Goal: Transaction & Acquisition: Register for event/course

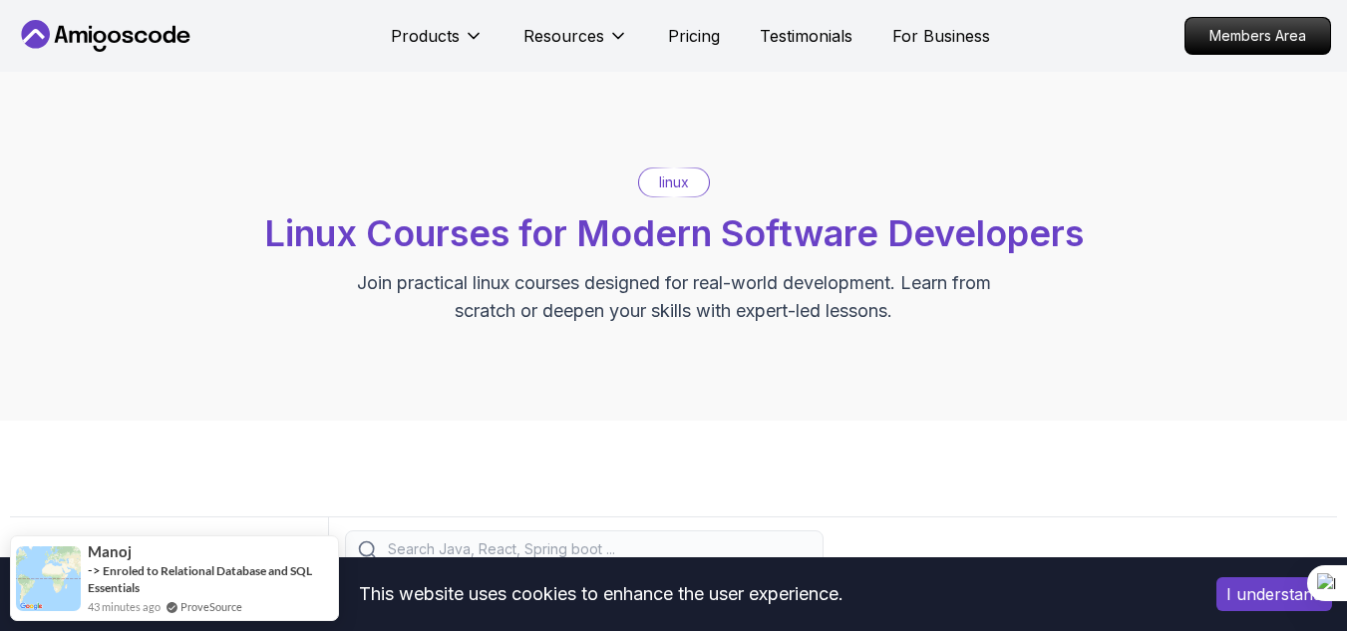
click at [782, 371] on div "linux Linux Courses for Modern Software Developers Join practical linux courses…" at bounding box center [673, 246] width 1347 height 349
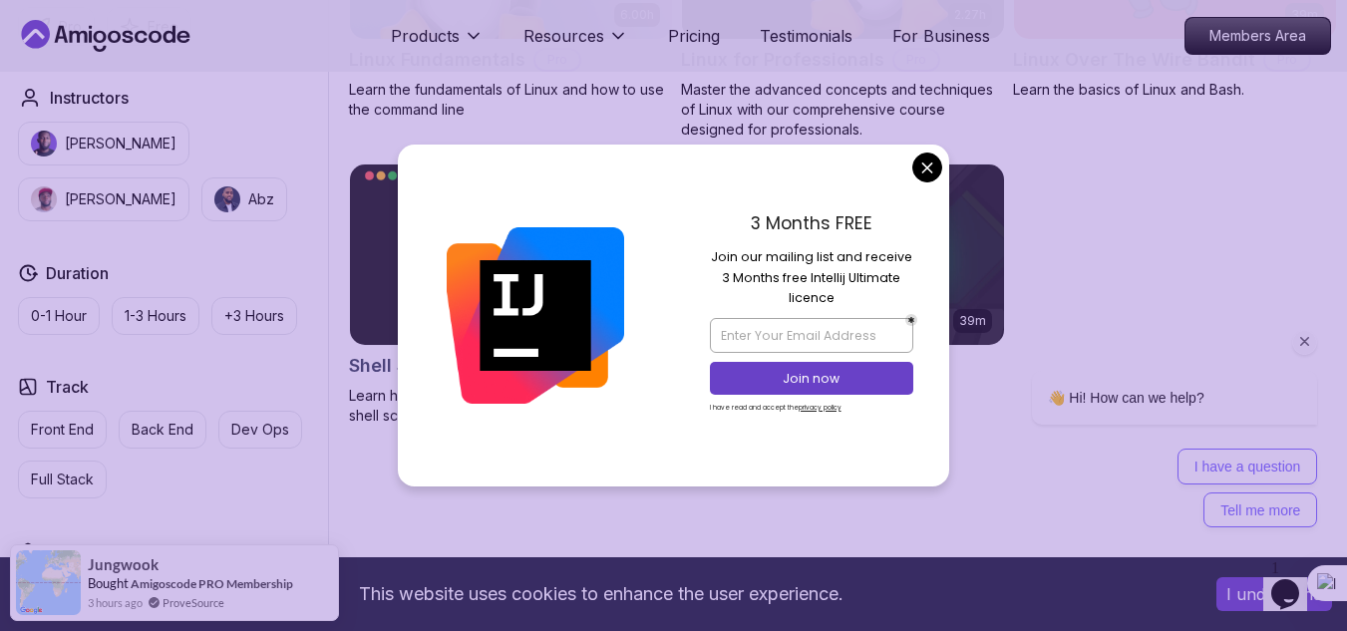
scroll to position [758, 0]
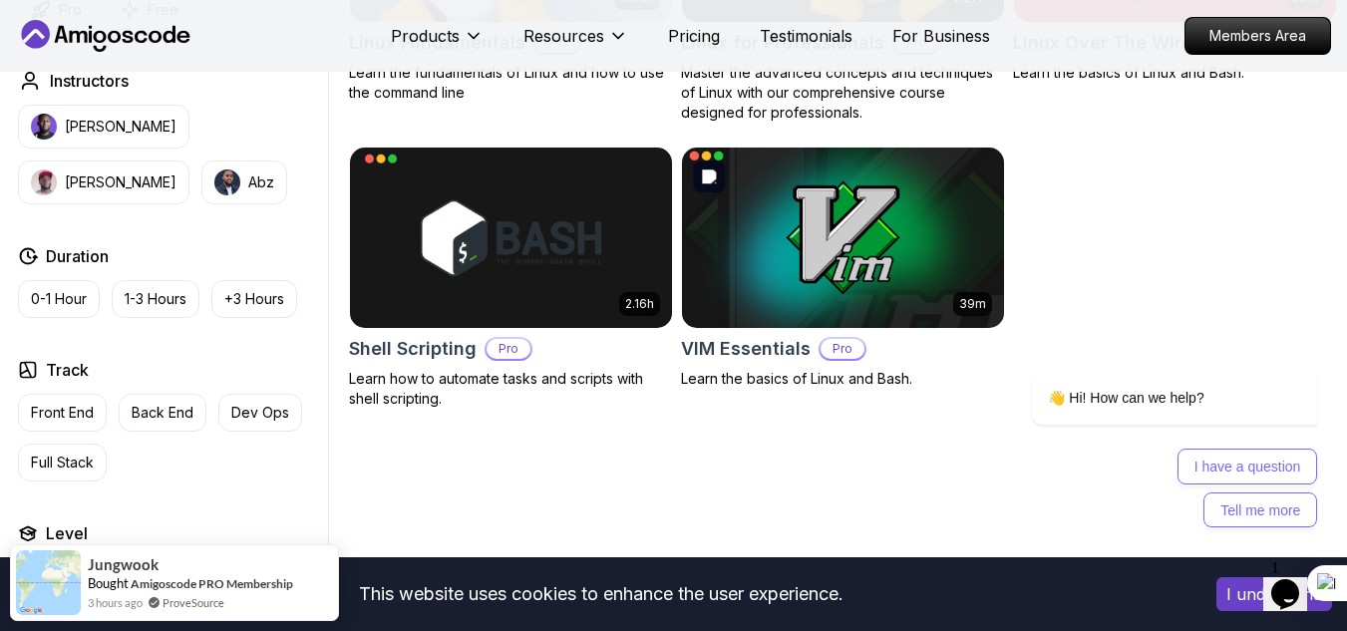
click at [926, 173] on body "This website uses cookies to enhance the user experience. I understand Products…" at bounding box center [673, 453] width 1347 height 2422
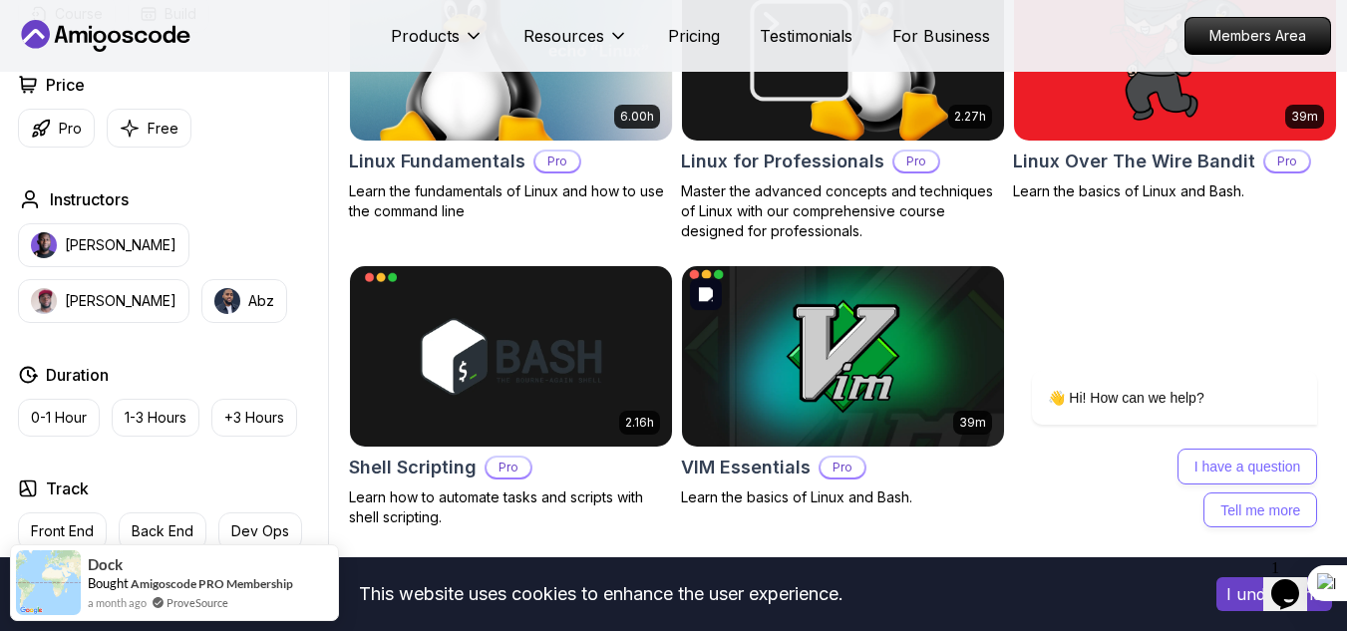
scroll to position [638, 0]
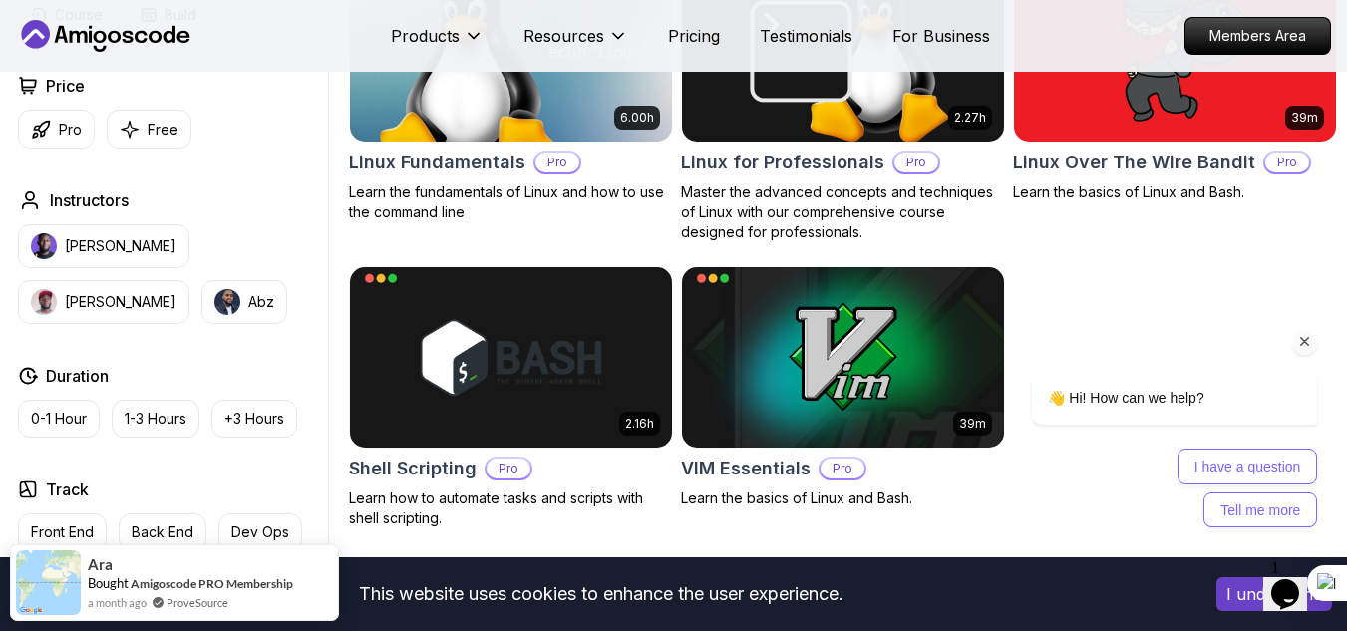
click at [1305, 335] on icon "Chat attention grabber" at bounding box center [1306, 342] width 18 height 18
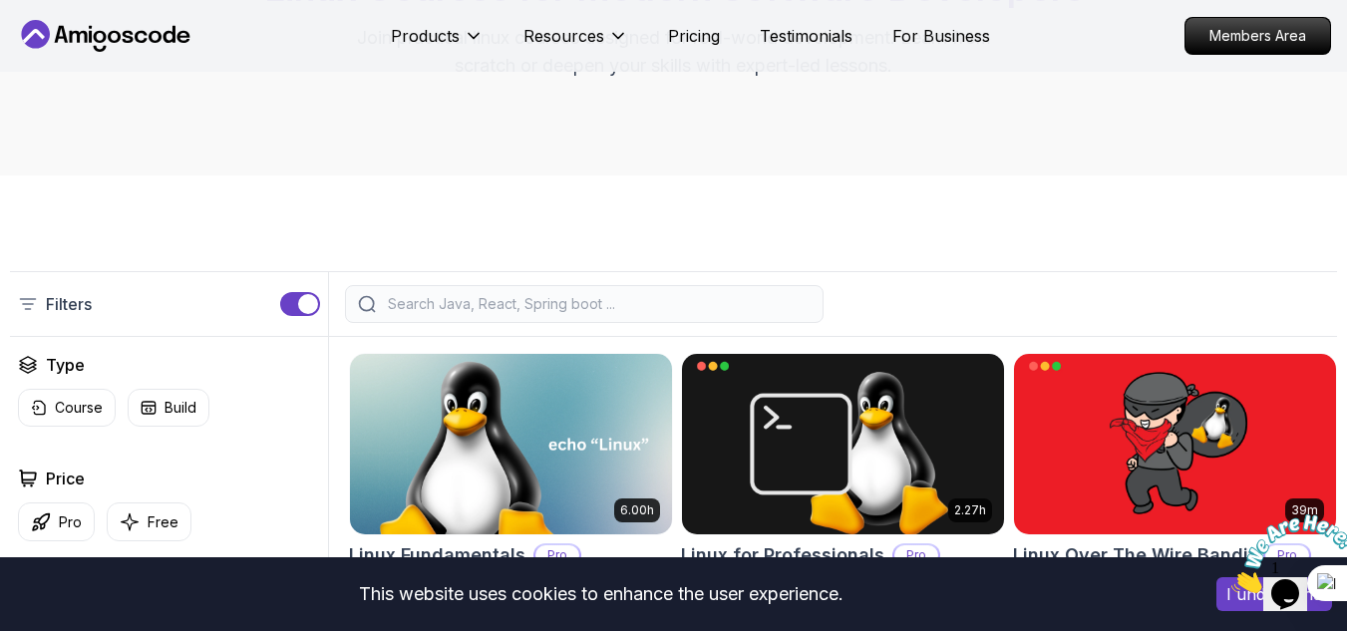
scroll to position [0, 0]
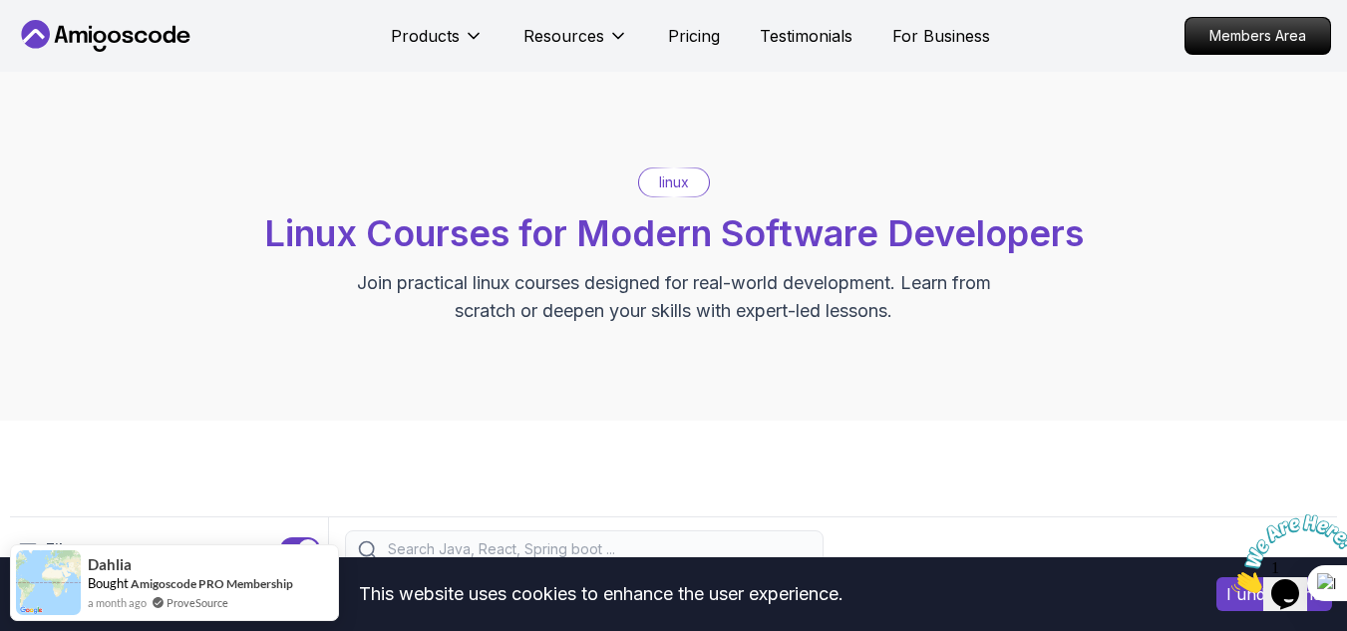
click at [117, 22] on icon at bounding box center [106, 36] width 180 height 32
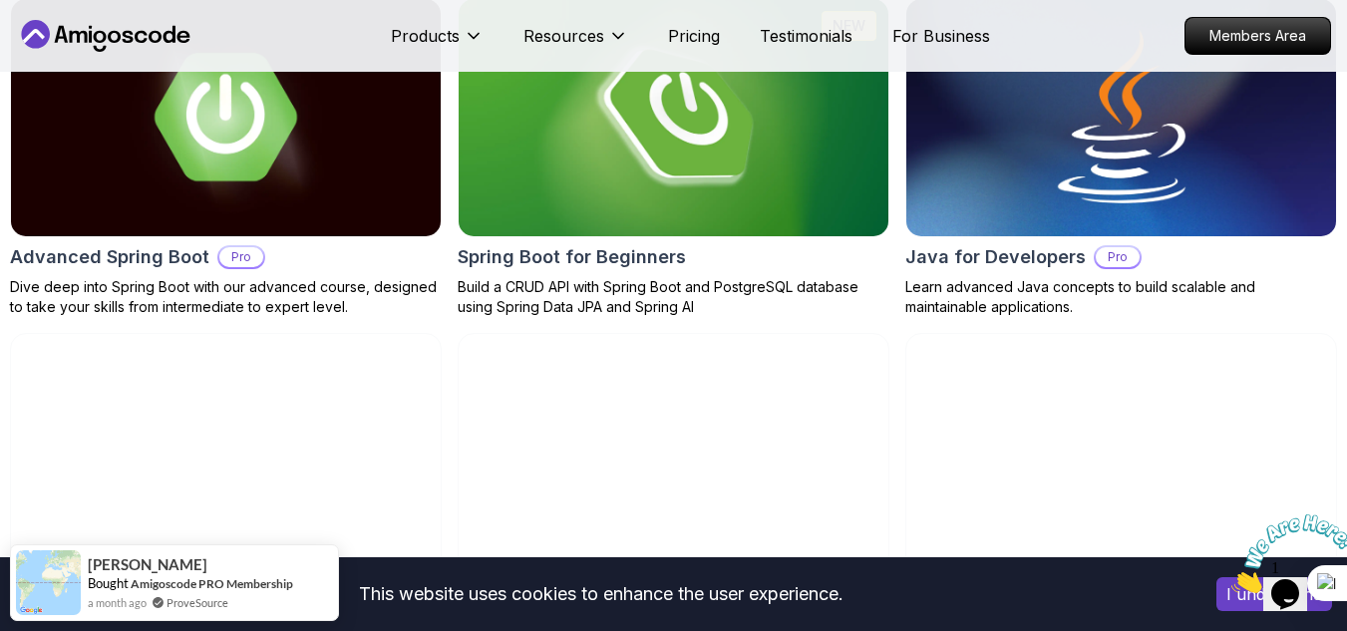
scroll to position [1655, 0]
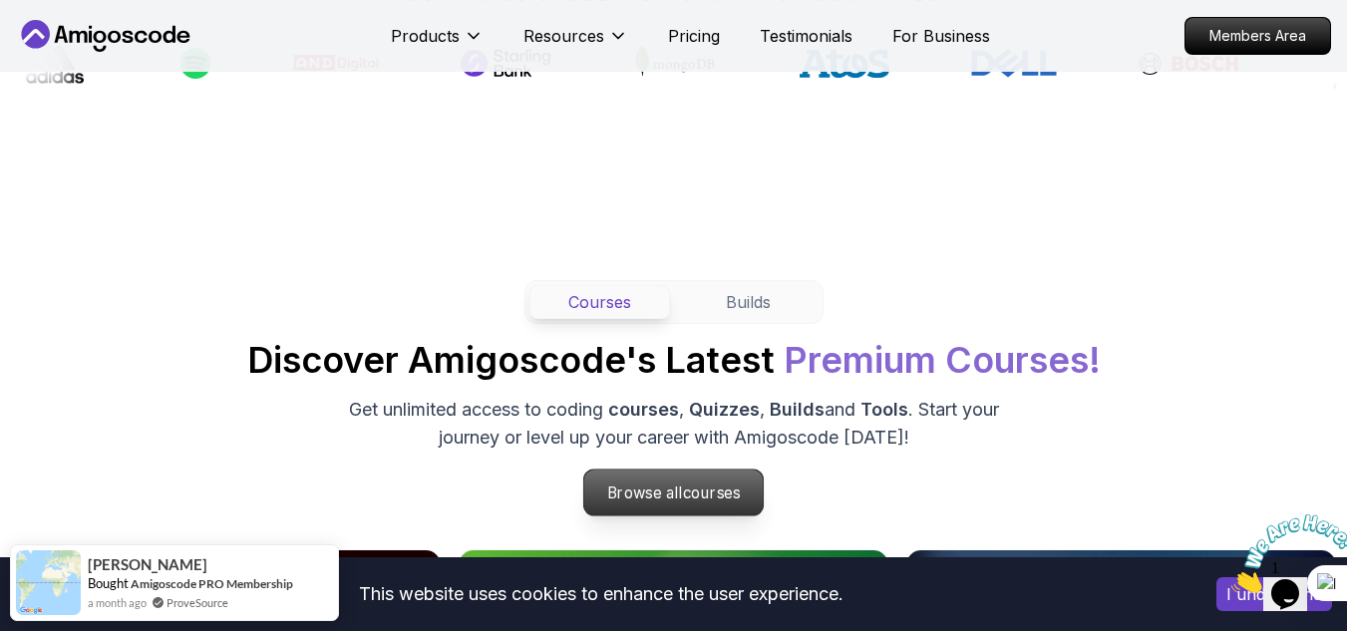
click at [609, 505] on p "Browse all courses" at bounding box center [674, 493] width 180 height 46
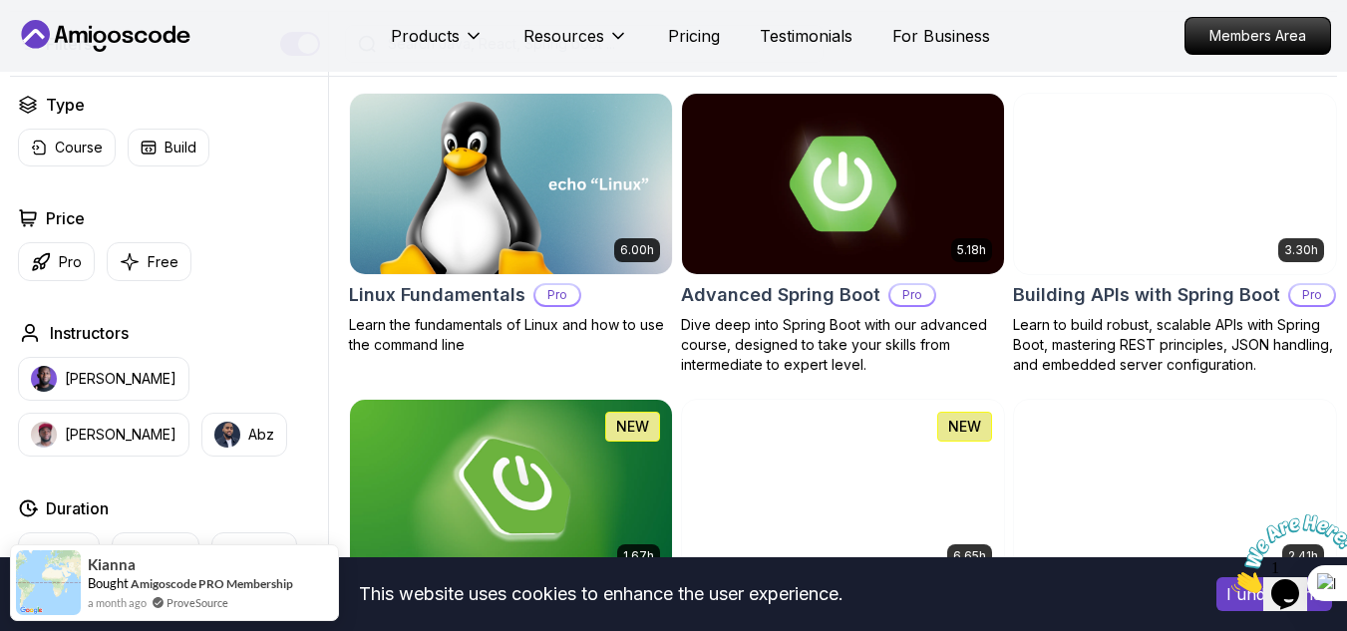
scroll to position [552, 0]
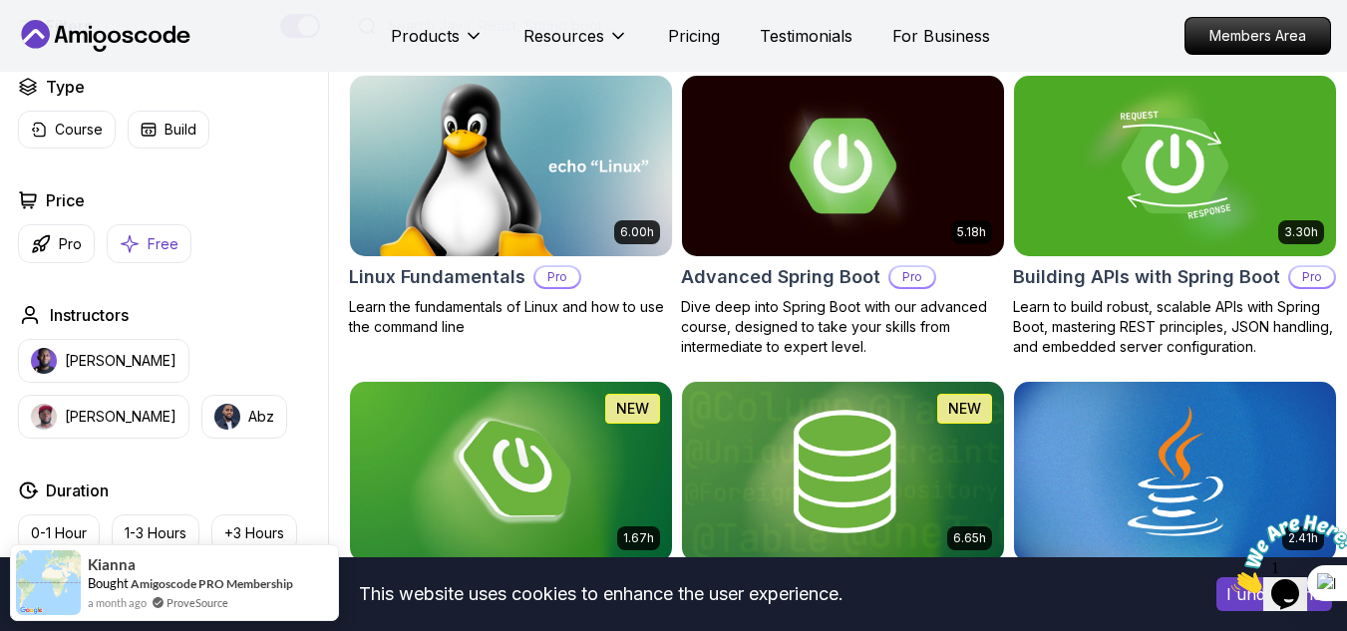
click at [141, 263] on button "Free" at bounding box center [149, 243] width 85 height 39
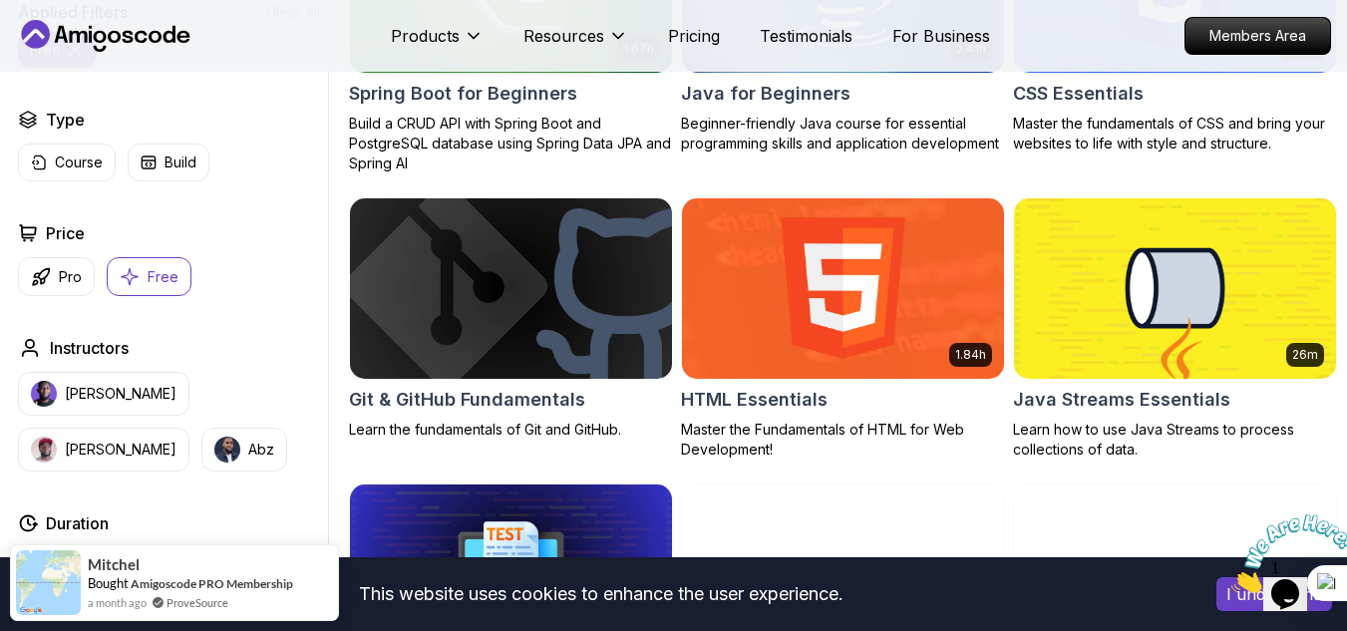
scroll to position [784, 0]
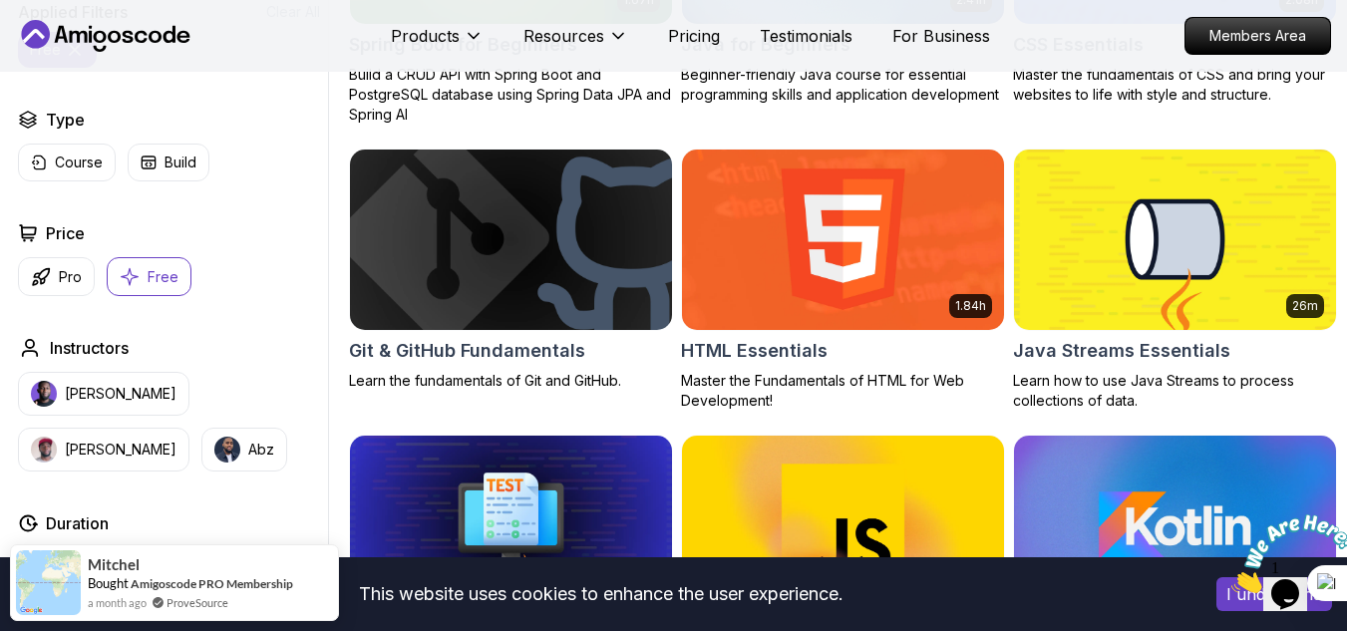
click at [483, 365] on h2 "Git & GitHub Fundamentals" at bounding box center [467, 351] width 236 height 28
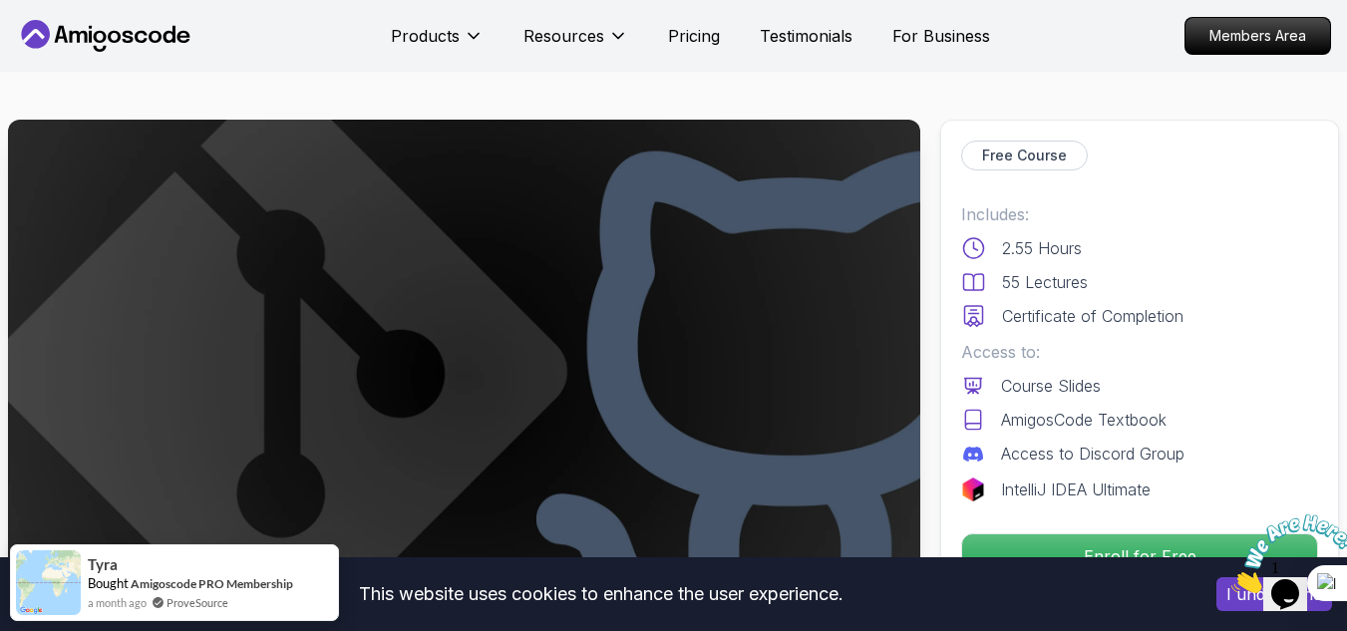
click at [1282, 581] on img at bounding box center [1294, 554] width 124 height 79
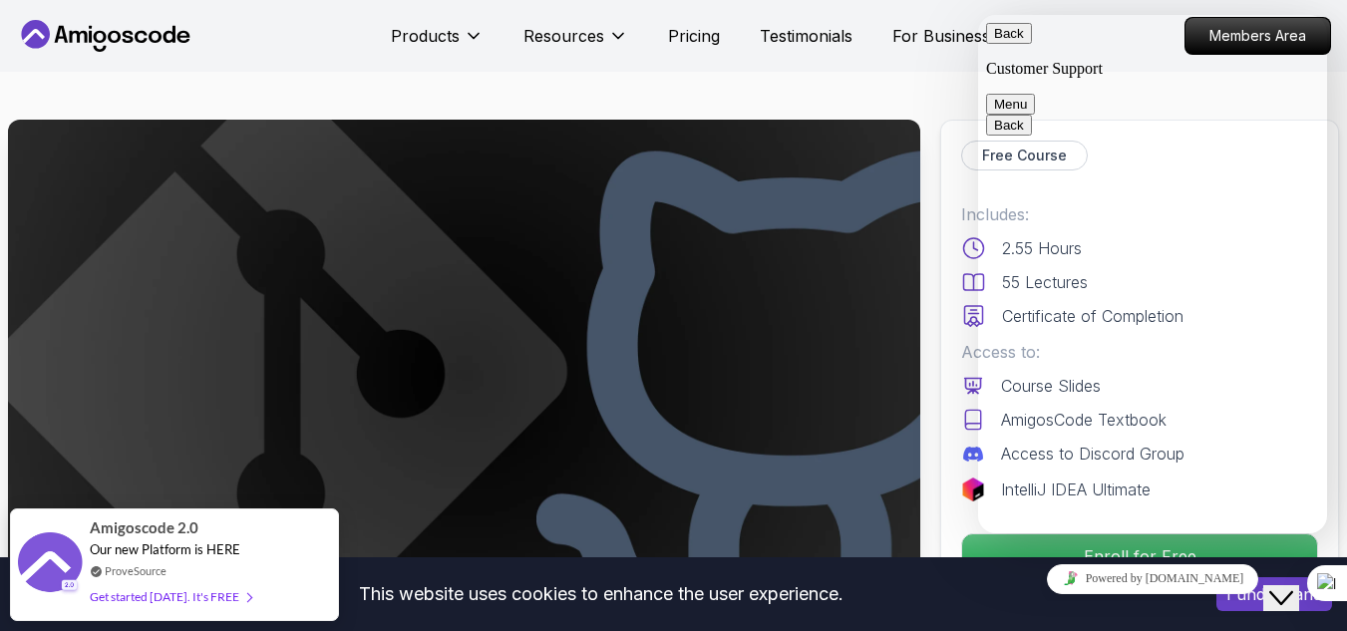
click at [1005, 44] on button "Back" at bounding box center [1009, 33] width 46 height 21
click at [1282, 586] on icon "Close Chat This icon closes the chat window." at bounding box center [1282, 598] width 24 height 24
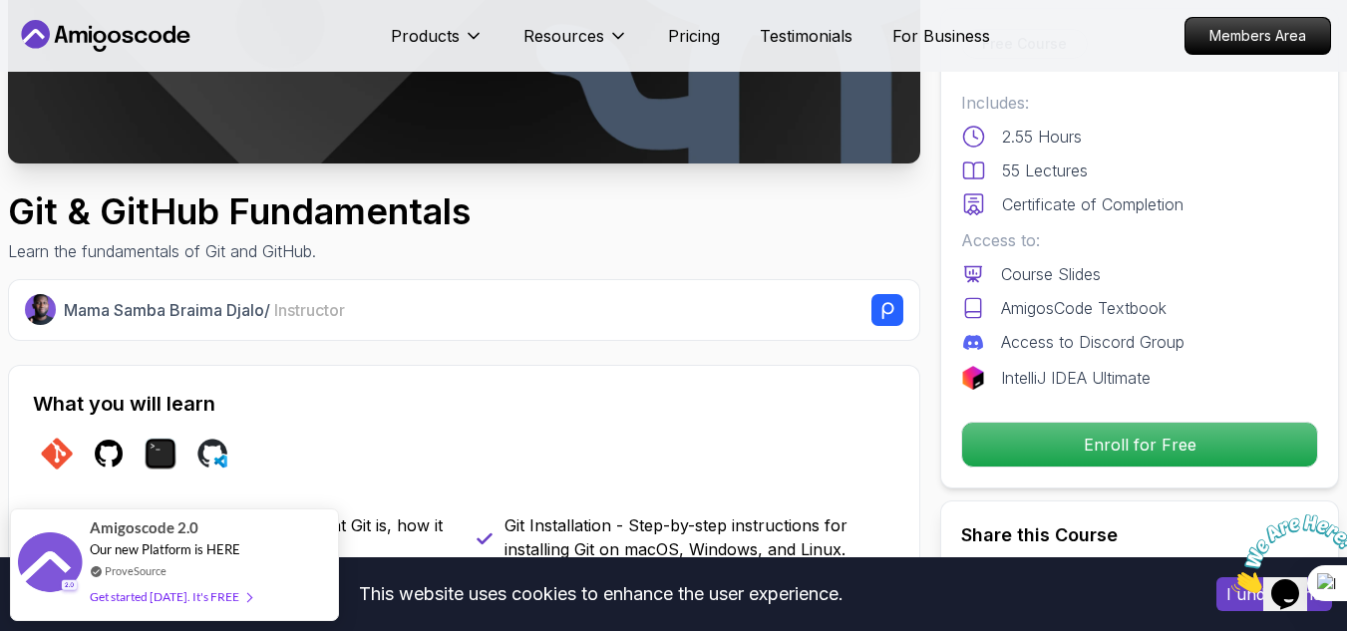
scroll to position [519, 0]
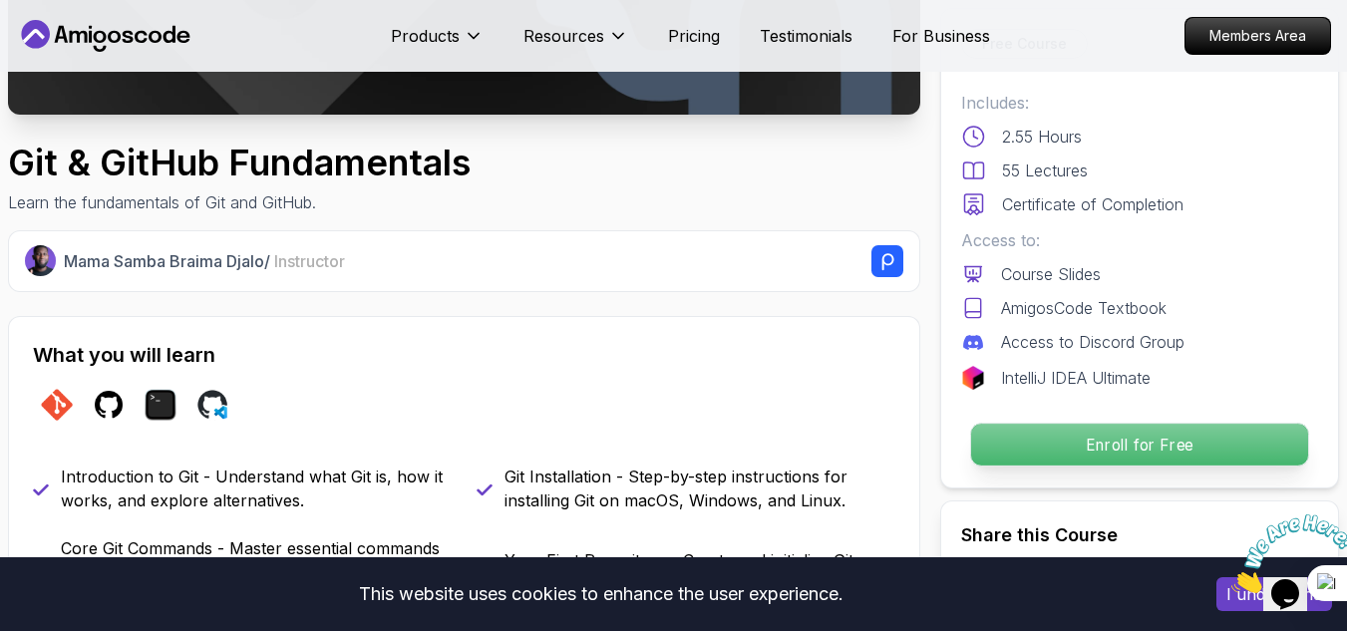
click at [1048, 432] on p "Enroll for Free" at bounding box center [1139, 445] width 337 height 42
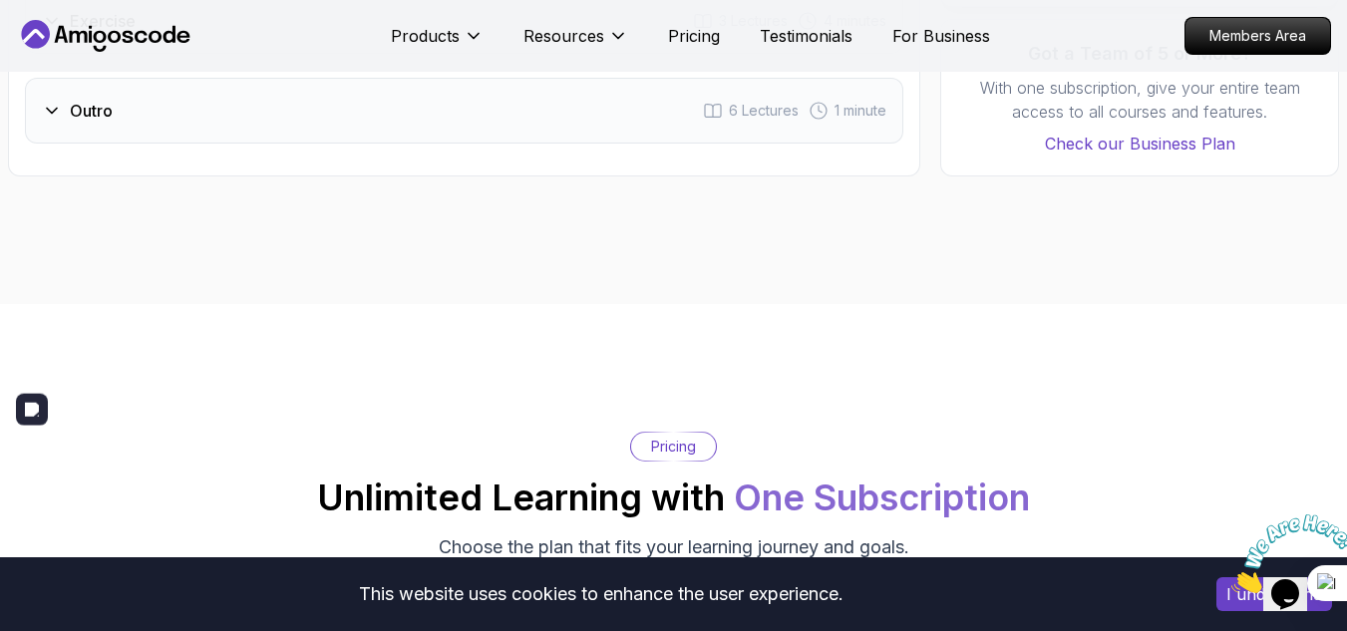
scroll to position [3811, 0]
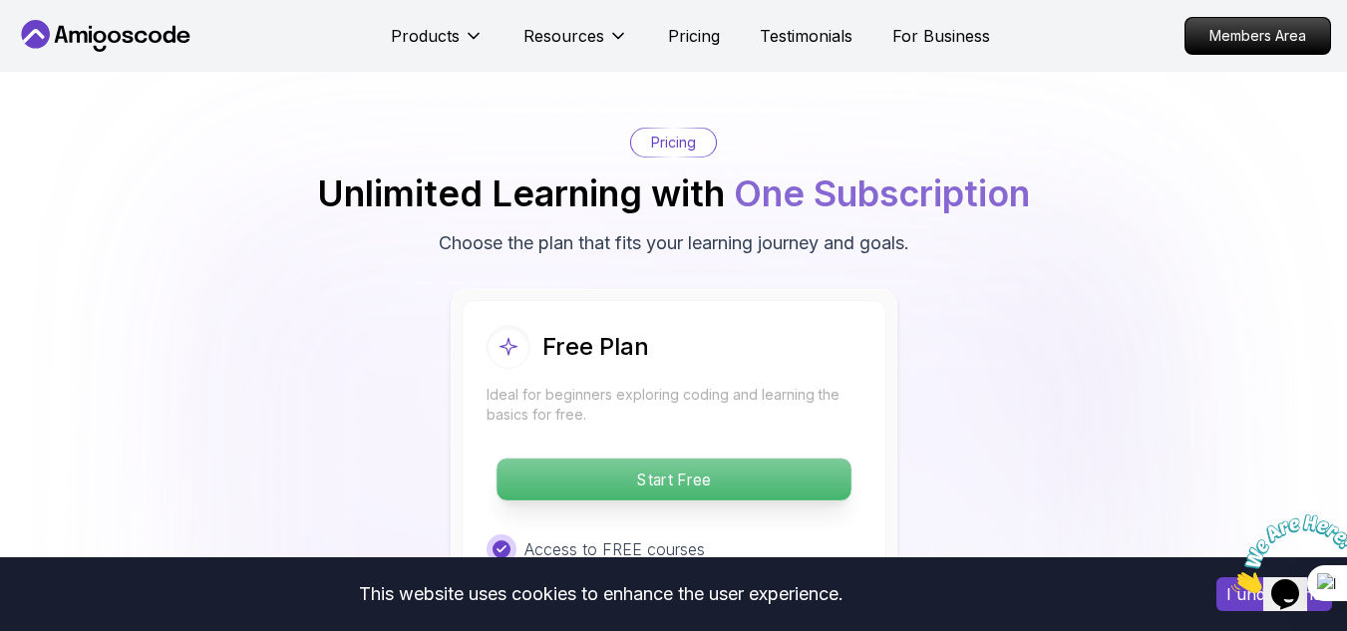
click at [771, 471] on p "Start Free" at bounding box center [674, 480] width 354 height 42
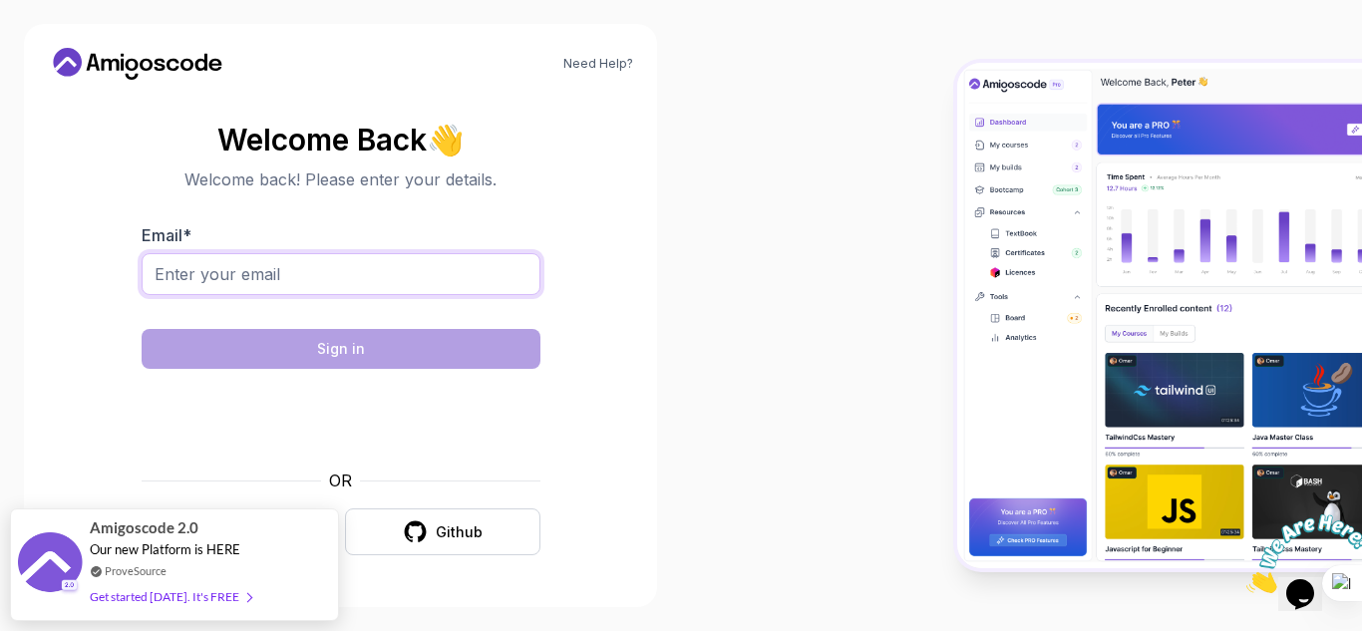
click at [207, 277] on input "Email *" at bounding box center [341, 274] width 399 height 42
type input "motallebi.sana@gmail.com"
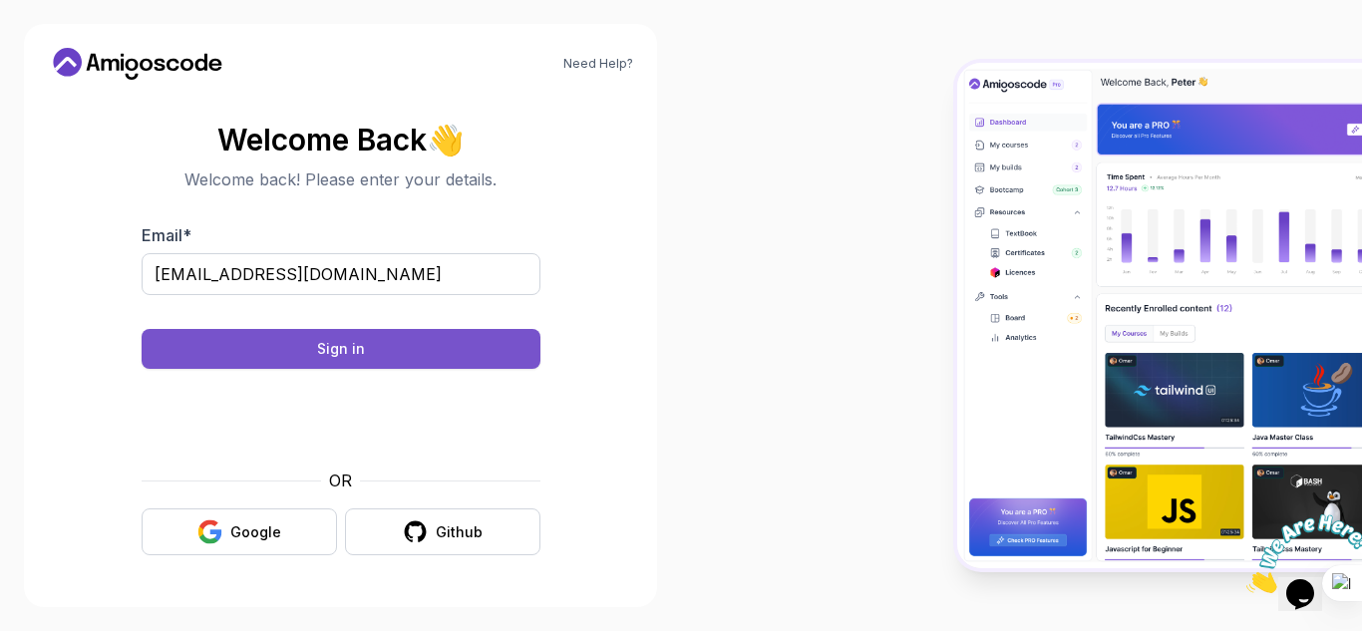
click at [303, 349] on button "Sign in" at bounding box center [341, 349] width 399 height 40
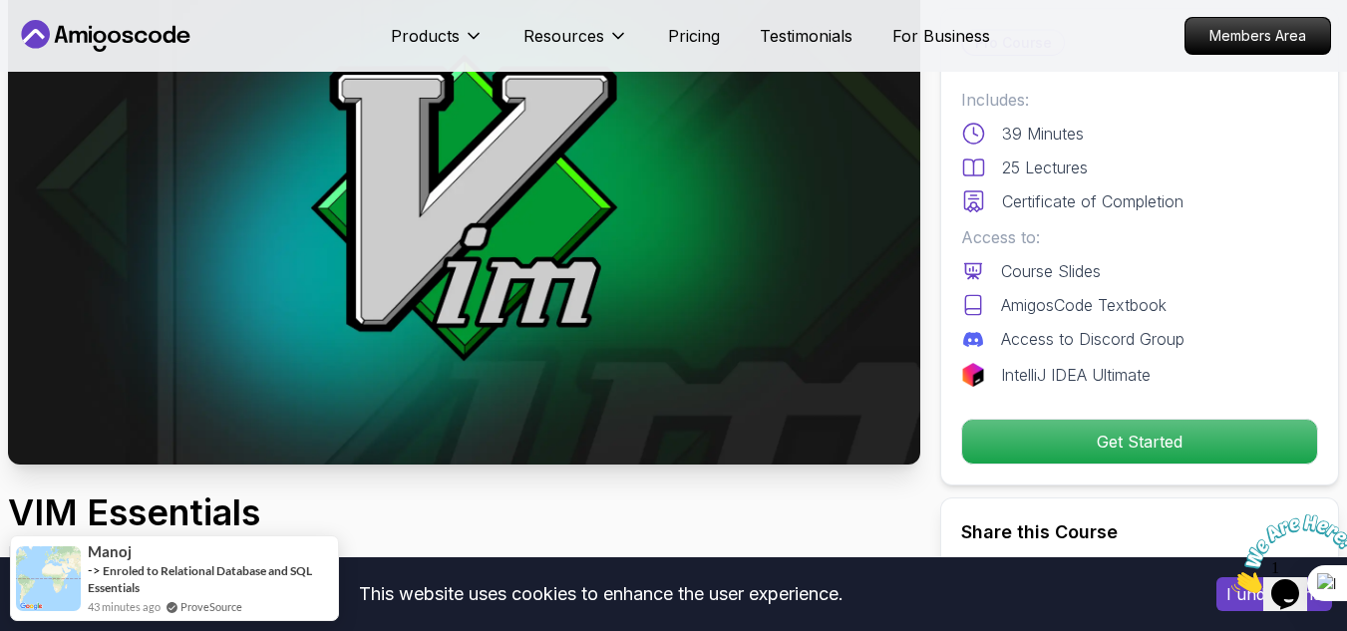
scroll to position [157, 0]
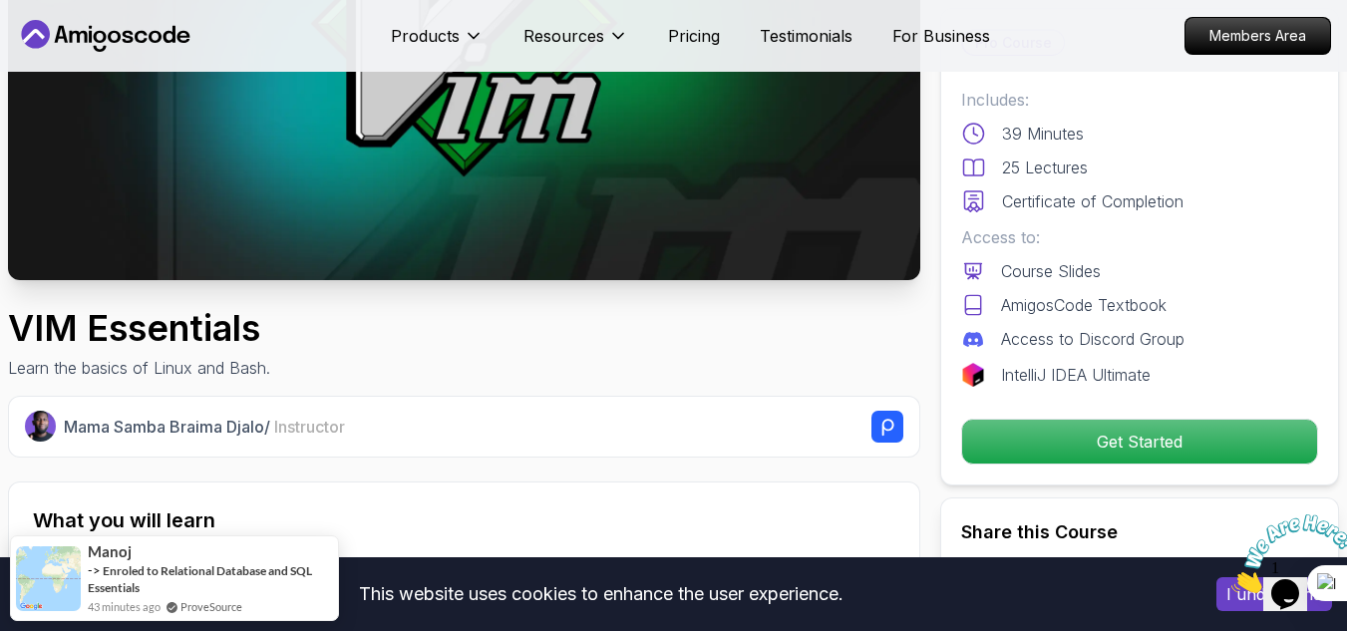
scroll to position [356, 0]
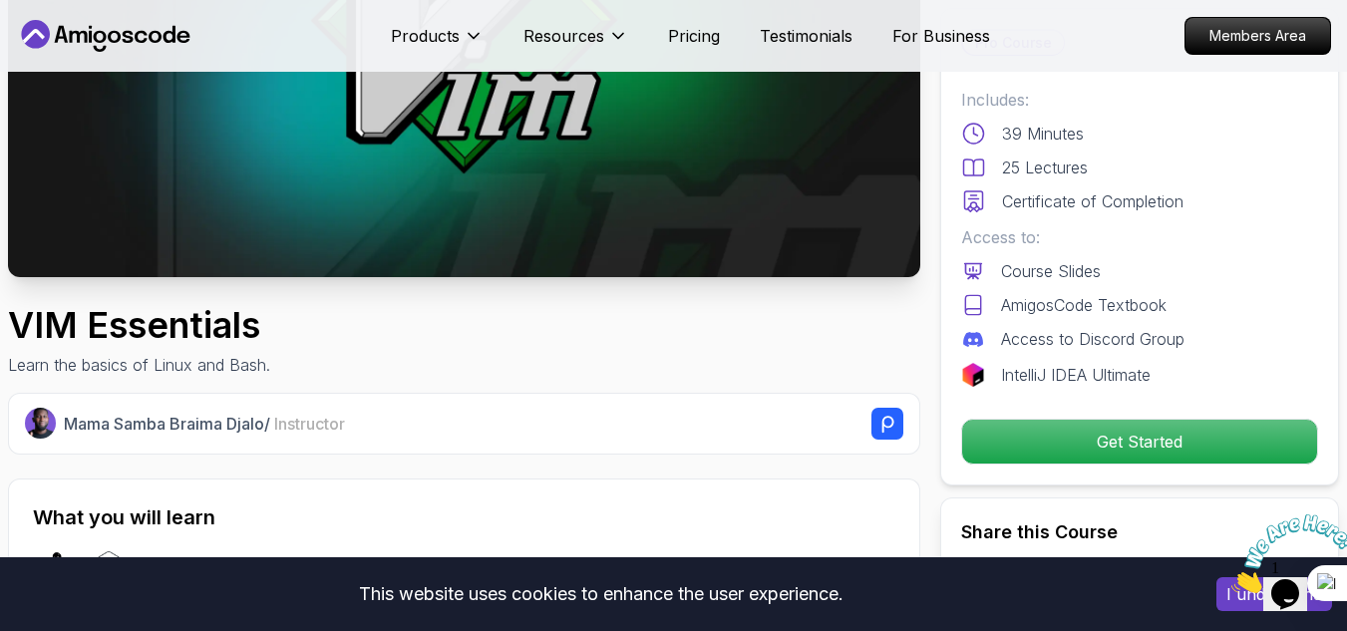
click at [762, 419] on div "Mama Samba Braima Djalo / Instructor" at bounding box center [484, 424] width 840 height 32
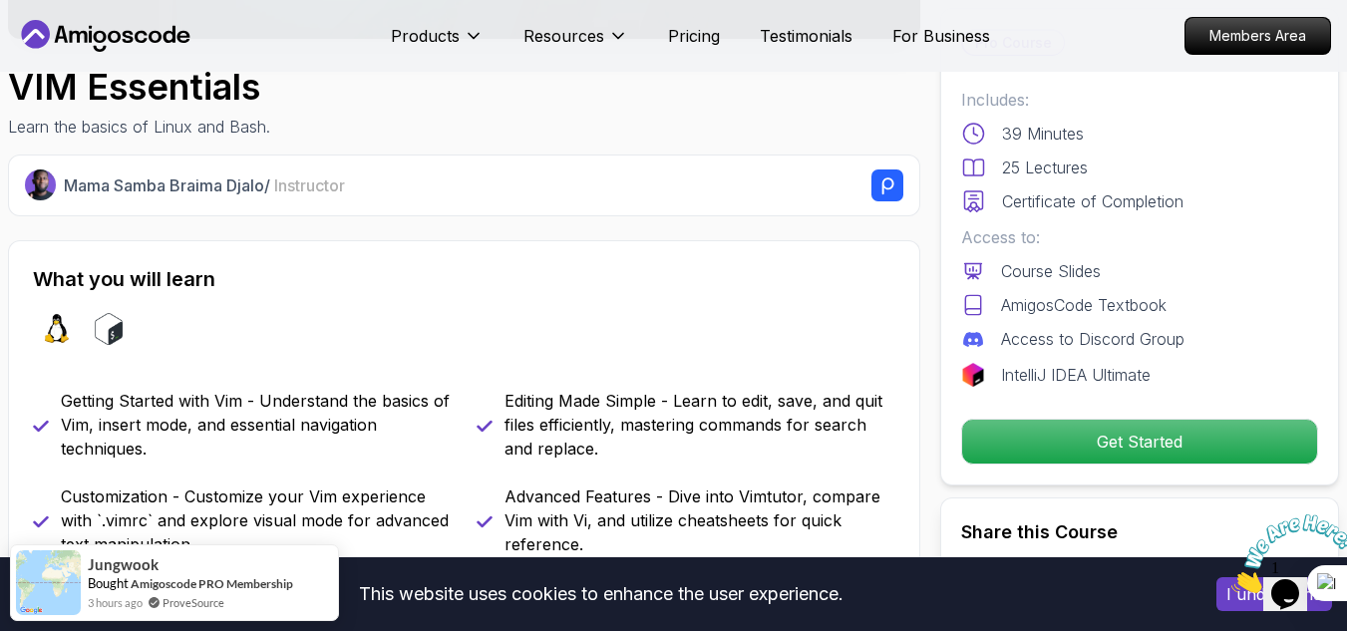
scroll to position [595, 0]
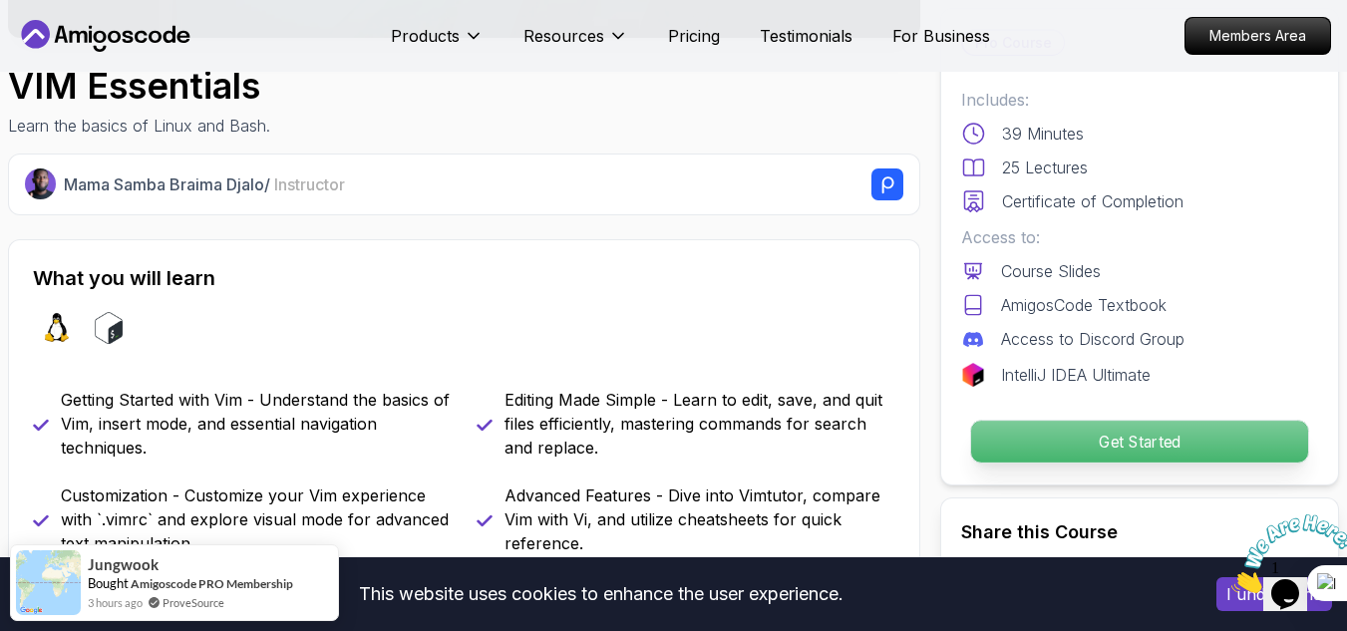
click at [1054, 439] on p "Get Started" at bounding box center [1139, 442] width 337 height 42
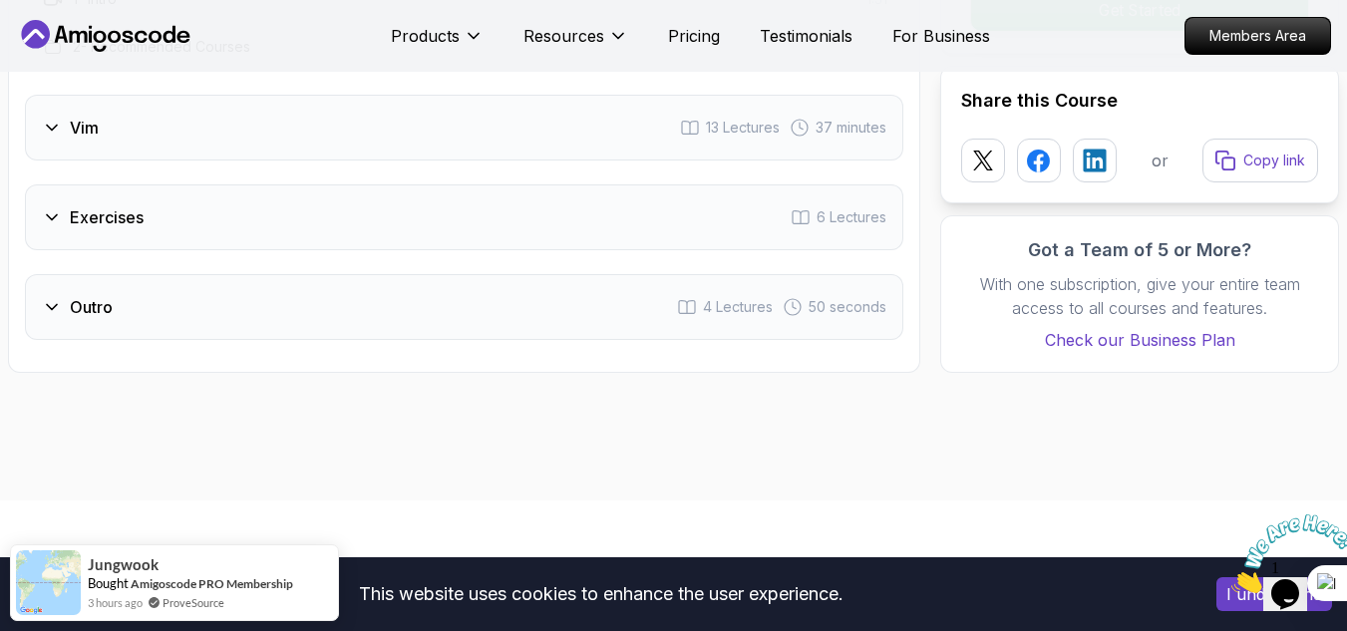
scroll to position [3131, 0]
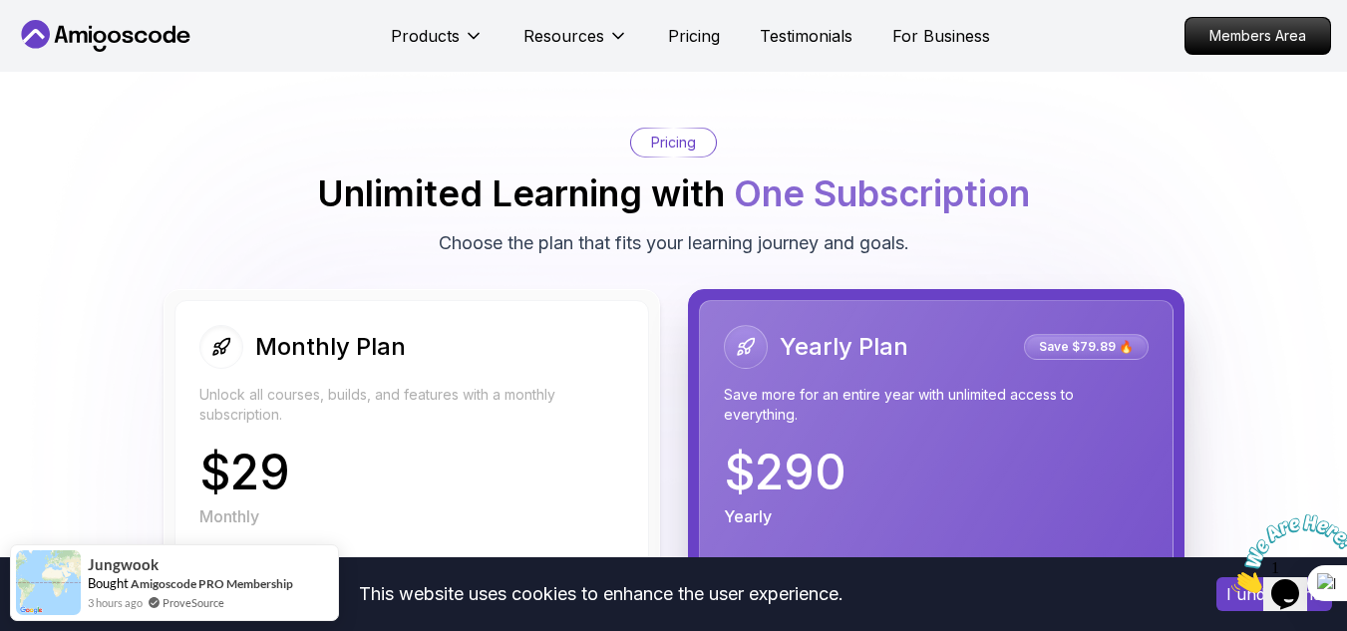
click at [1282, 268] on img at bounding box center [673, 606] width 1347 height 1213
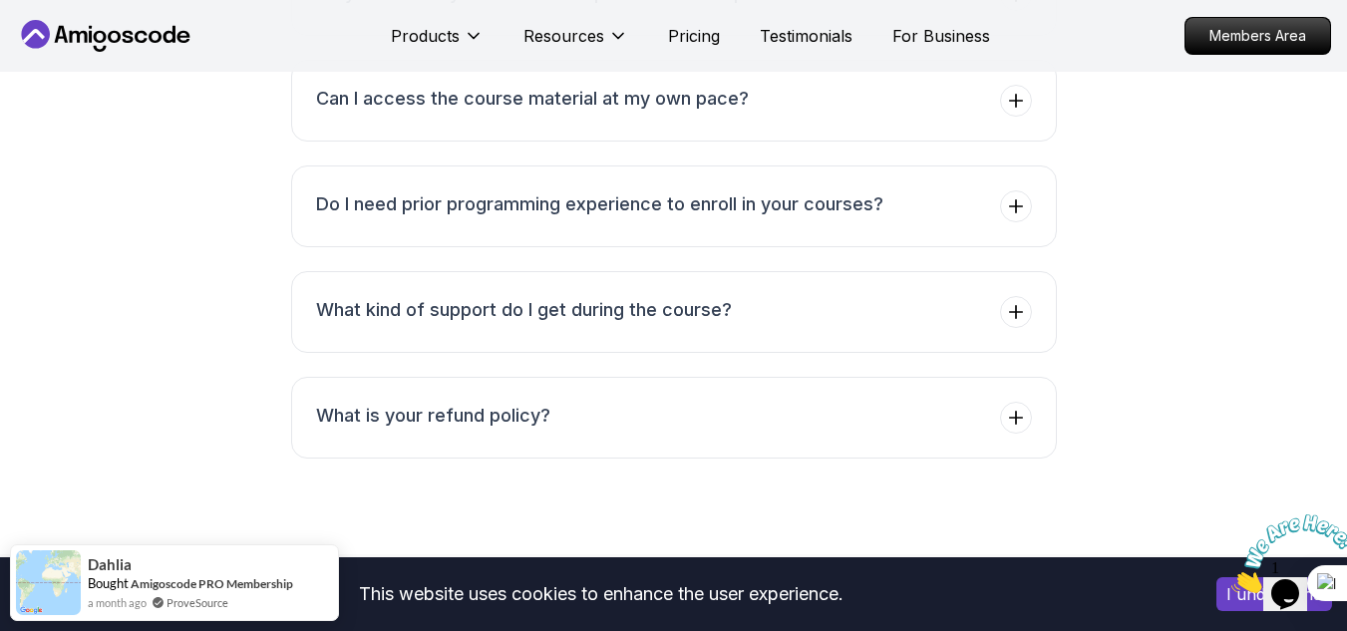
scroll to position [5046, 0]
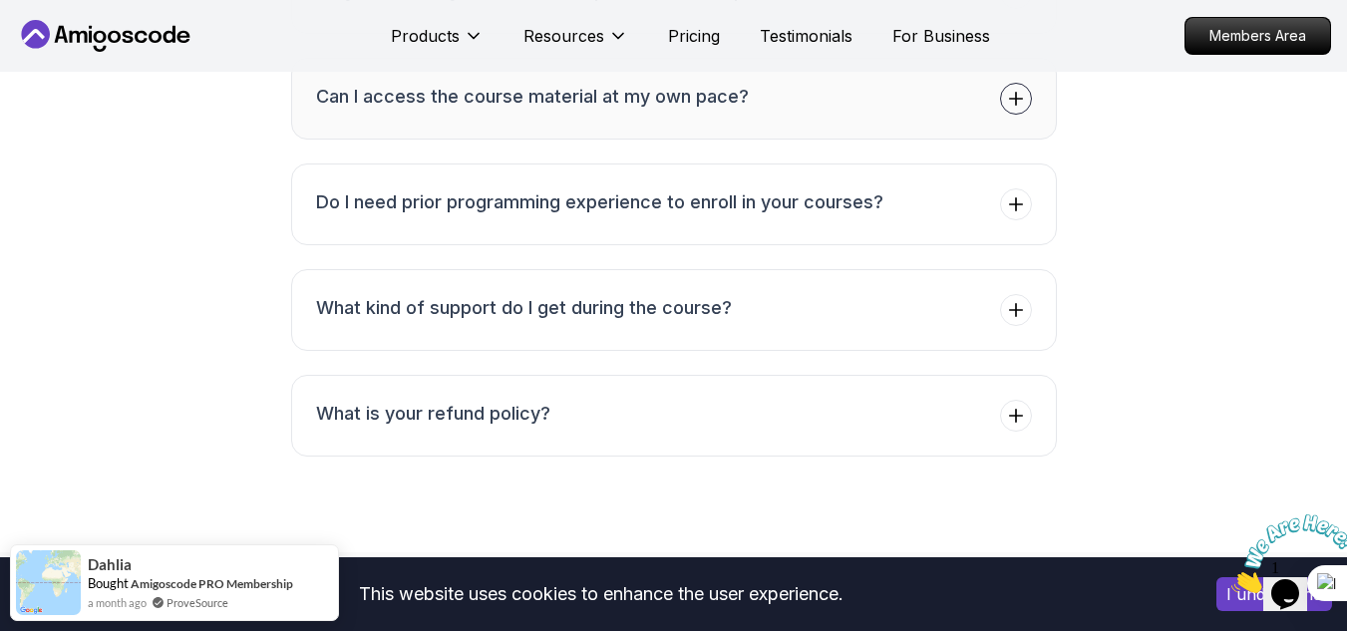
click at [1025, 96] on icon at bounding box center [1016, 99] width 20 height 20
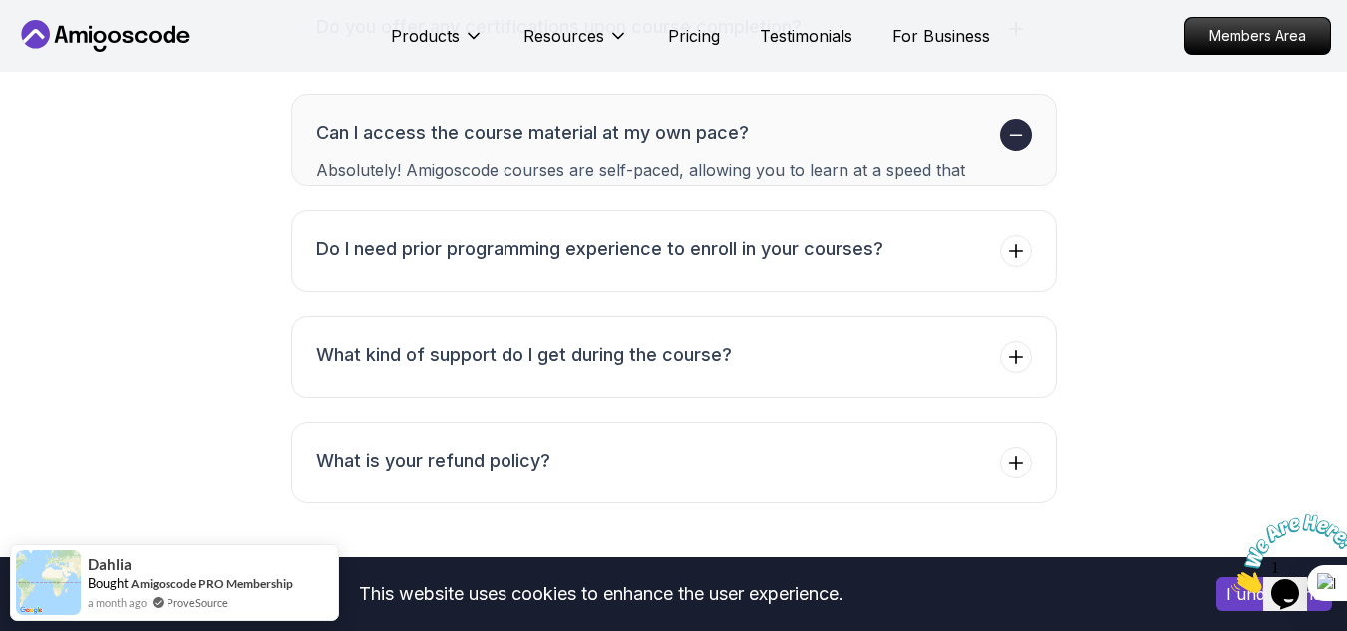
scroll to position [4966, 0]
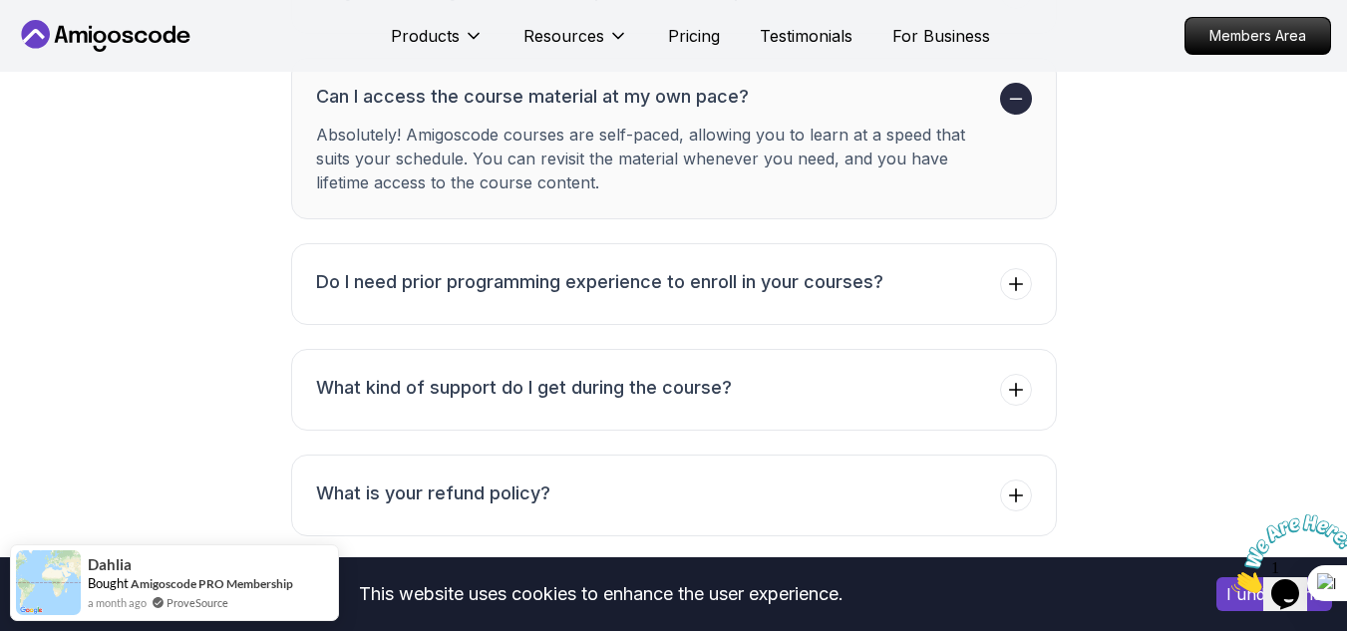
click at [1025, 96] on icon at bounding box center [1016, 99] width 20 height 20
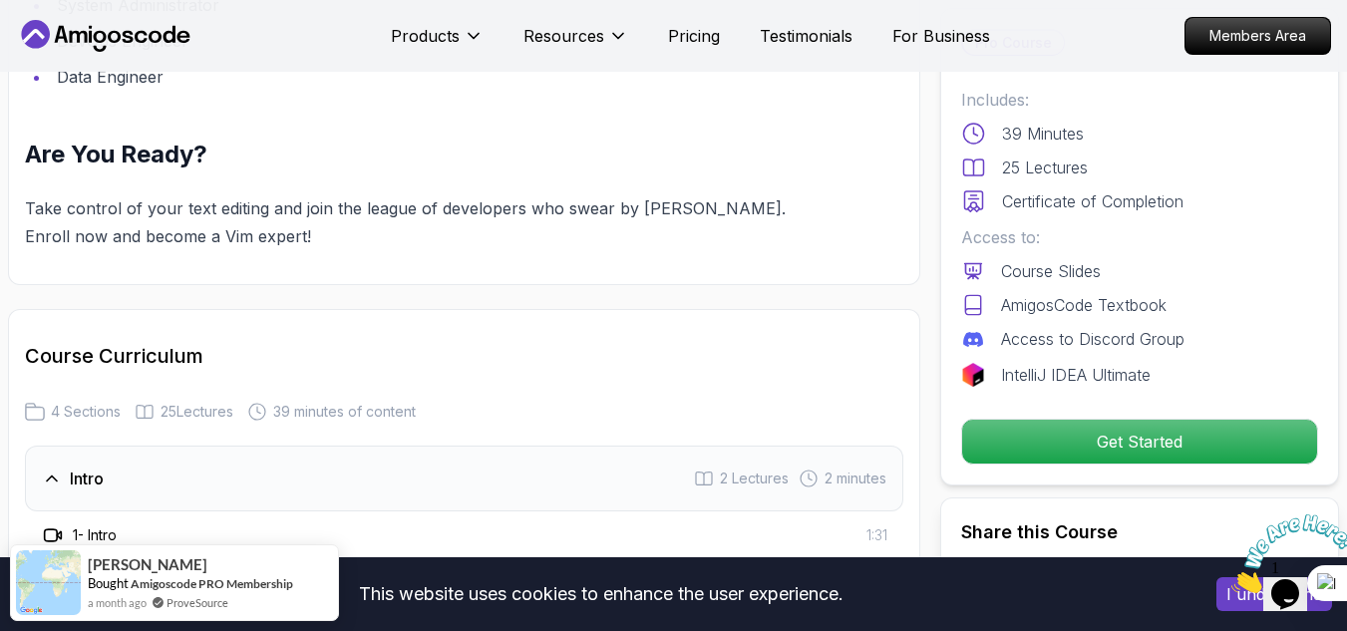
scroll to position [1974, 0]
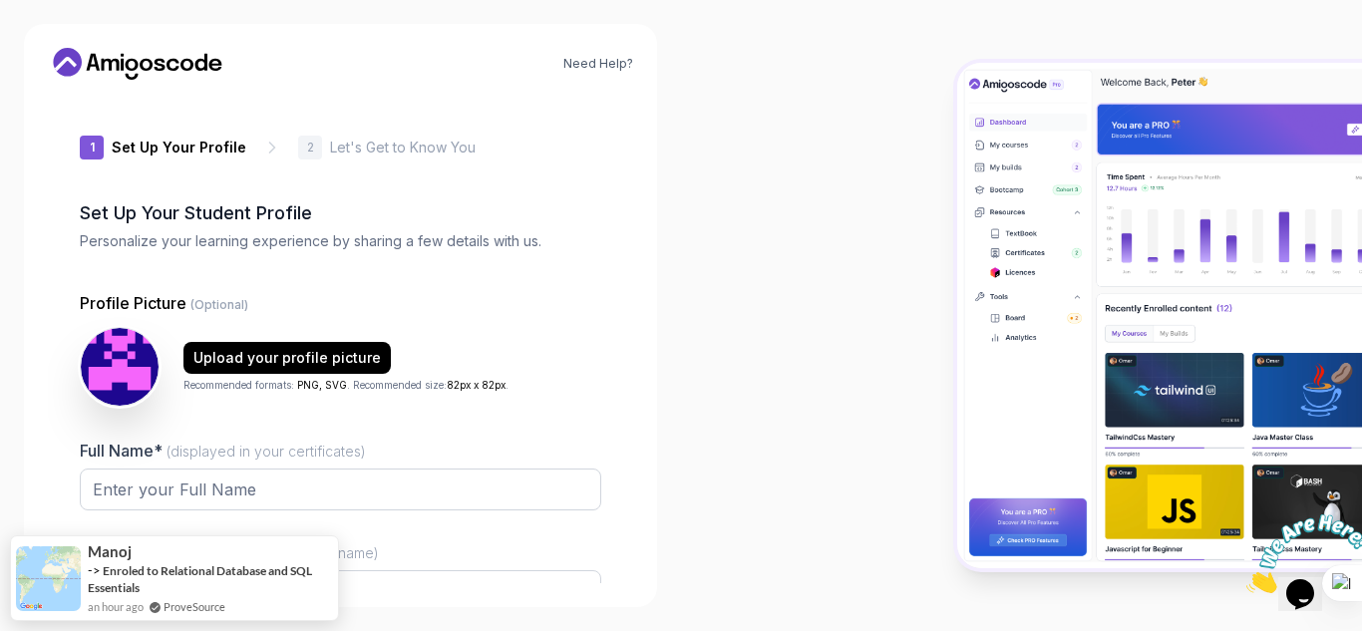
type input "brightweaselaaad6"
click at [803, 159] on div at bounding box center [1021, 315] width 681 height 631
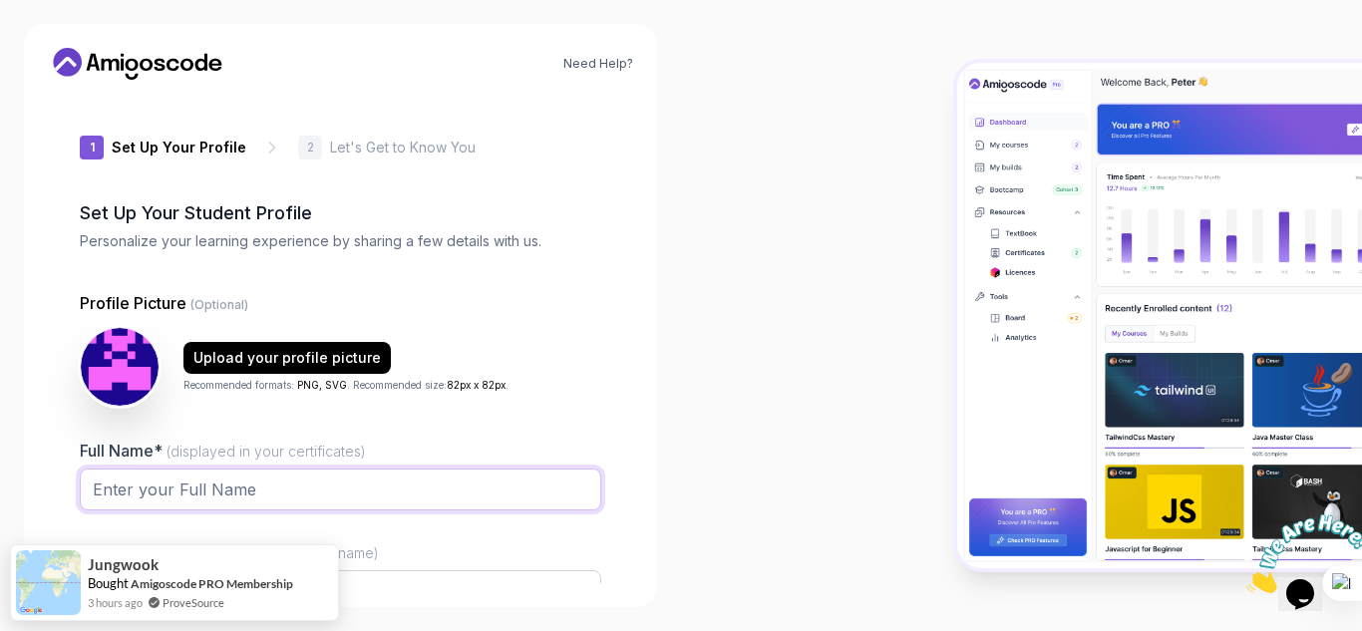
click at [171, 507] on input "Full Name* (displayed in your certificates)" at bounding box center [341, 490] width 522 height 42
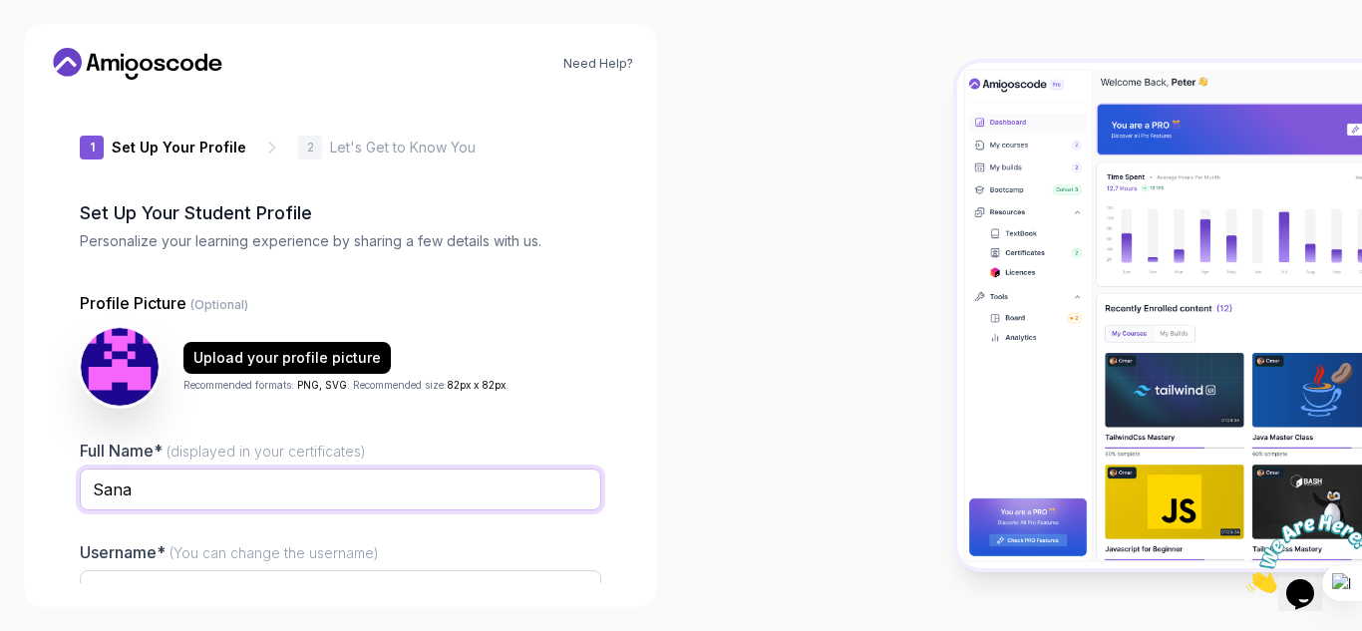
type input "Sana"
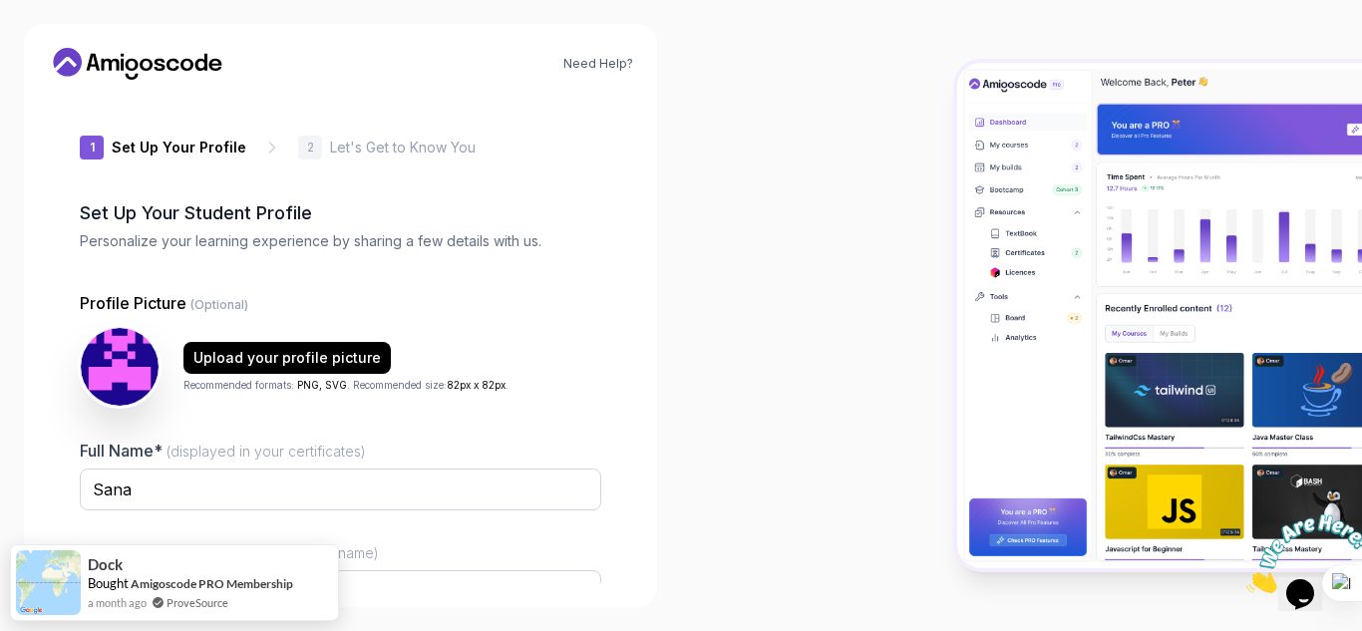
click at [712, 508] on div at bounding box center [1021, 315] width 681 height 631
click at [393, 579] on input "brightweaselaaad6" at bounding box center [341, 592] width 522 height 42
click at [636, 397] on div "Need Help? 1 Set Up Your Profile 1 Set Up Your Profile 2 Let's Get to Know You …" at bounding box center [340, 315] width 633 height 583
click at [394, 589] on div "Need Help? 1 Set Up Your Profile 1 Set Up Your Profile 2 Let's Get to Know You …" at bounding box center [340, 315] width 633 height 583
click at [379, 583] on div "Need Help? 1 Set Up Your Profile 1 Set Up Your Profile 2 Let's Get to Know You …" at bounding box center [340, 315] width 633 height 583
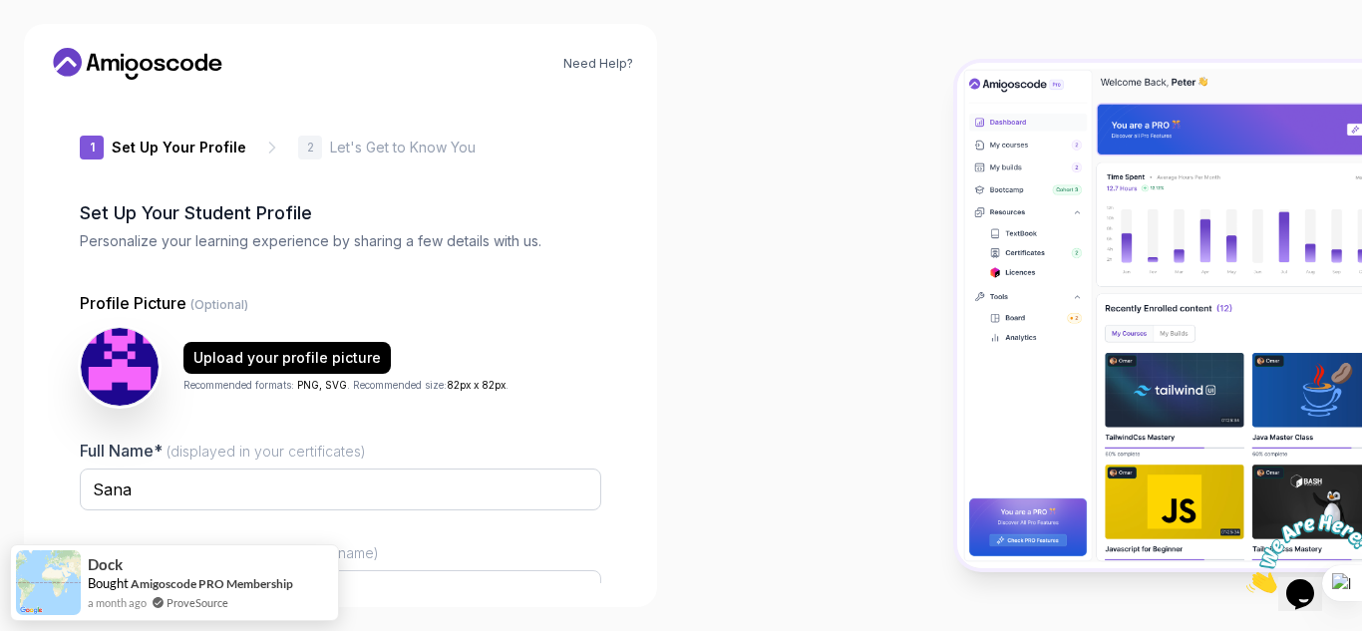
click at [54, 518] on div "1 Set Up Your Profile 1 Set Up Your Profile 2 Let's Get to Know You Set Up Your…" at bounding box center [340, 340] width 585 height 488
click at [377, 593] on div "Need Help? 1 Set Up Your Profile 1 Set Up Your Profile 2 Let's Get to Know You …" at bounding box center [340, 315] width 633 height 583
click at [368, 558] on span "(You can change the username)" at bounding box center [274, 553] width 209 height 17
click at [368, 511] on input "Sana" at bounding box center [341, 490] width 522 height 42
click at [381, 549] on div "Username* (You can change the username) brightweaselaaad6" at bounding box center [341, 588] width 522 height 94
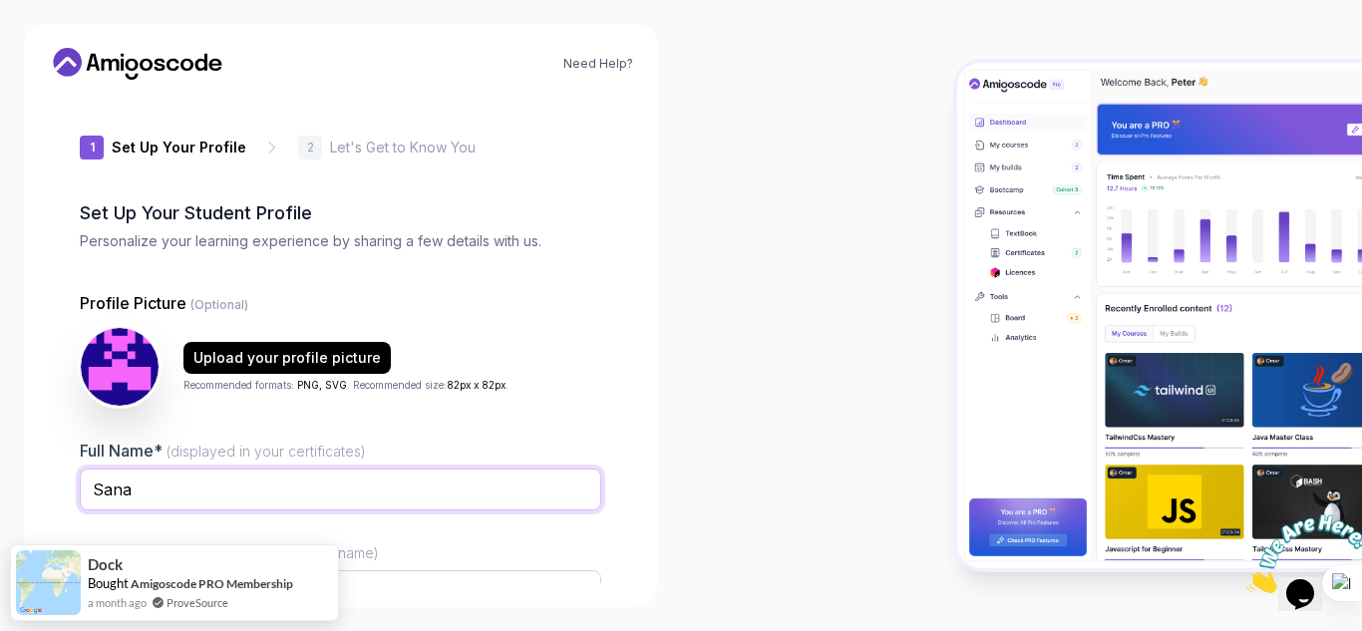
click at [356, 491] on input "Sana" at bounding box center [341, 490] width 522 height 42
click at [366, 559] on span "(You can change the username)" at bounding box center [274, 553] width 209 height 17
click at [366, 511] on input "Sana" at bounding box center [341, 490] width 522 height 42
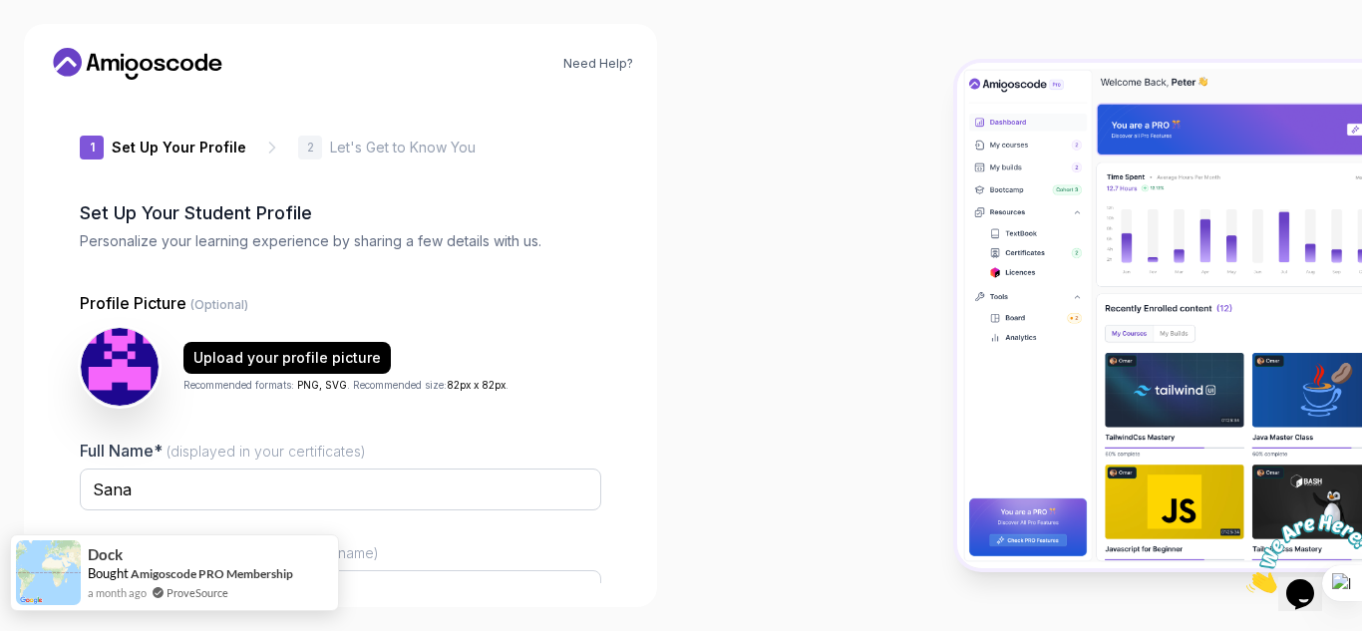
click at [164, 560] on div "Dock" at bounding box center [190, 554] width 205 height 19
drag, startPoint x: 150, startPoint y: 550, endPoint x: 468, endPoint y: 426, distance: 341.4
click at [468, 426] on body "Need Help? 1 Set Up Your Profile 1 Set Up Your Profile 2 Let's Get to Know You …" at bounding box center [681, 315] width 1362 height 631
click at [92, 563] on span "Dock" at bounding box center [105, 555] width 35 height 17
click at [42, 563] on img at bounding box center [48, 573] width 65 height 65
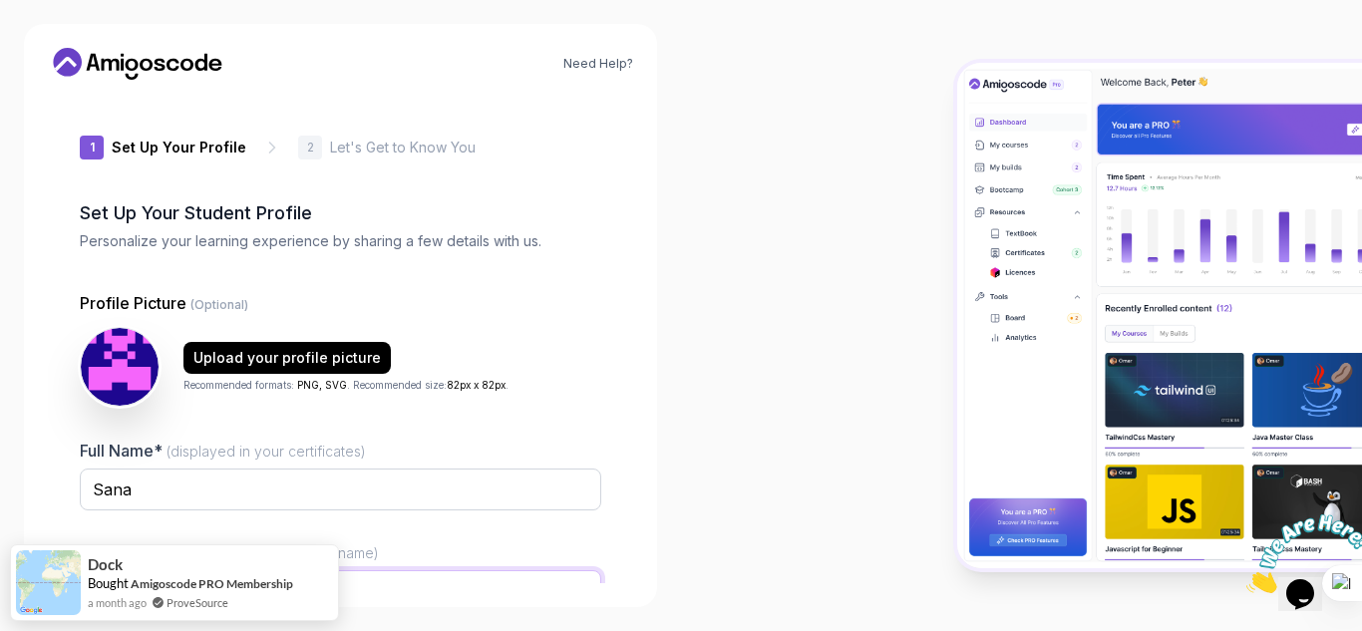
click at [450, 580] on input "brightweaselaaad6" at bounding box center [341, 592] width 522 height 42
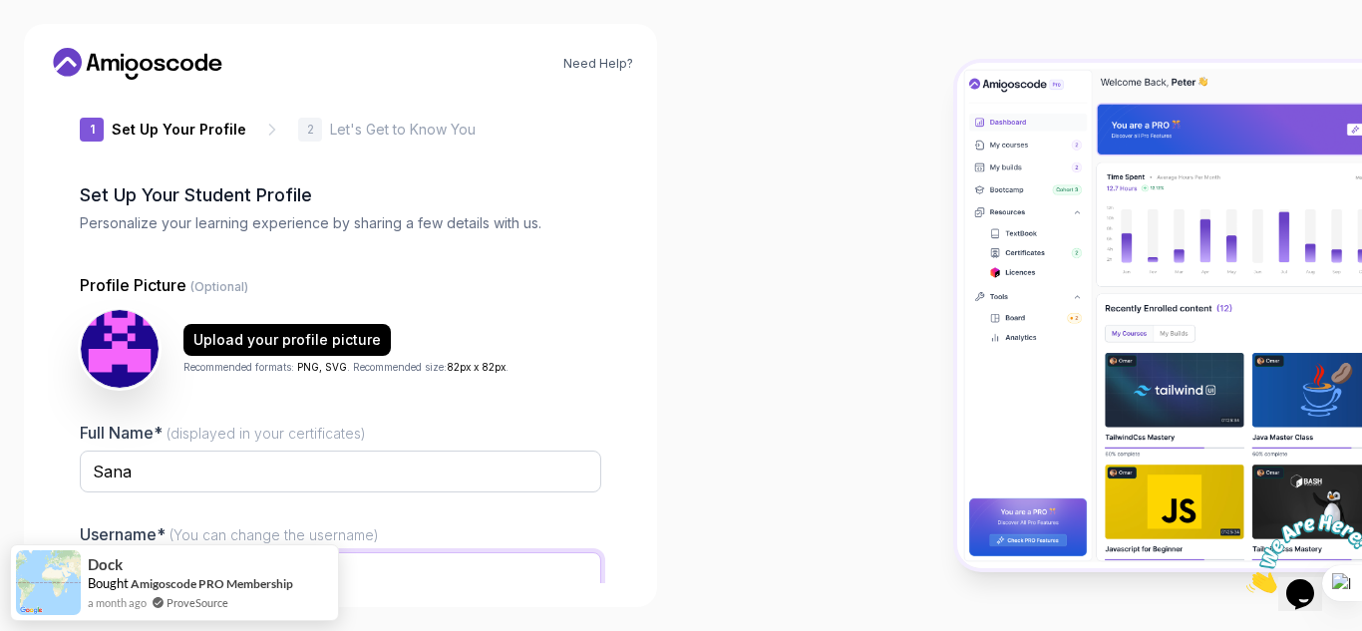
type input "brightweaselaaad6snMtl"
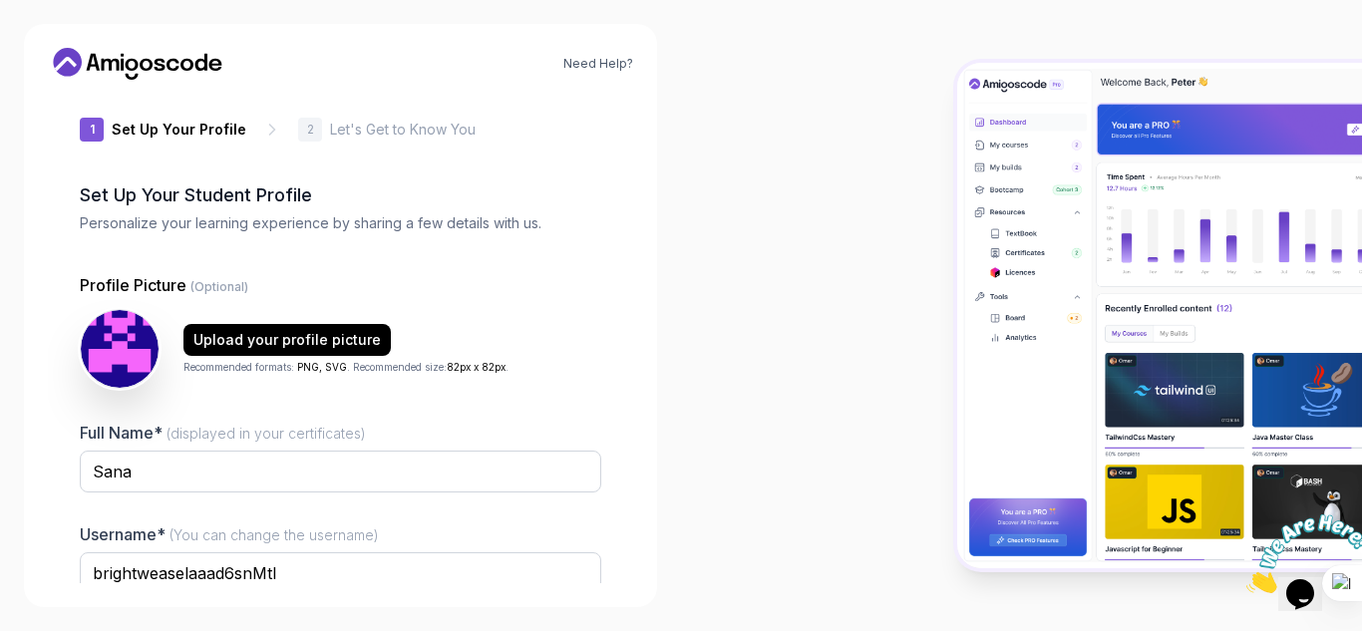
click at [639, 459] on div "Need Help? 1 Set Up Your Profile 1 Set Up Your Profile 2 Let's Get to Know You …" at bounding box center [340, 315] width 633 height 583
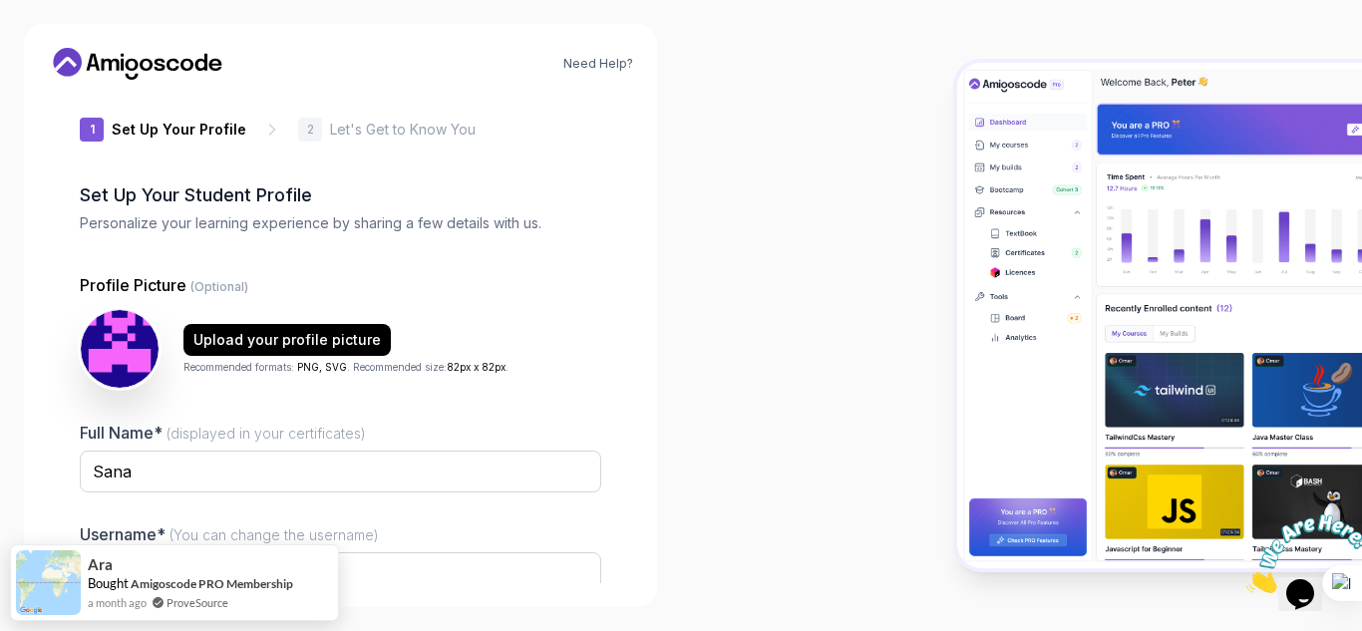
click at [802, 425] on div at bounding box center [1021, 315] width 681 height 631
click at [802, 426] on div at bounding box center [1021, 315] width 681 height 631
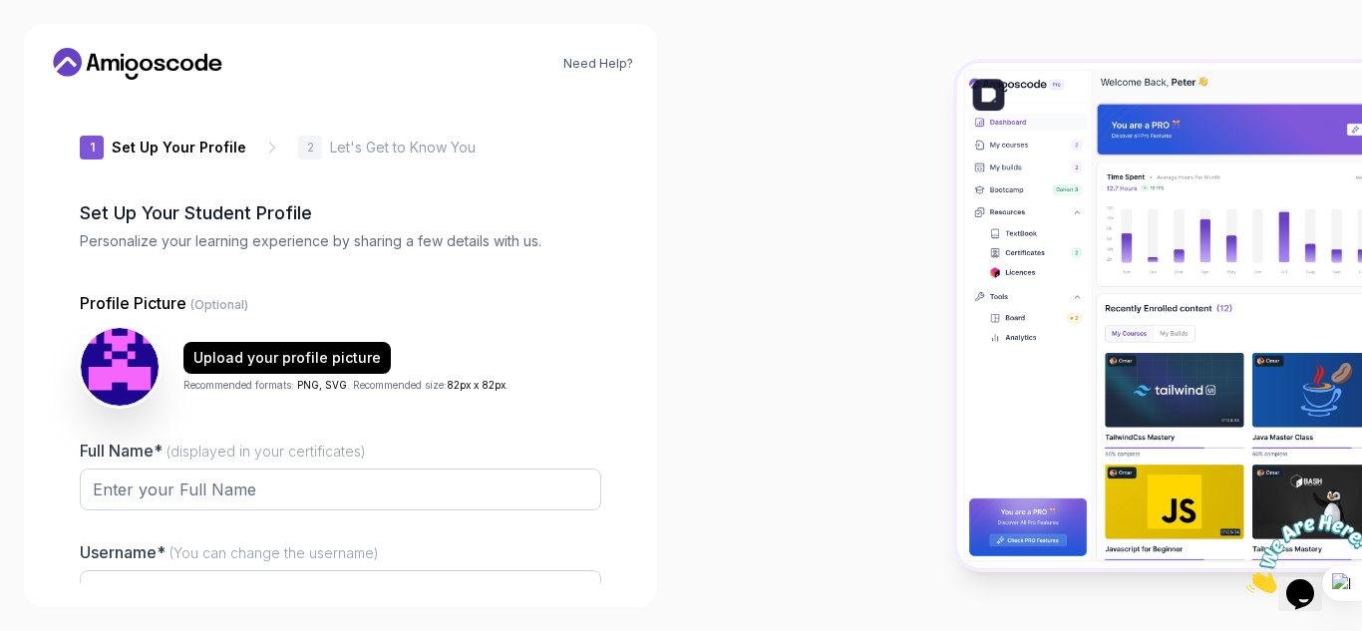
type input "mightywolf330a1"
click at [1361, 155] on div at bounding box center [1361, 315] width 1 height 631
click at [1199, 220] on img at bounding box center [1159, 315] width 405 height 505
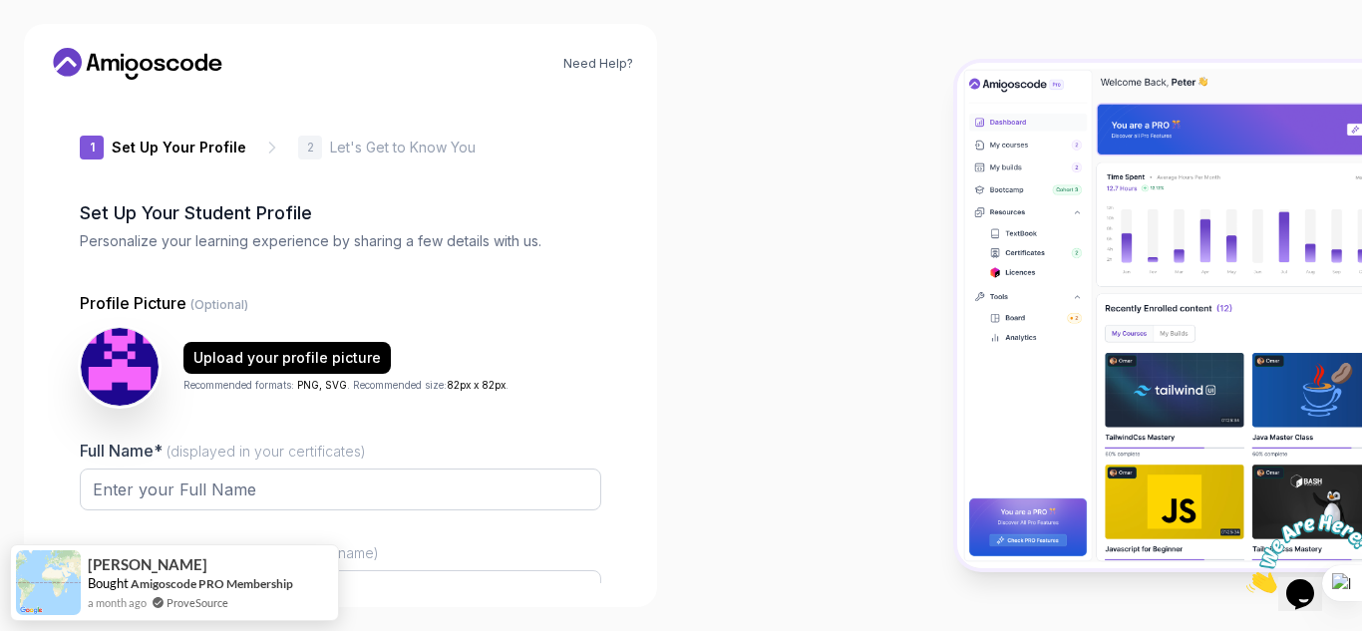
click at [852, 430] on div at bounding box center [1021, 315] width 681 height 631
click at [353, 154] on p "Let's Get to Know You" at bounding box center [403, 148] width 146 height 20
click at [387, 583] on div "Need Help? 1 Set Up Your Profile 1 Set Up Your Profile 2 Let's Get to Know You …" at bounding box center [340, 315] width 633 height 583
drag, startPoint x: 274, startPoint y: 455, endPoint x: 267, endPoint y: 476, distance: 22.1
click at [273, 457] on span "(displayed in your certificates)" at bounding box center [266, 451] width 199 height 17
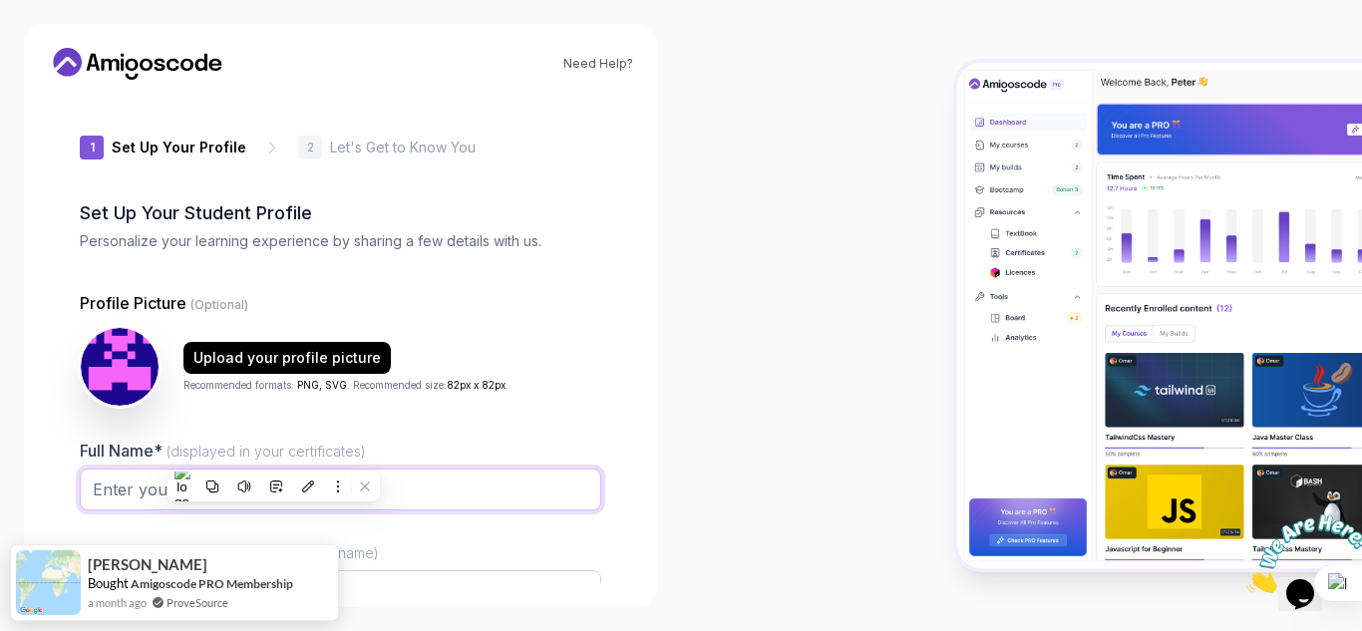
click at [255, 495] on html "Need Help? 1 Set Up Your Profile 1 Set Up Your Profile 2 Let's Get to Know You …" at bounding box center [681, 315] width 1362 height 631
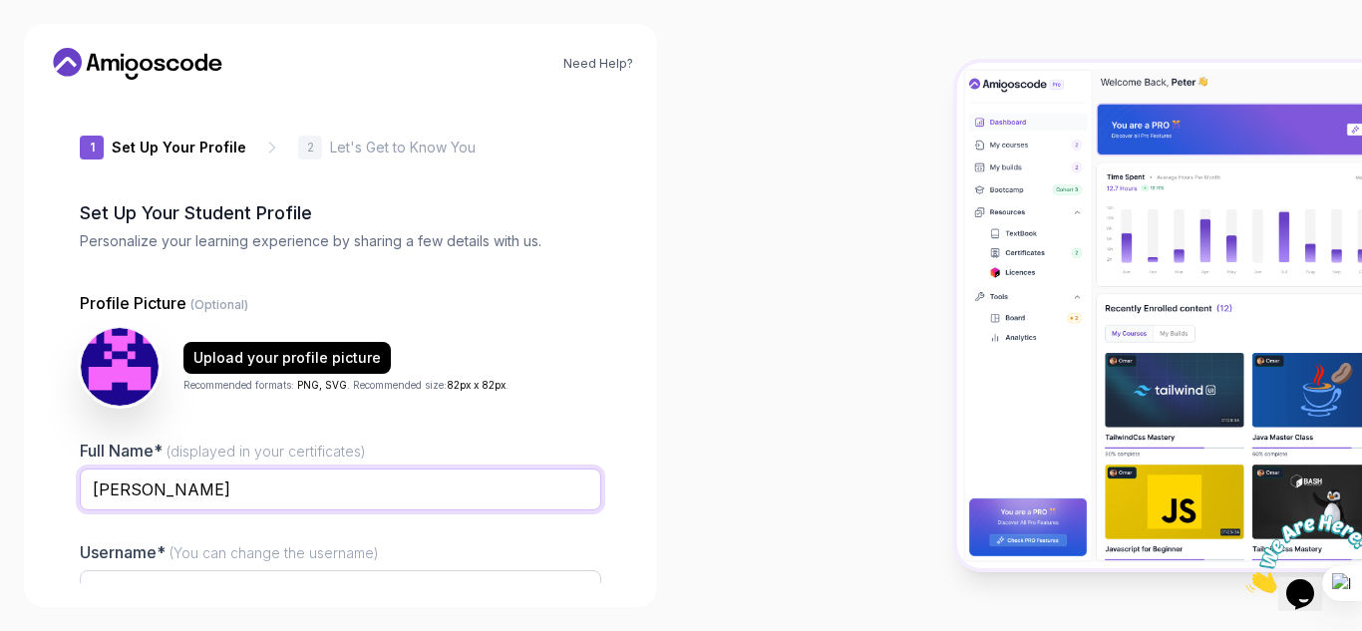
click at [267, 495] on input "[PERSON_NAME]" at bounding box center [341, 490] width 522 height 42
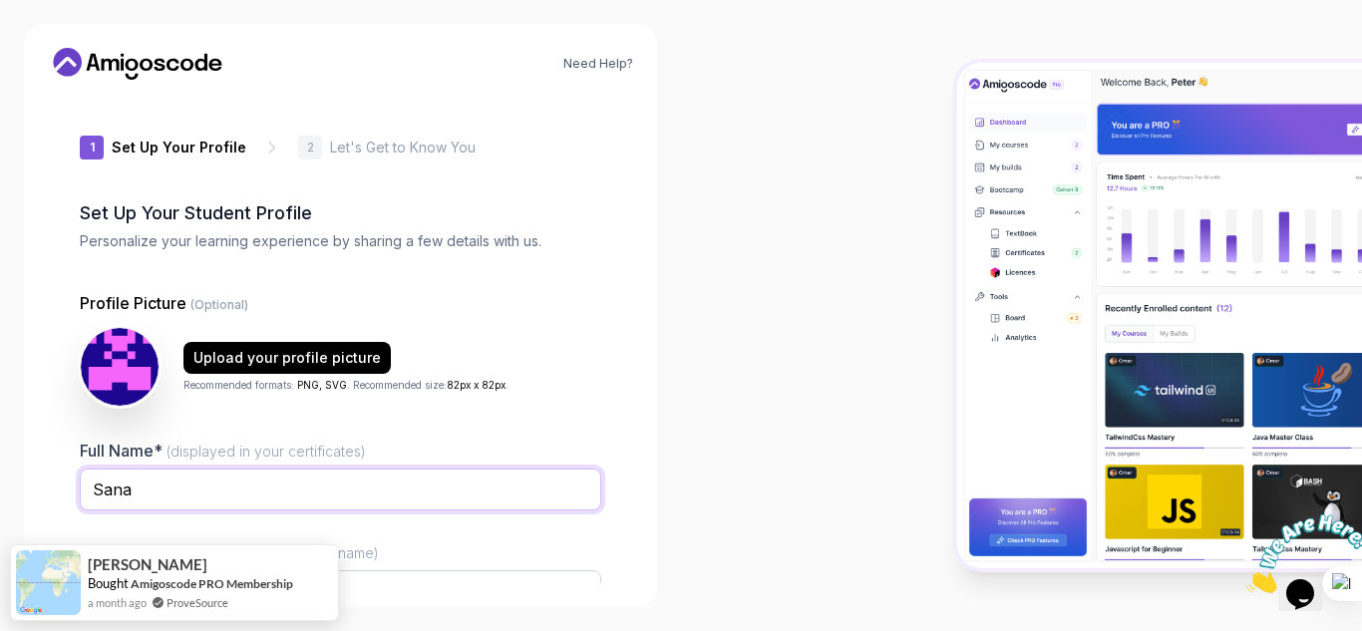
type input "Sana"
click at [356, 593] on div "Need Help? 1 Set Up Your Profile 1 Set Up Your Profile 2 Let's Get to Know You …" at bounding box center [340, 315] width 633 height 583
click at [375, 579] on input "mightywolf330a1" at bounding box center [341, 592] width 522 height 42
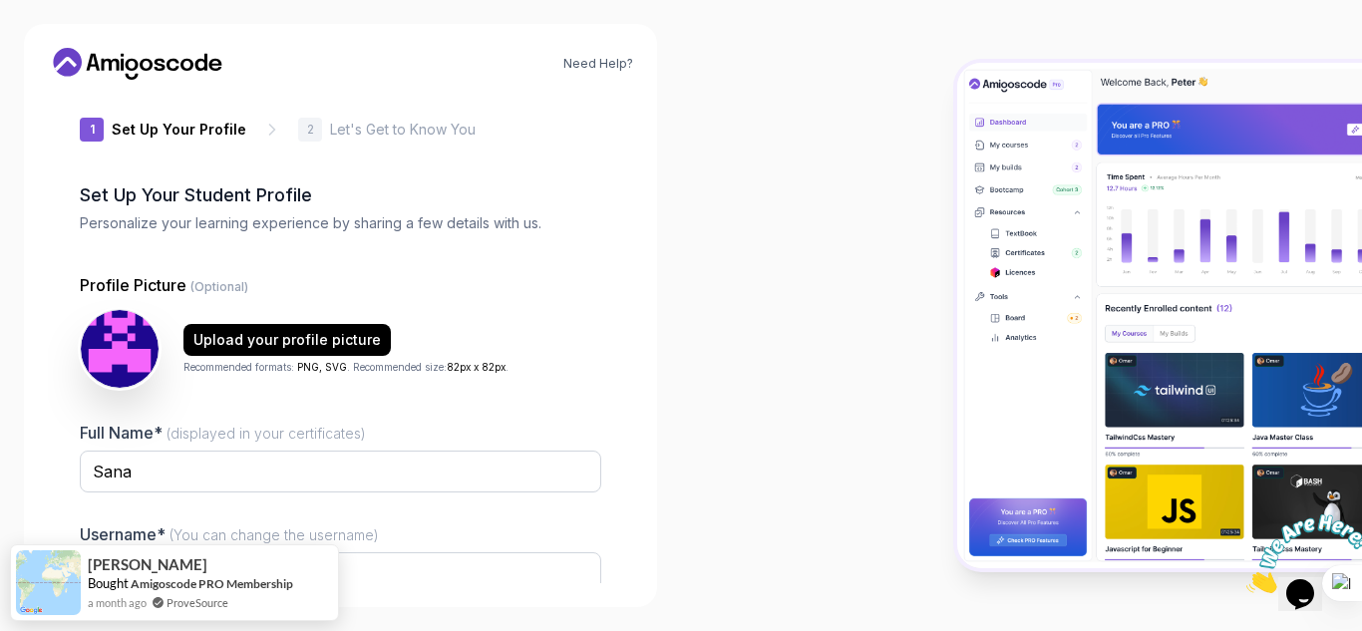
click at [552, 520] on div "Full Name* (displayed in your certificates) Sana Username* (You can change the …" at bounding box center [341, 573] width 522 height 305
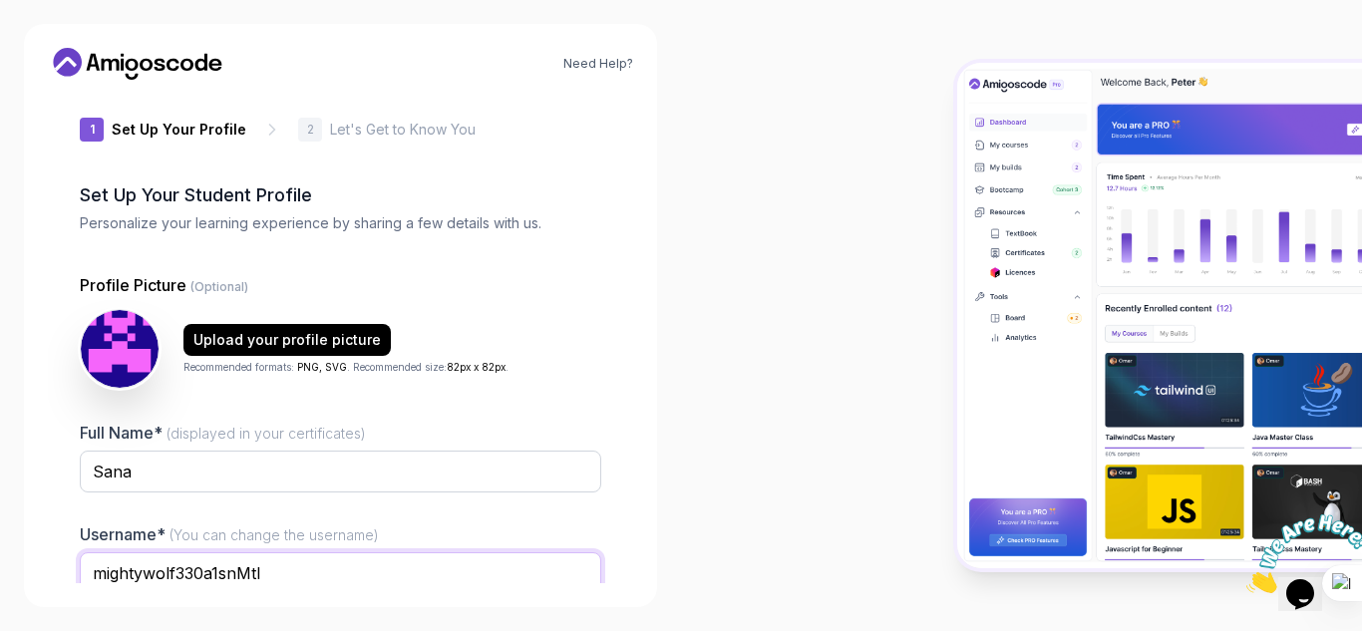
click at [527, 581] on input "mightywolf330a1snMtl" at bounding box center [341, 574] width 522 height 42
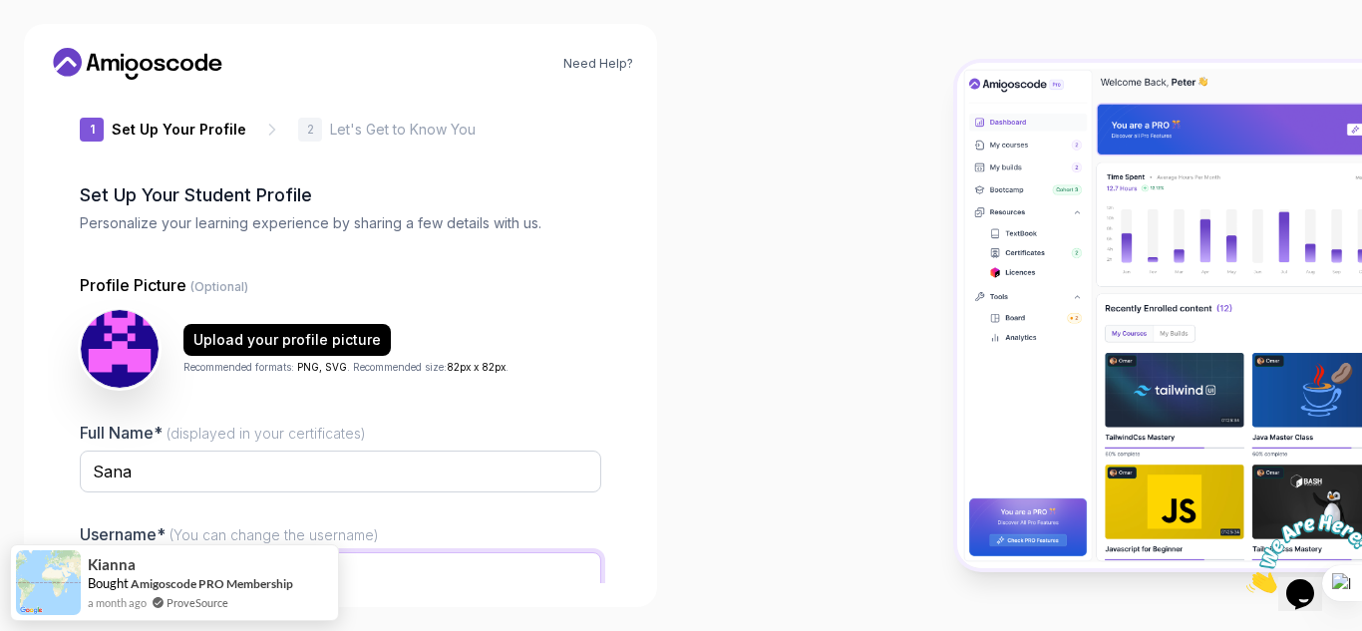
type input "m"
type input "snMtl"
click at [527, 581] on input "snMtl" at bounding box center [341, 574] width 522 height 42
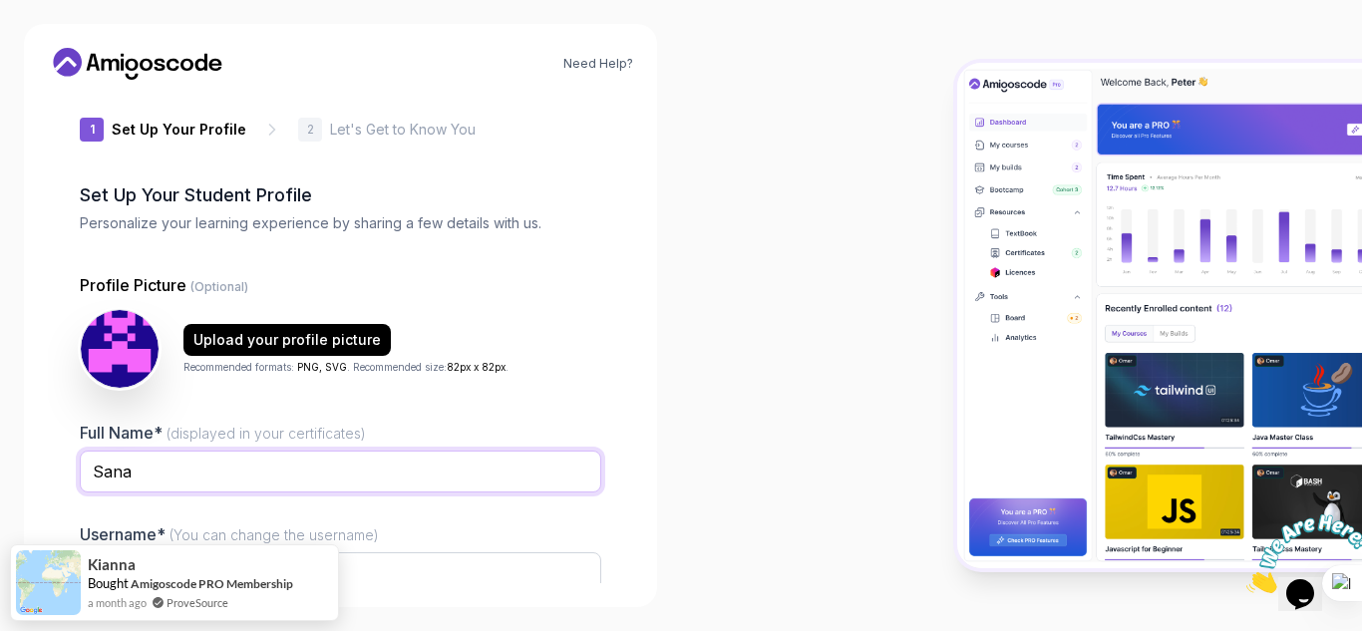
click at [409, 480] on input "Sana" at bounding box center [341, 472] width 522 height 42
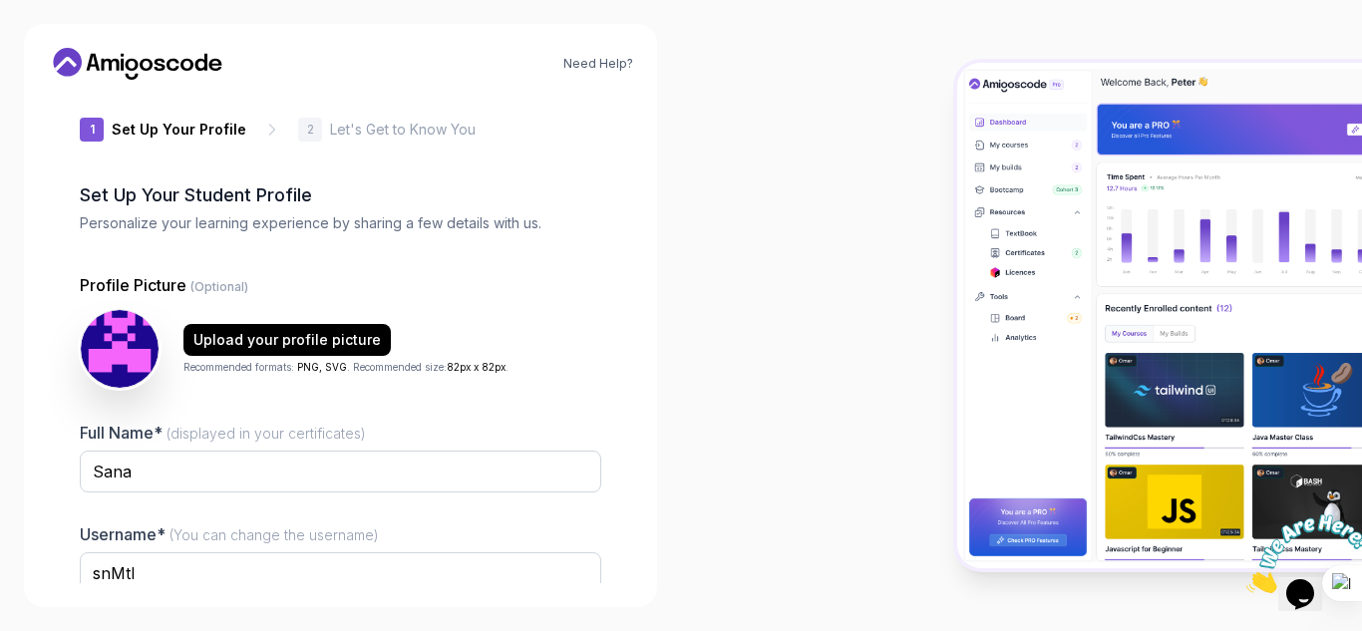
click at [418, 589] on div "Need Help? 1 Set Up Your Profile 1 Set Up Your Profile 2 Let's Get to Know You …" at bounding box center [340, 315] width 633 height 583
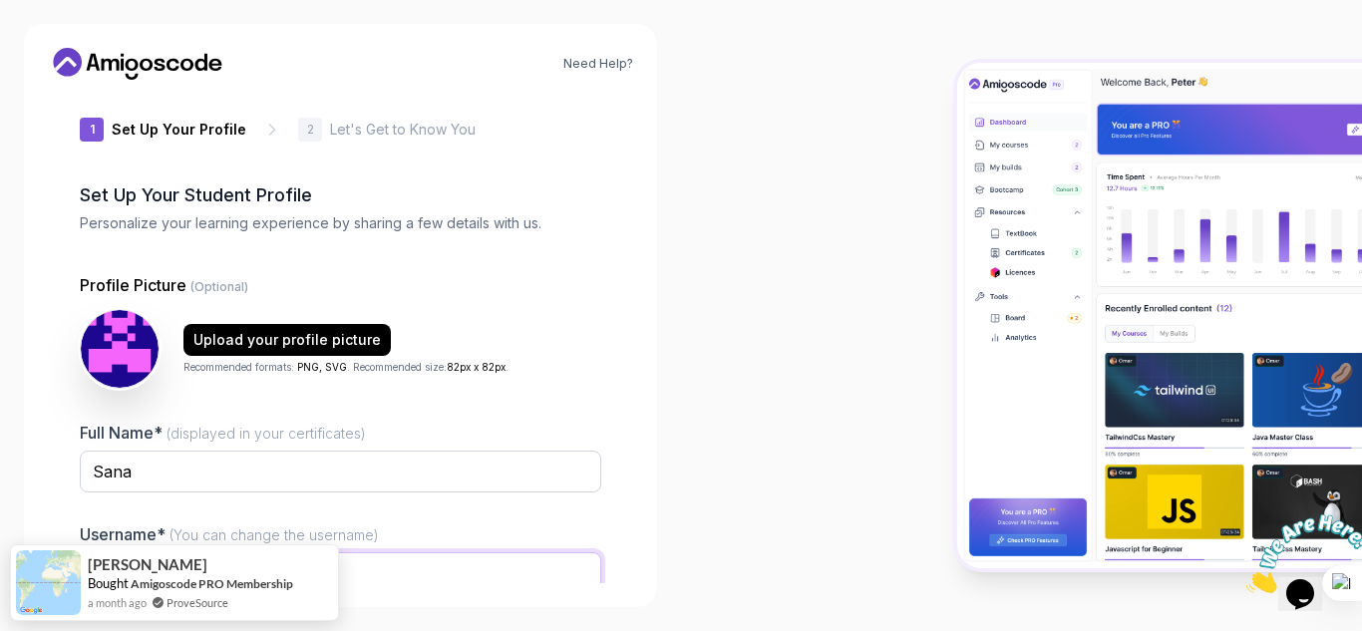
click at [516, 571] on input "snMtl" at bounding box center [341, 574] width 522 height 42
click at [807, 382] on div at bounding box center [1021, 315] width 681 height 631
click at [0, 114] on div "Need Help? 1 Set Up Your Profile 1 Set Up Your Profile 2 Let's Get to Know You …" at bounding box center [340, 315] width 681 height 631
click at [391, 583] on div "Need Help? 1 Set Up Your Profile 1 Set Up Your Profile 2 Let's Get to Know You …" at bounding box center [340, 315] width 633 height 583
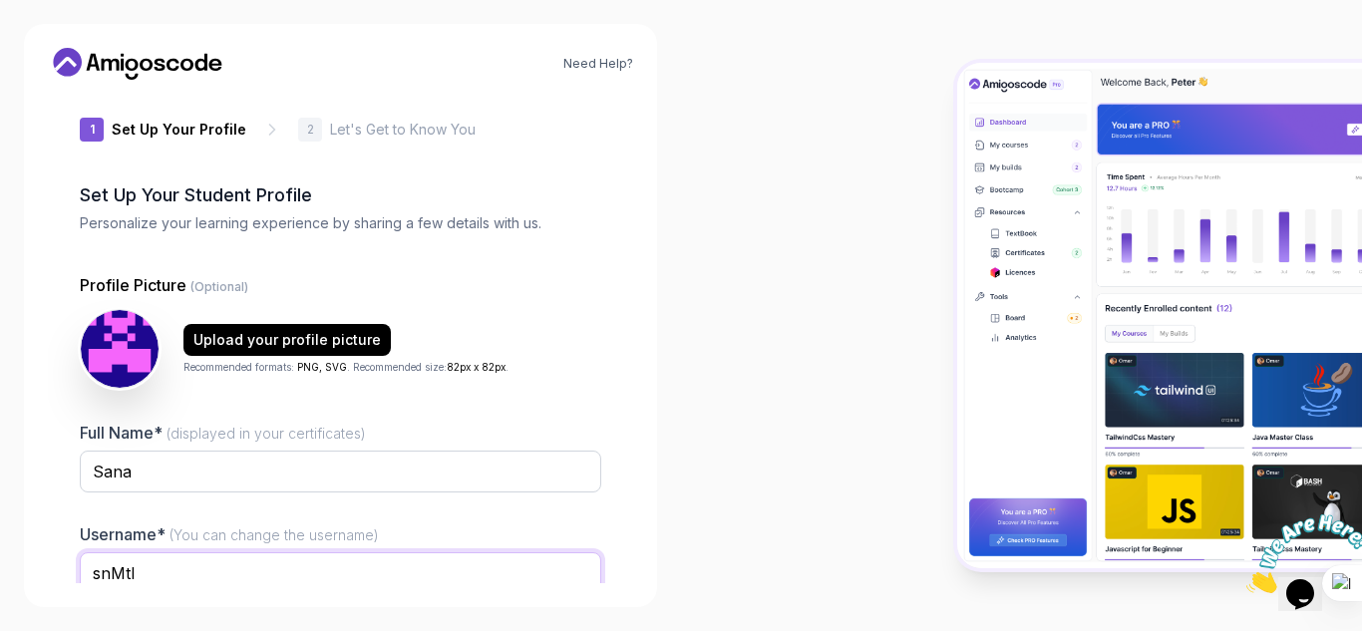
click at [375, 571] on input "snMtl" at bounding box center [341, 574] width 522 height 42
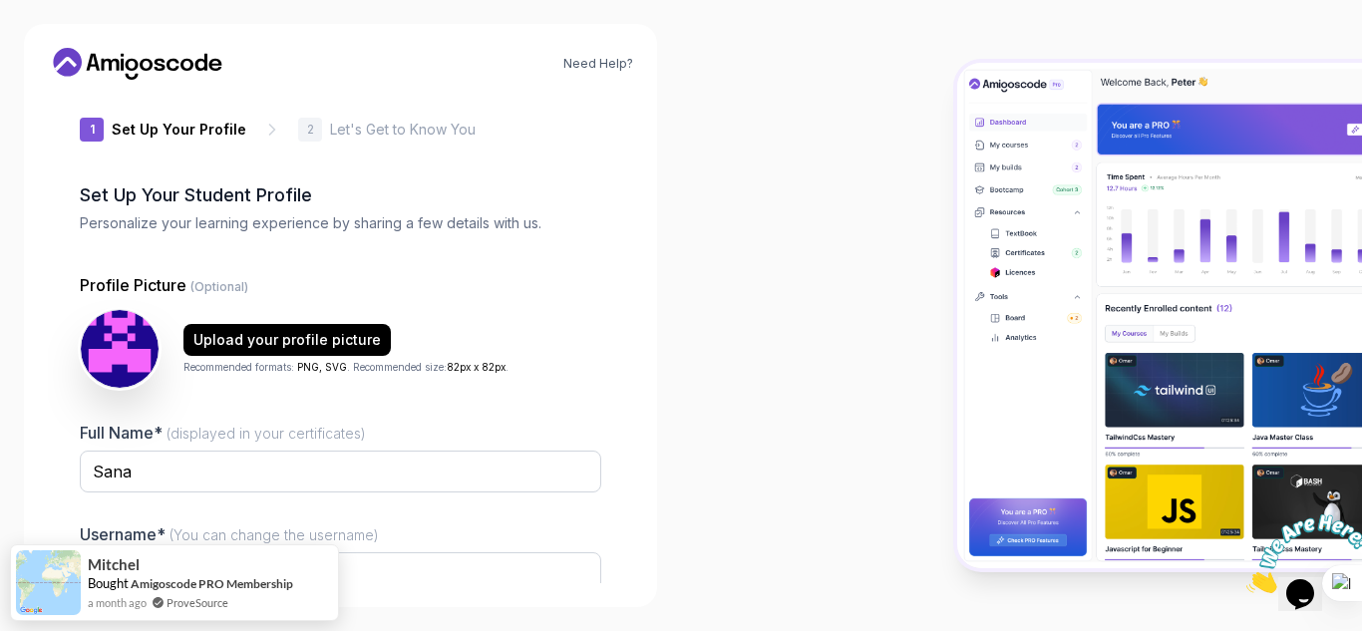
click at [1300, 593] on img at bounding box center [1309, 554] width 124 height 79
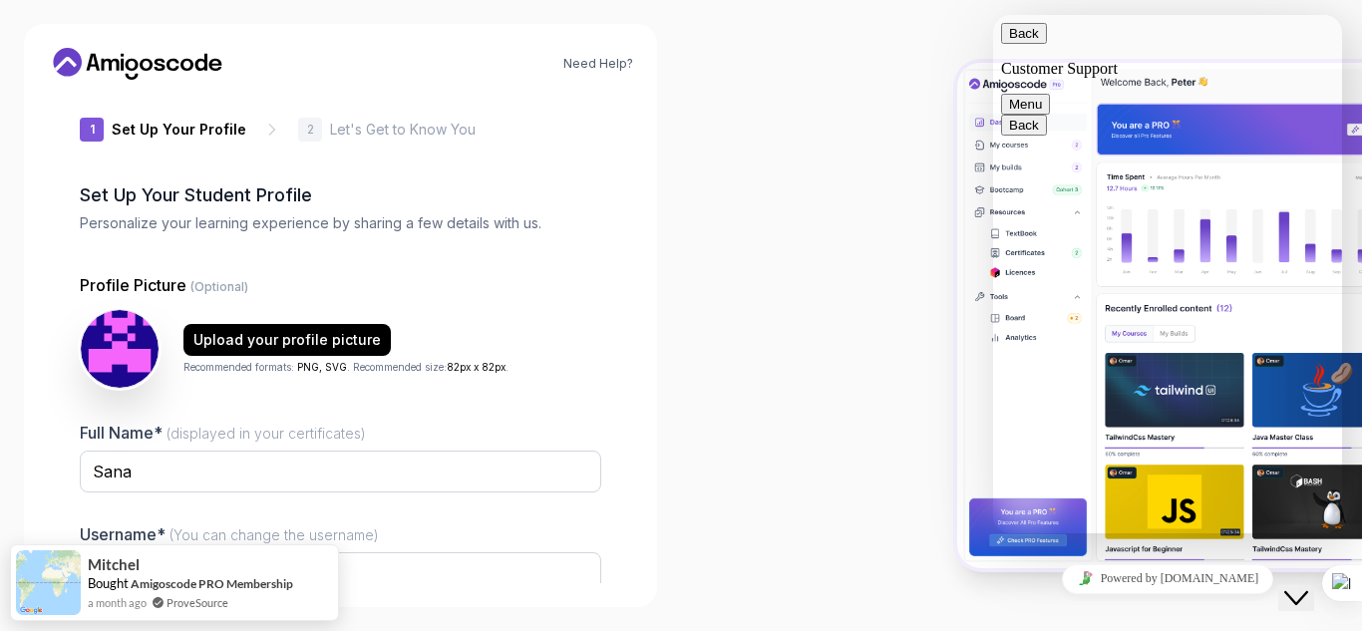
click at [993, 15] on textarea at bounding box center [993, 15] width 0 height 0
type textarea "I can not scroll the page down"
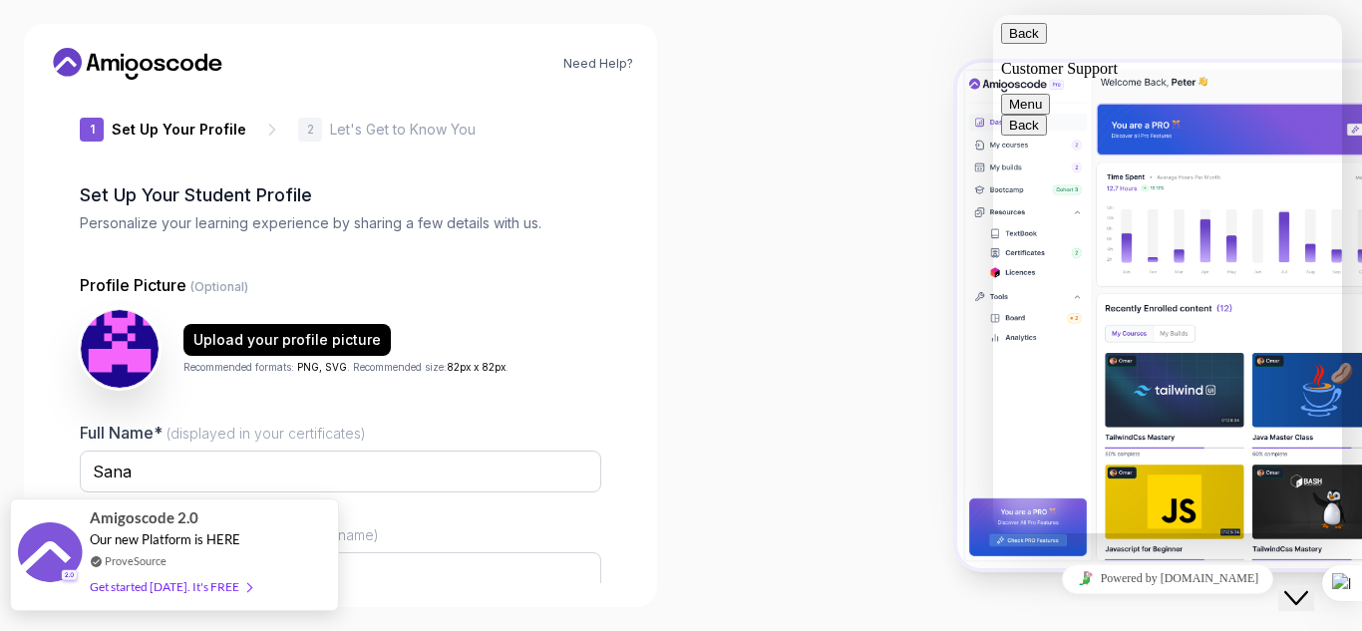
click at [181, 579] on div "Get started [DATE]. It's FREE" at bounding box center [171, 586] width 162 height 23
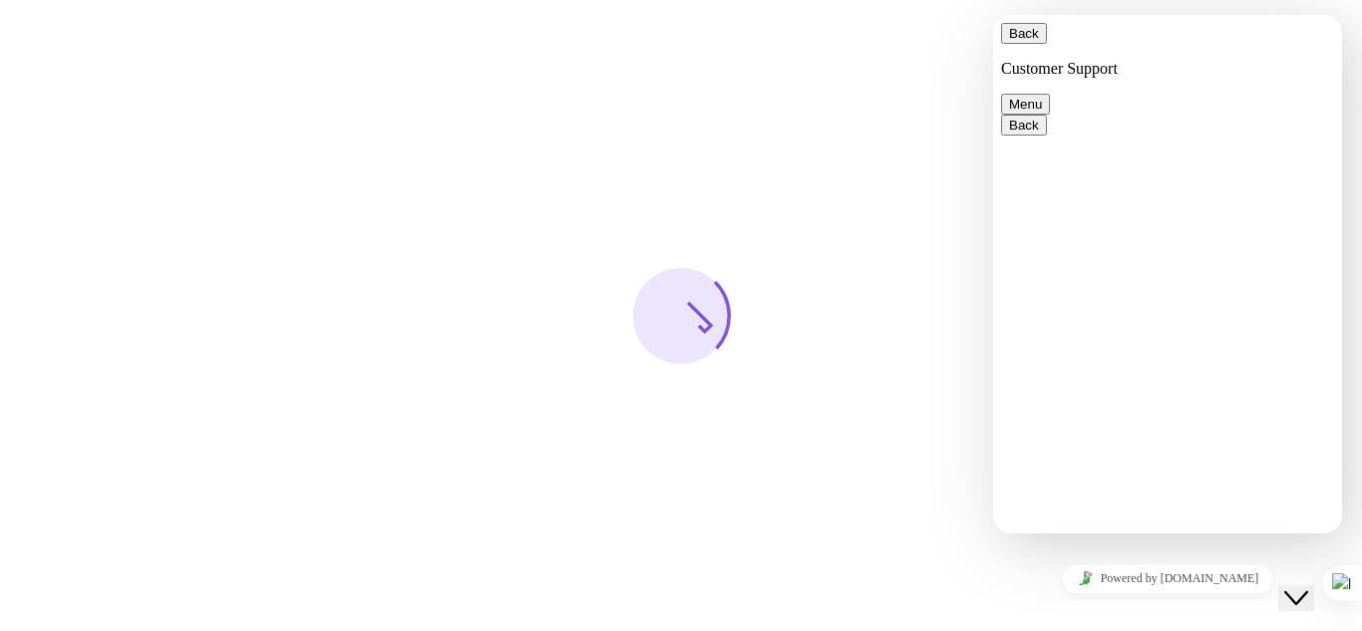
scroll to position [372, 0]
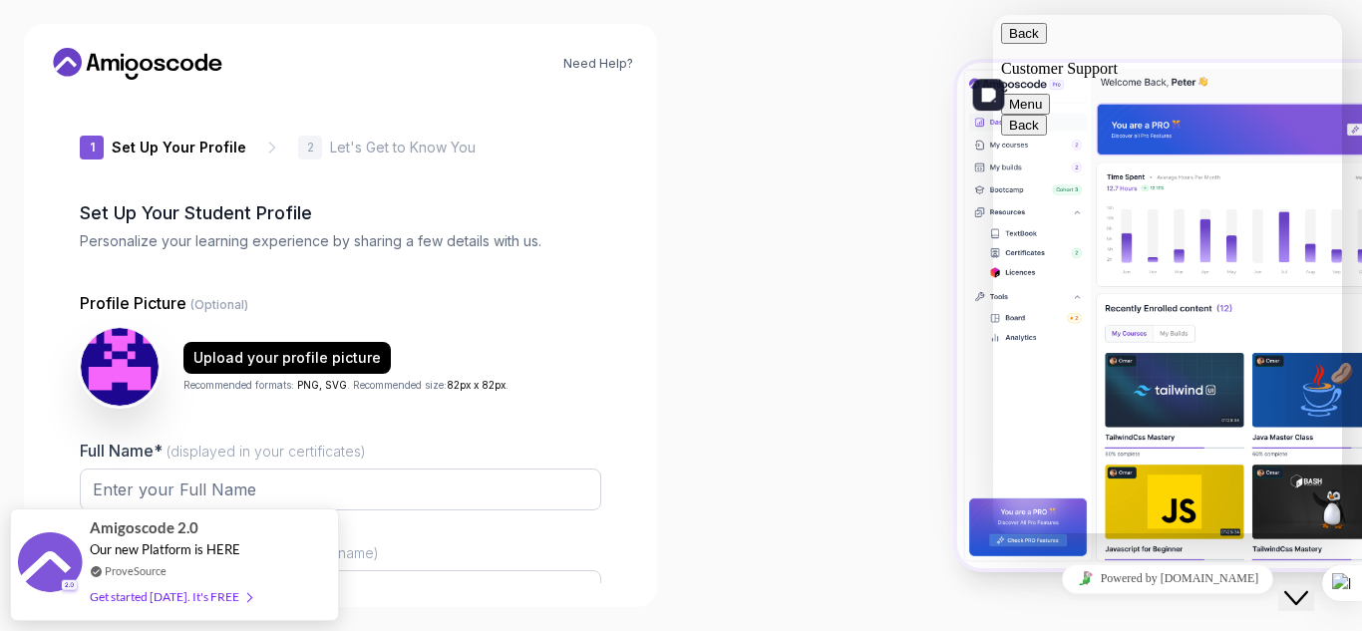
type input "luckyjackal8b07c"
click at [707, 322] on div at bounding box center [1021, 315] width 681 height 631
click at [707, 318] on div at bounding box center [1021, 315] width 681 height 631
click at [0, 216] on div "Need Help? 1 Set Up Your Profile 1 Set Up Your Profile 2 Let's Get to Know You …" at bounding box center [340, 315] width 681 height 631
click at [763, 174] on div at bounding box center [1021, 315] width 681 height 631
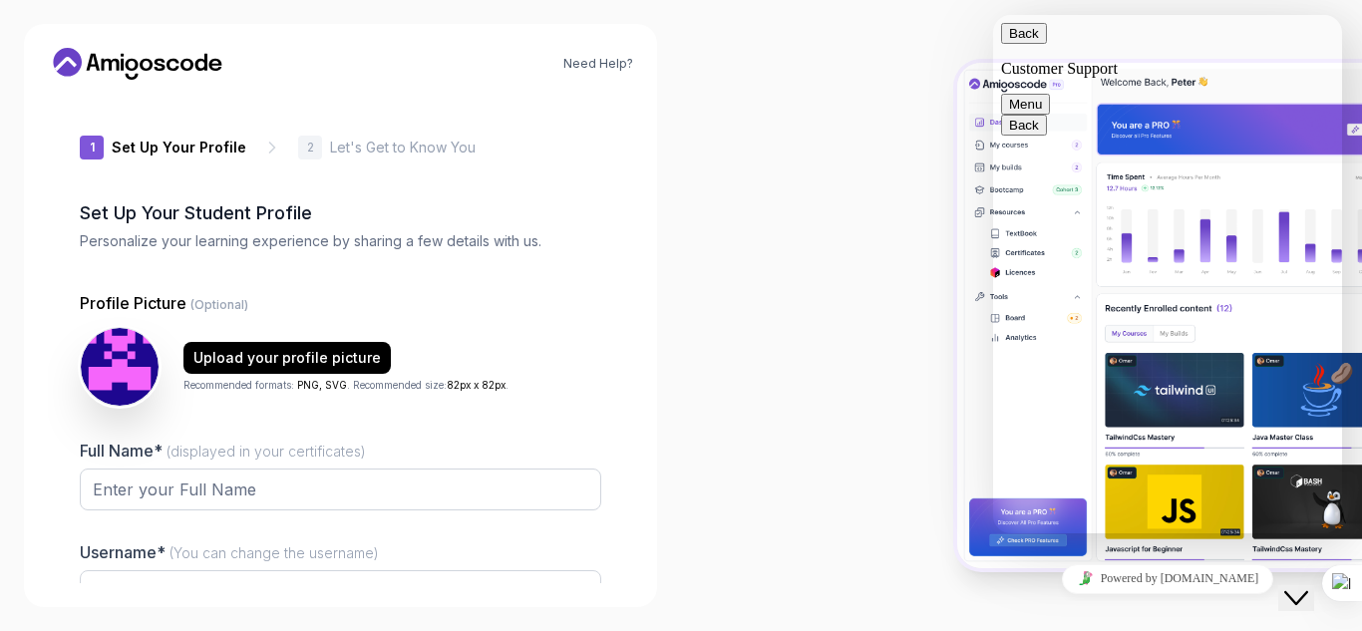
drag, startPoint x: 1337, startPoint y: 245, endPoint x: 1333, endPoint y: 173, distance: 73.0
click at [325, 511] on div at bounding box center [341, 501] width 522 height 64
click at [184, 472] on input "Full Name* (displayed in your certificates)" at bounding box center [341, 490] width 522 height 42
type input "Sana"
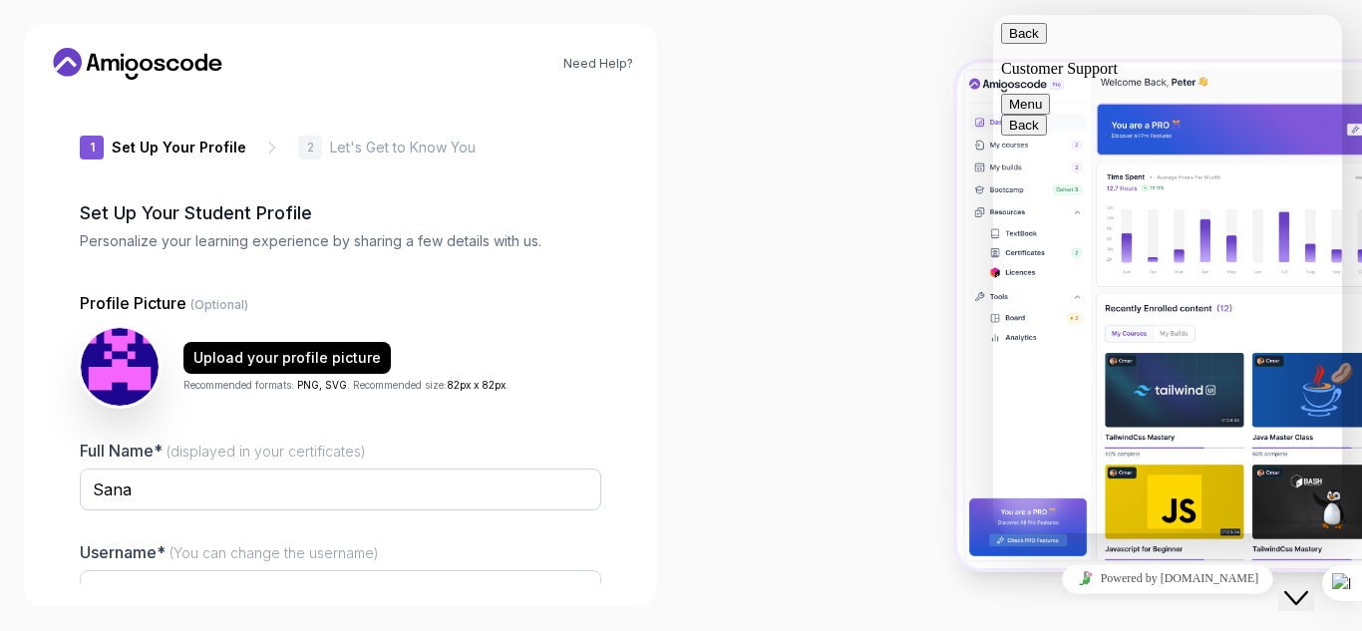
click at [373, 588] on div "Need Help? 1 Set Up Your Profile 1 Set Up Your Profile 2 Let's Get to Know You …" at bounding box center [340, 315] width 633 height 583
click at [315, 579] on input "luckyjackal8b07c" at bounding box center [341, 592] width 522 height 42
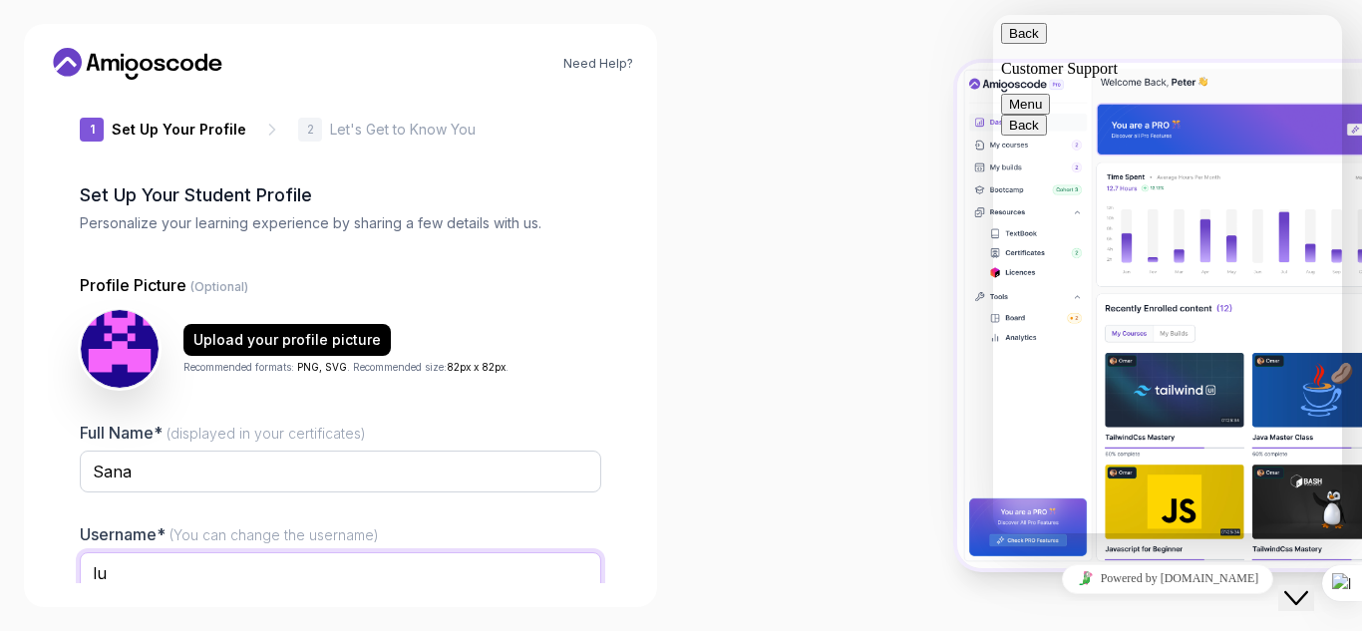
type input "l"
type input "snMtl"
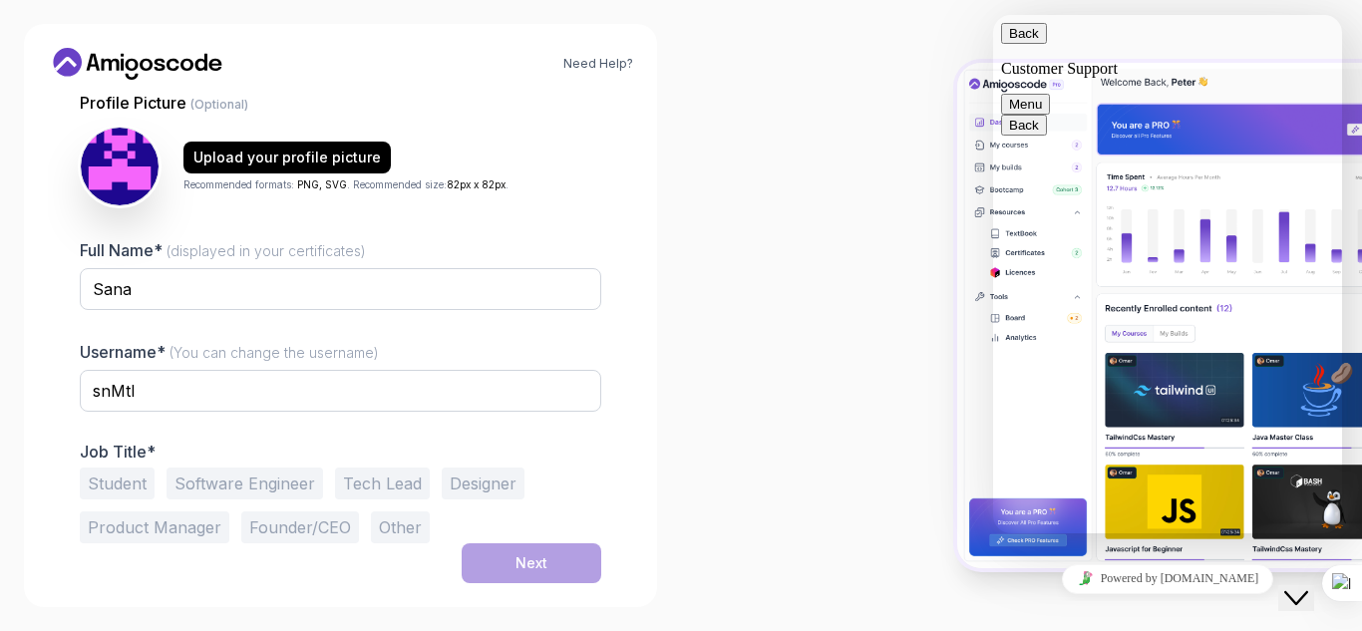
click at [130, 485] on button "Student" at bounding box center [117, 484] width 75 height 32
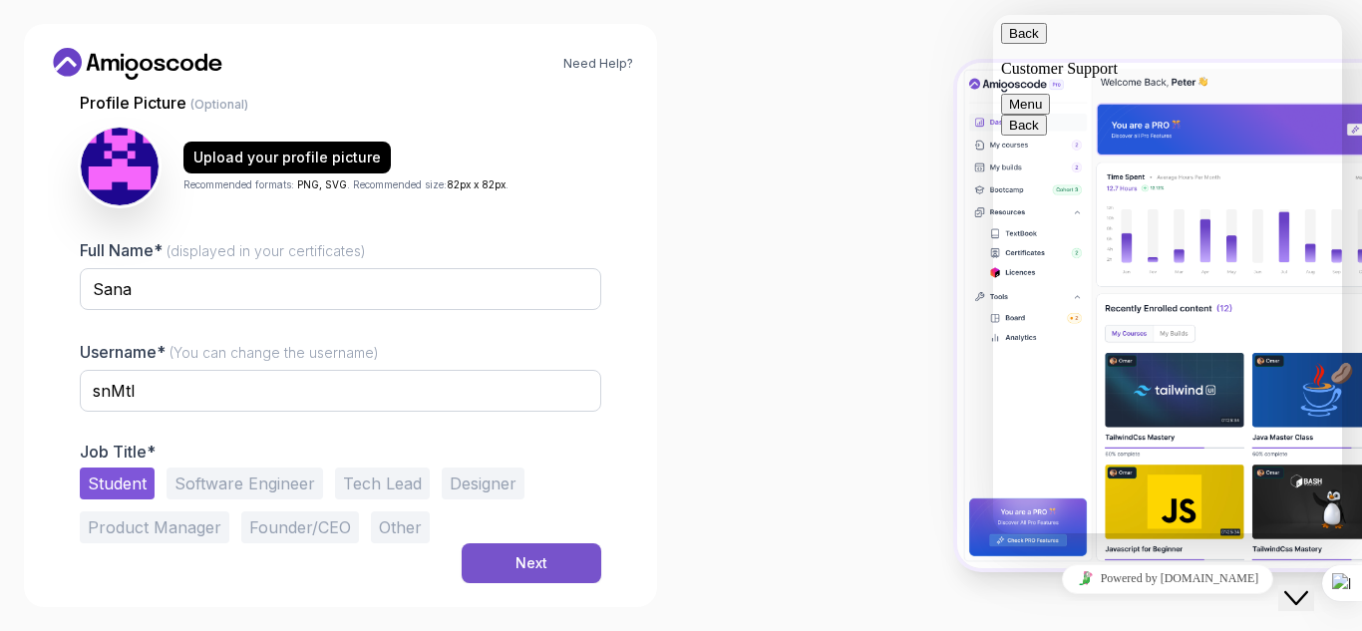
click at [521, 556] on div "Next" at bounding box center [532, 564] width 32 height 20
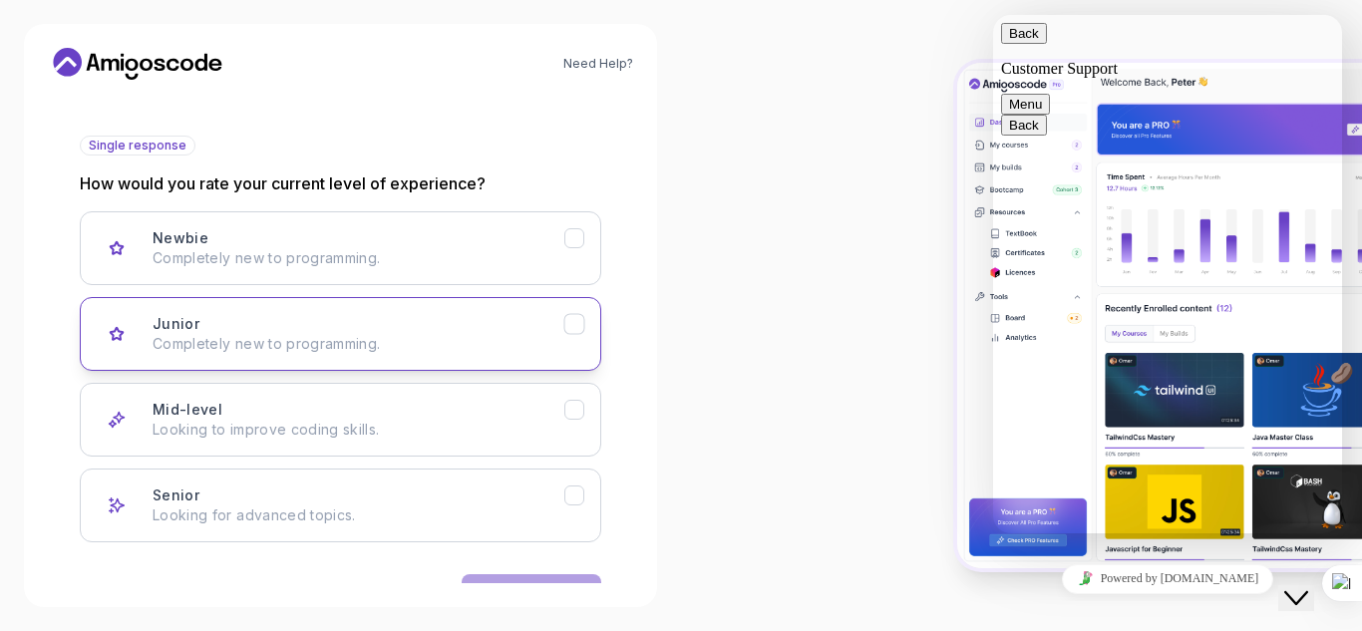
click at [581, 320] on icon "Junior" at bounding box center [575, 324] width 19 height 19
click at [550, 574] on button "Next" at bounding box center [532, 594] width 140 height 40
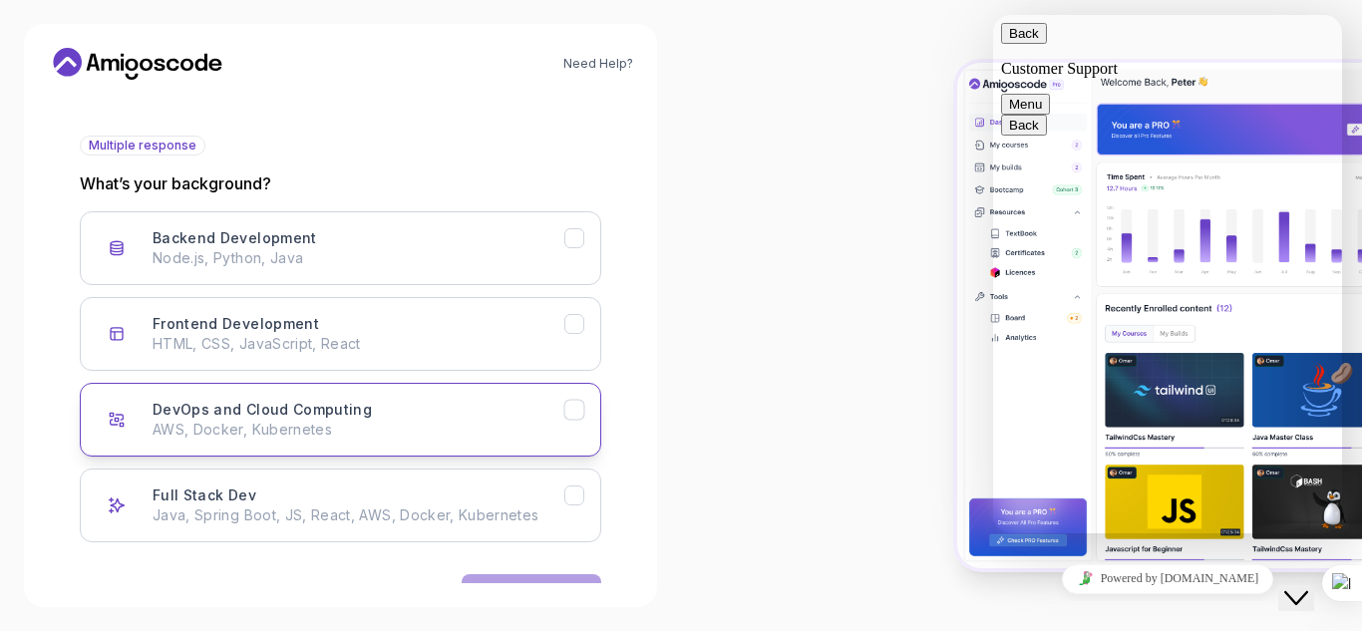
click at [573, 415] on icon "DevOps and Cloud Computing" at bounding box center [575, 410] width 19 height 19
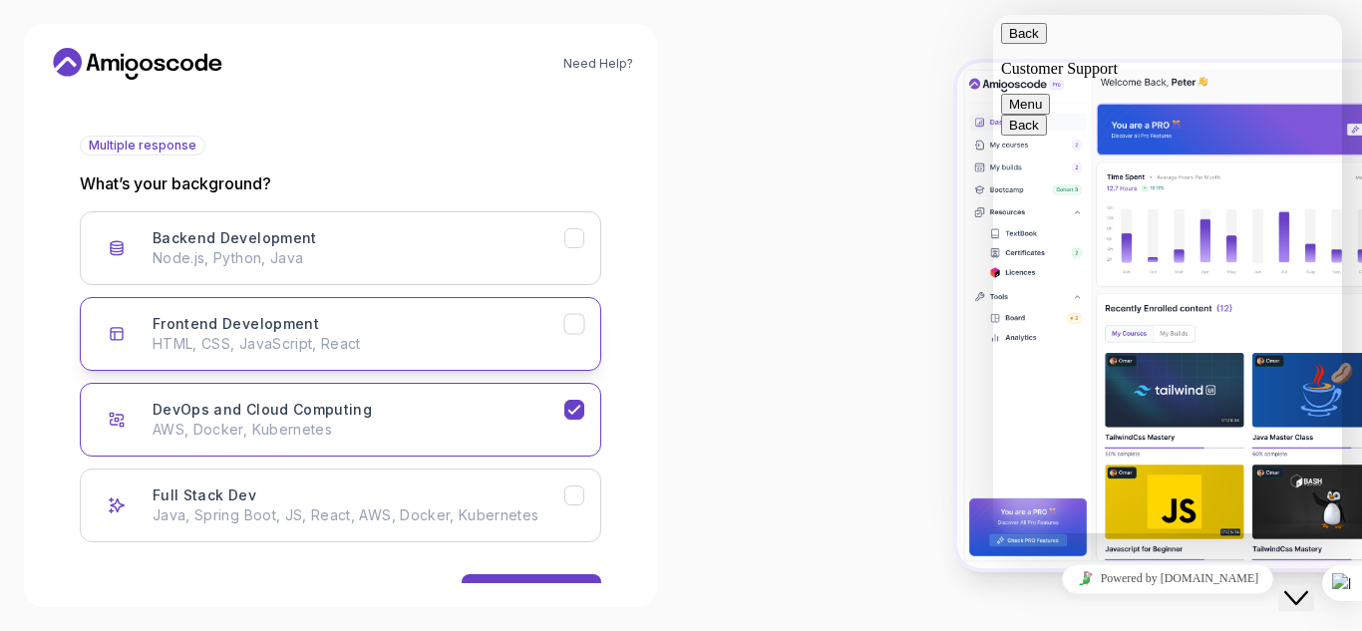
click at [571, 329] on icon "Frontend Development" at bounding box center [575, 324] width 19 height 19
click at [569, 407] on icon "DevOps and Cloud Computing" at bounding box center [575, 410] width 19 height 19
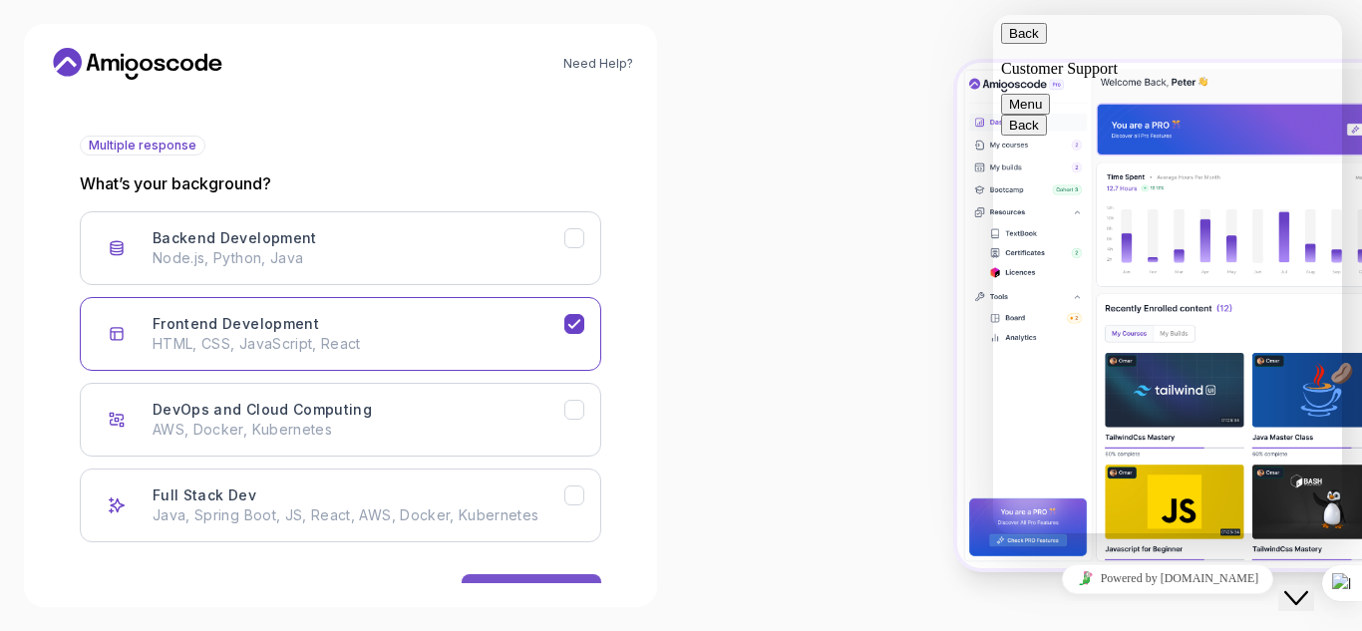
click at [529, 575] on button "Next" at bounding box center [532, 594] width 140 height 40
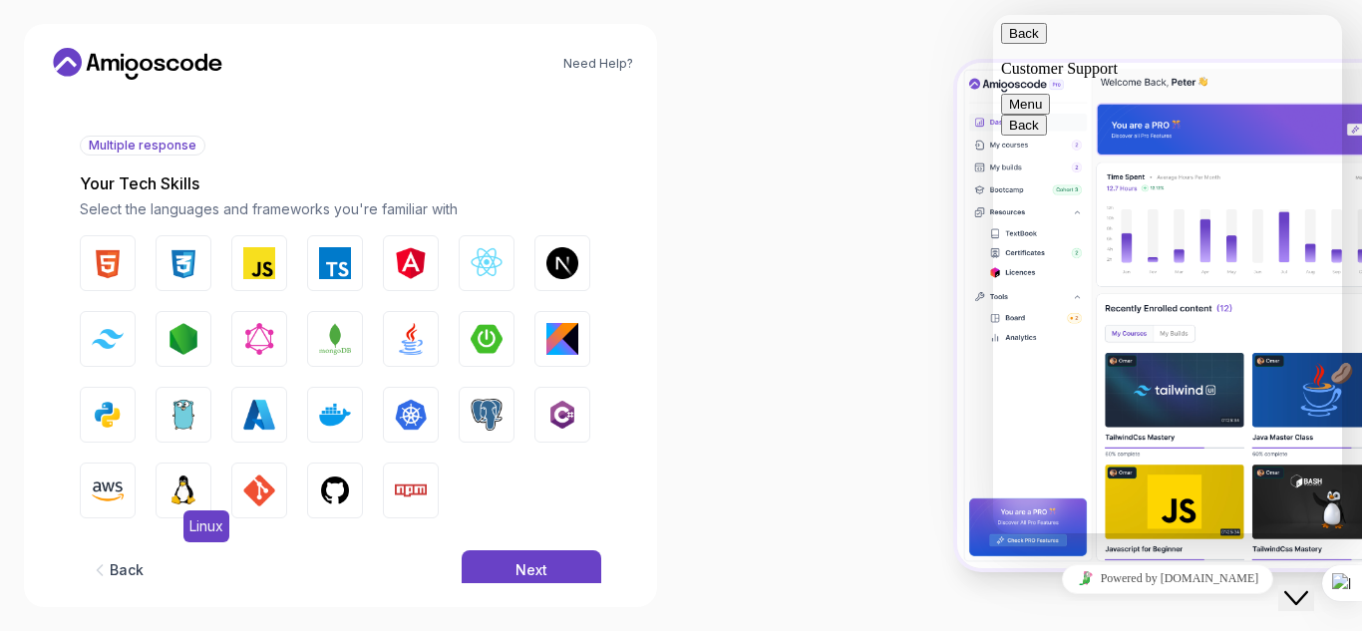
click at [176, 489] on img "button" at bounding box center [184, 491] width 32 height 32
click at [329, 501] on img "button" at bounding box center [335, 491] width 32 height 32
click at [269, 489] on img "button" at bounding box center [259, 491] width 32 height 32
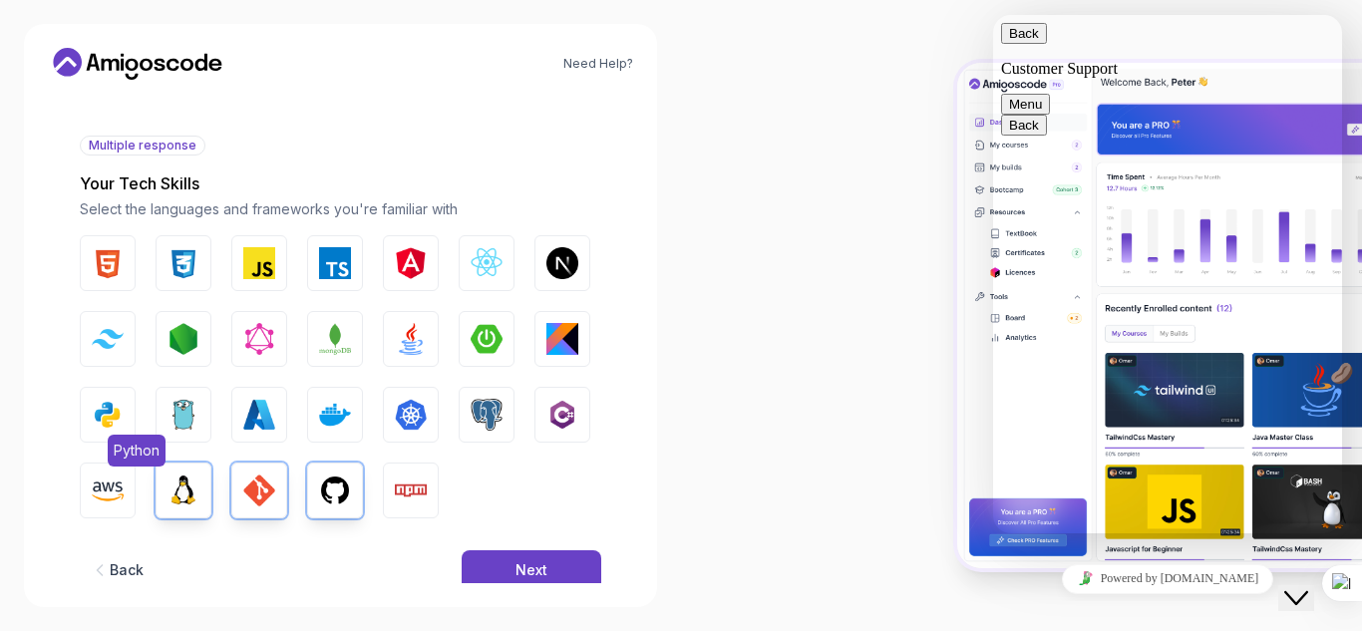
click at [118, 411] on img "button" at bounding box center [108, 415] width 32 height 32
click at [558, 561] on button "Next" at bounding box center [532, 571] width 140 height 40
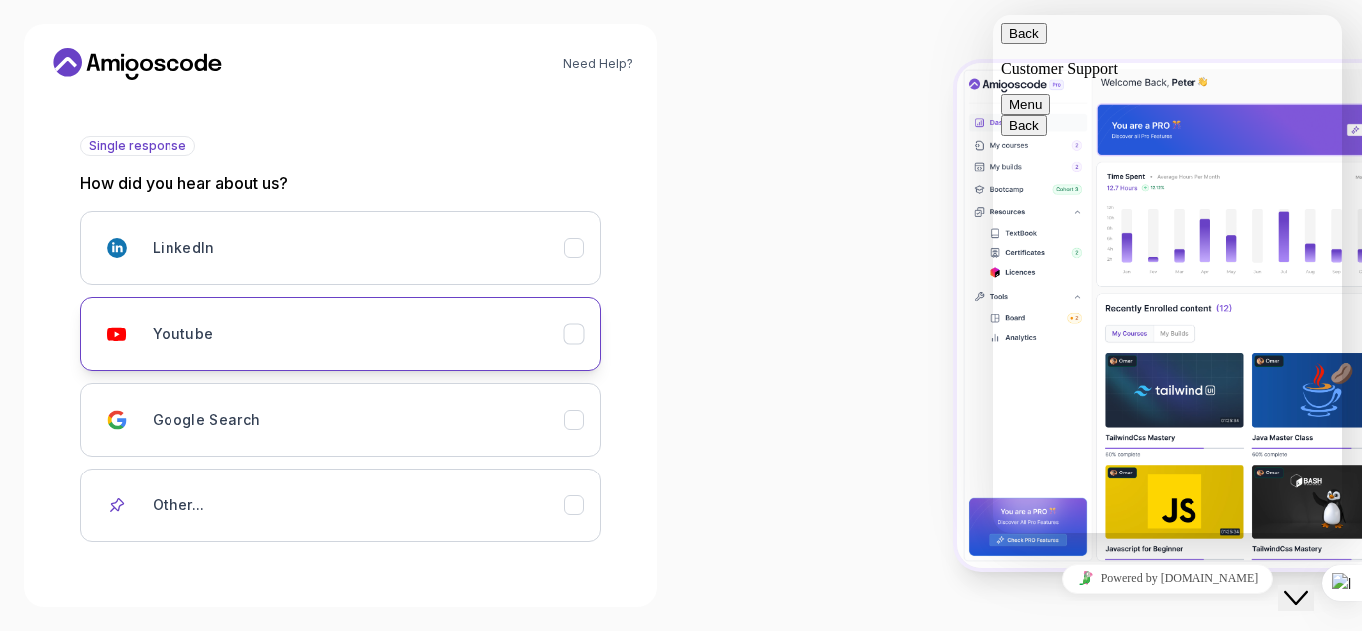
click at [575, 336] on icon "Youtube" at bounding box center [575, 334] width 19 height 19
click at [625, 536] on div "2 Let's Get to Know You 1 Set Up Your Profile 2 Let's Get to Know You Getting t…" at bounding box center [340, 340] width 585 height 488
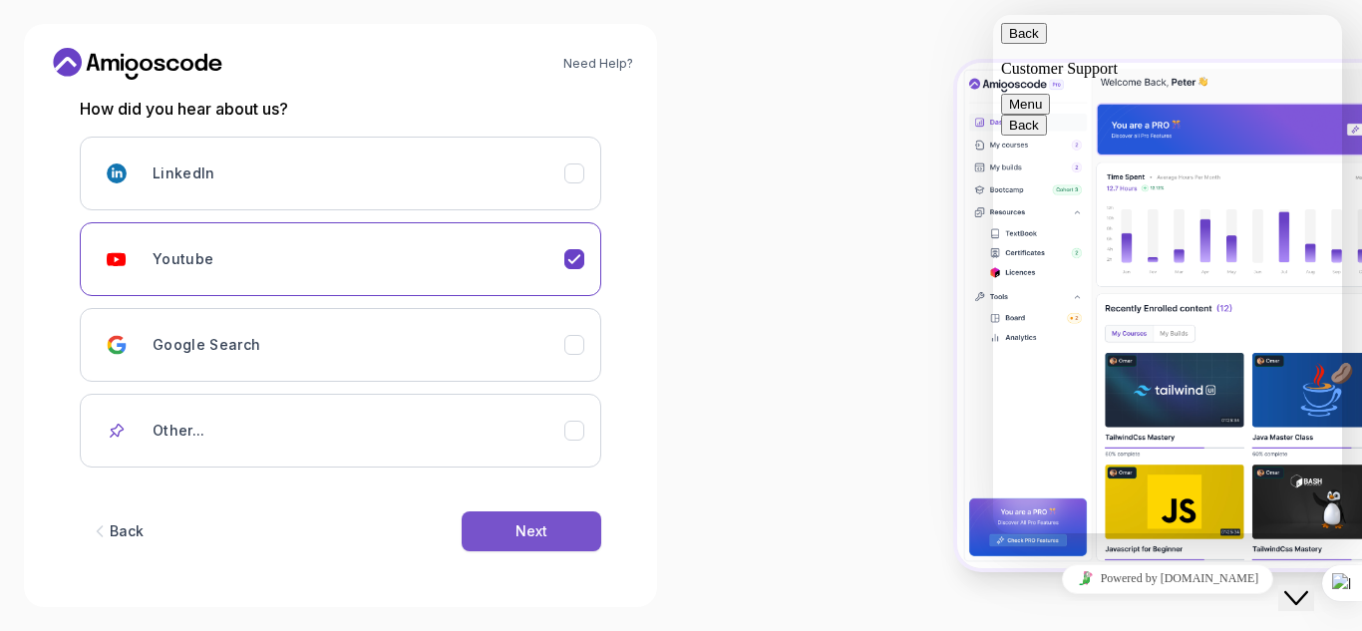
click at [539, 520] on button "Next" at bounding box center [532, 532] width 140 height 40
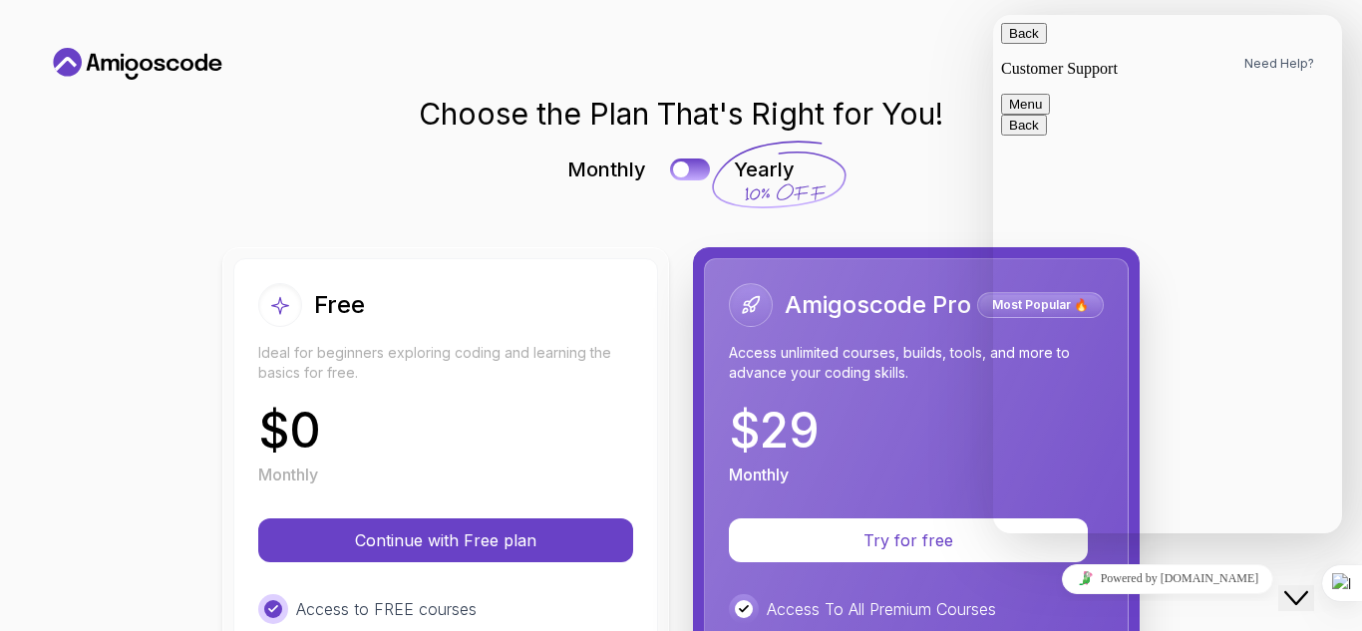
scroll to position [0, 0]
click at [1307, 586] on icon "Close Chat This icon closes the chat window." at bounding box center [1297, 598] width 24 height 24
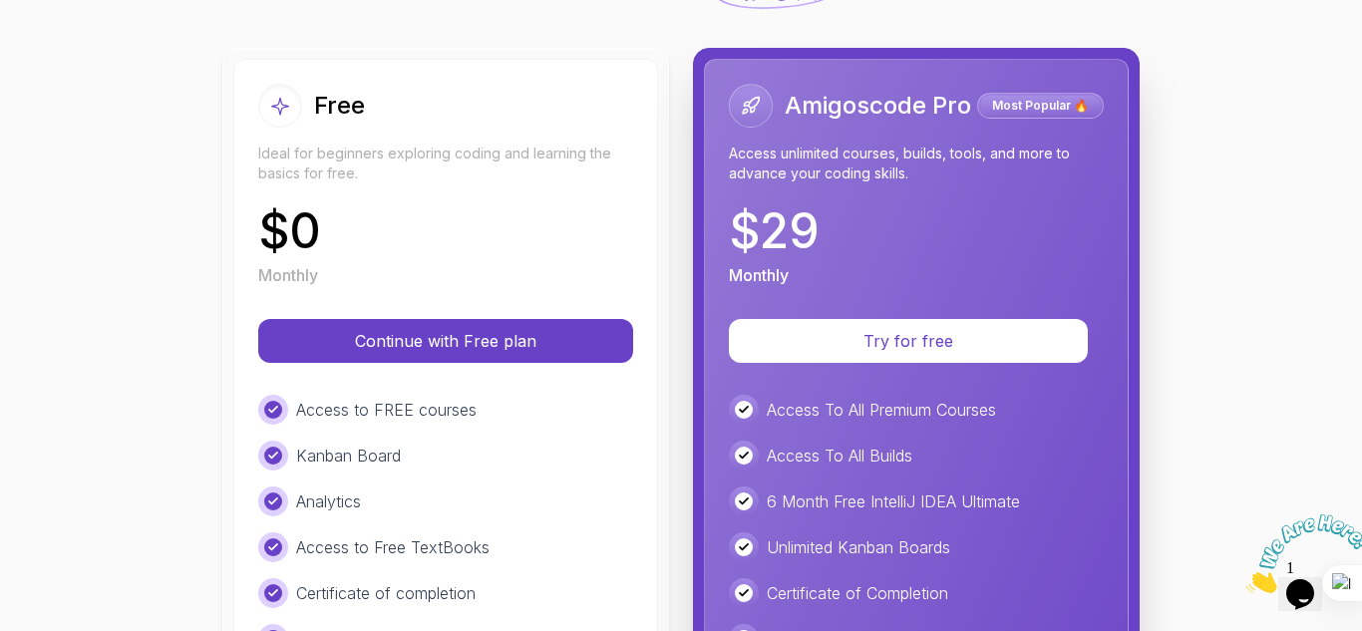
scroll to position [239, 0]
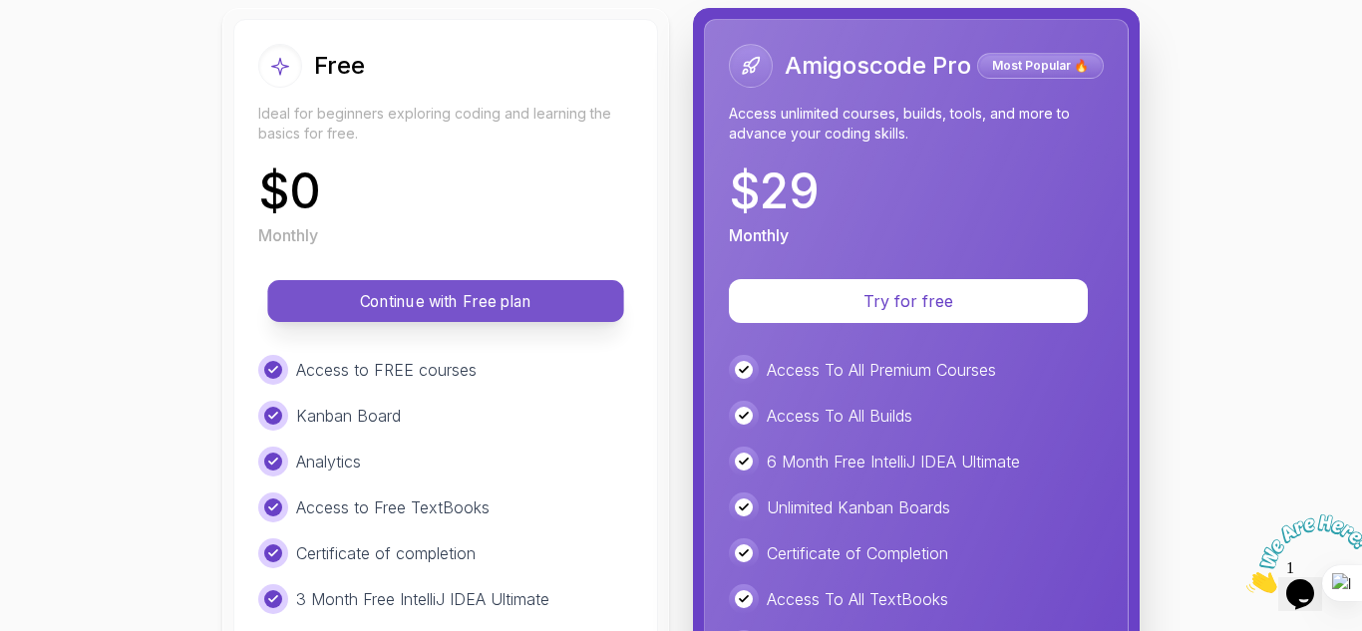
click at [496, 285] on button "Continue with Free plan" at bounding box center [445, 301] width 356 height 42
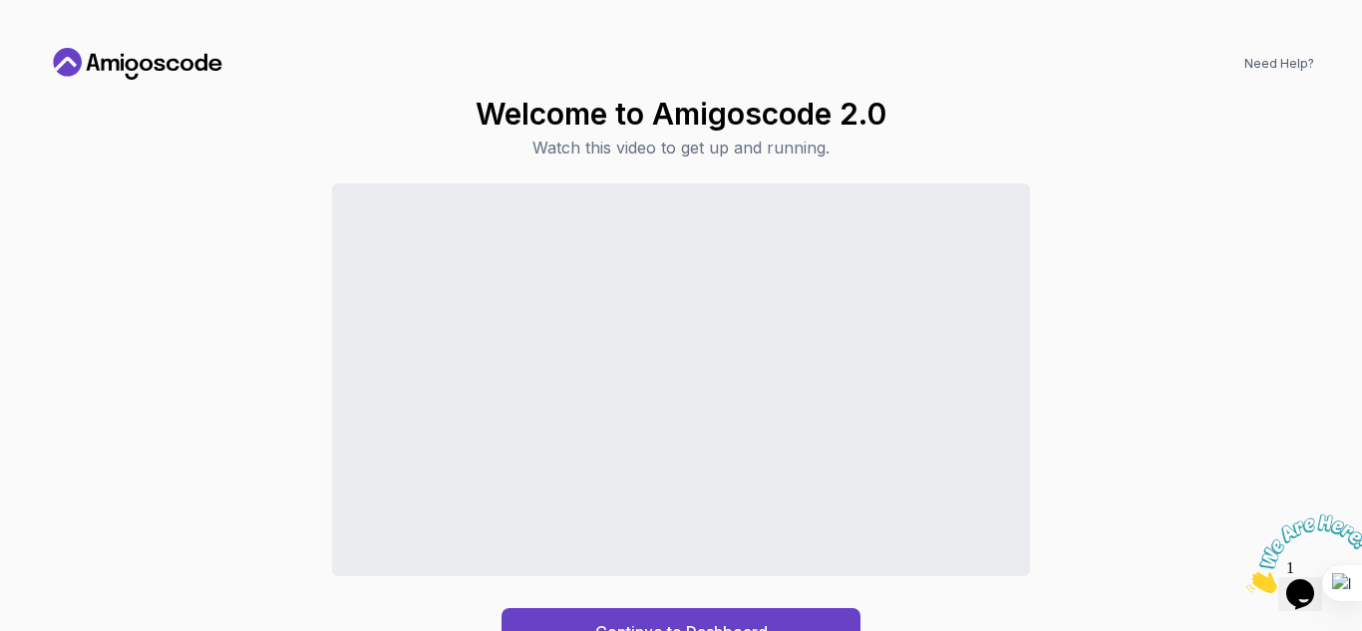
click at [1129, 507] on div "Continue to Dashboard" at bounding box center [681, 420] width 1267 height 473
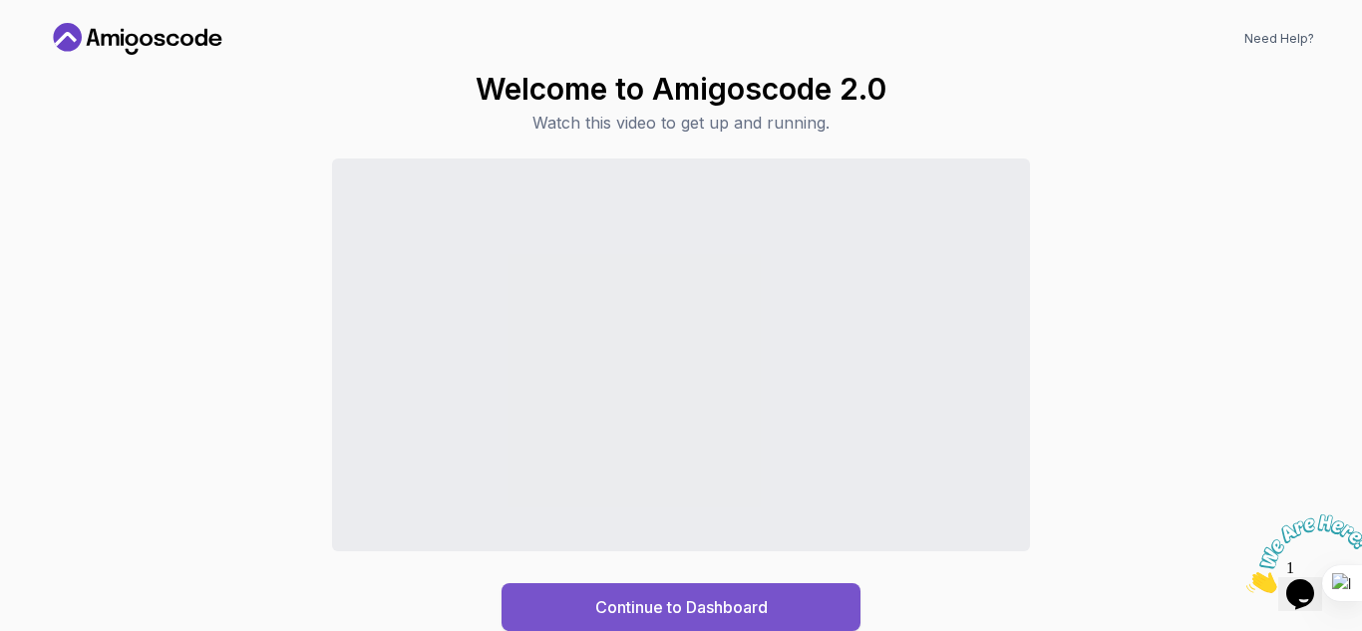
click at [712, 598] on div "Continue to Dashboard" at bounding box center [681, 607] width 173 height 24
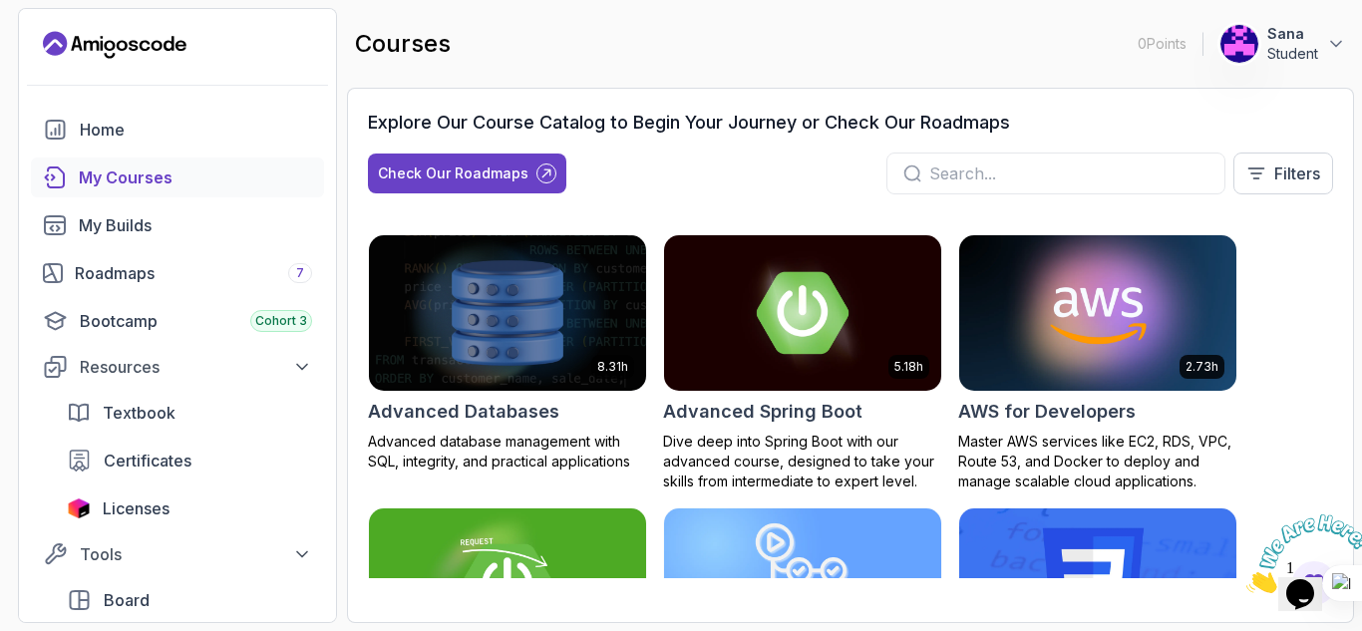
click at [1337, 437] on div "Explore Our Course Catalog to Begin Your Journey or Check Our Roadmaps Check Ou…" at bounding box center [850, 356] width 1007 height 536
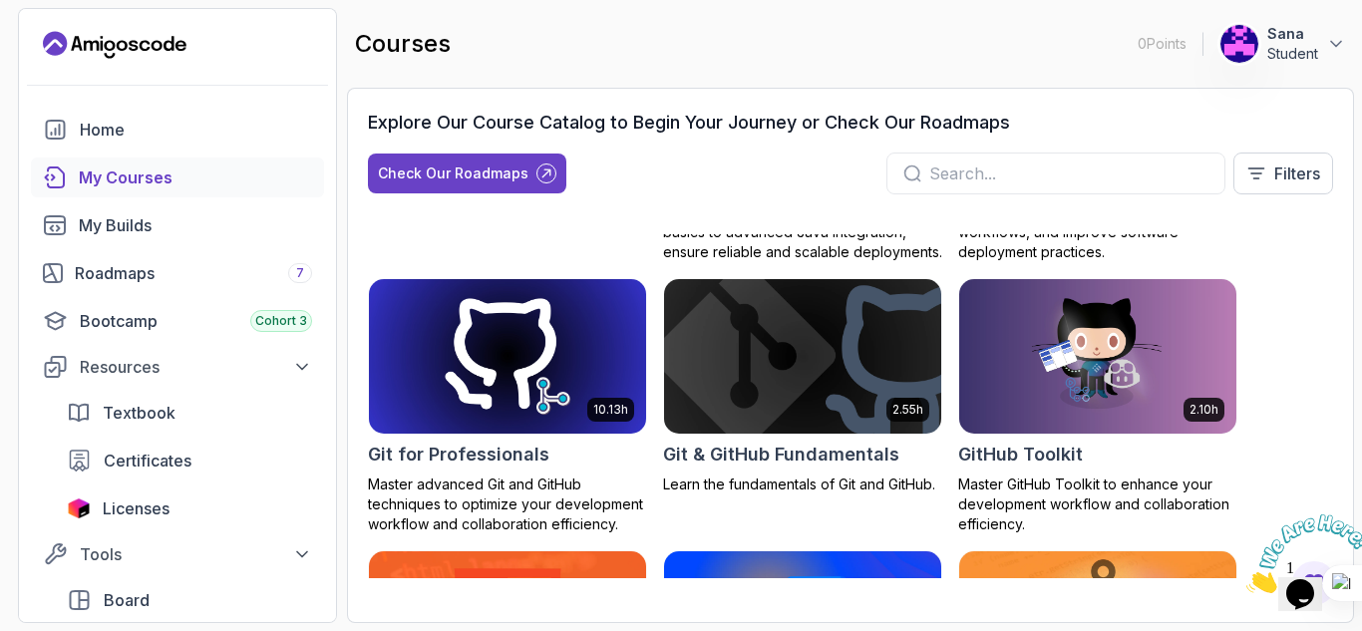
scroll to position [1024, 0]
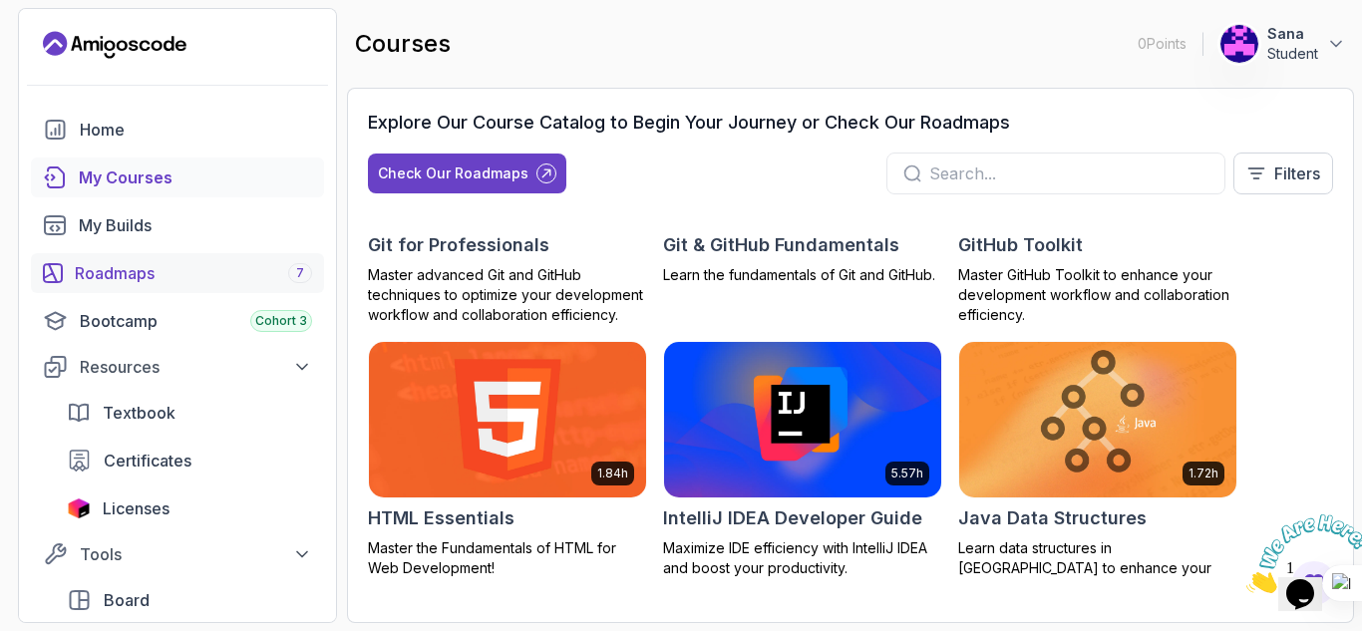
click at [123, 272] on div "Roadmaps 7" at bounding box center [193, 273] width 237 height 24
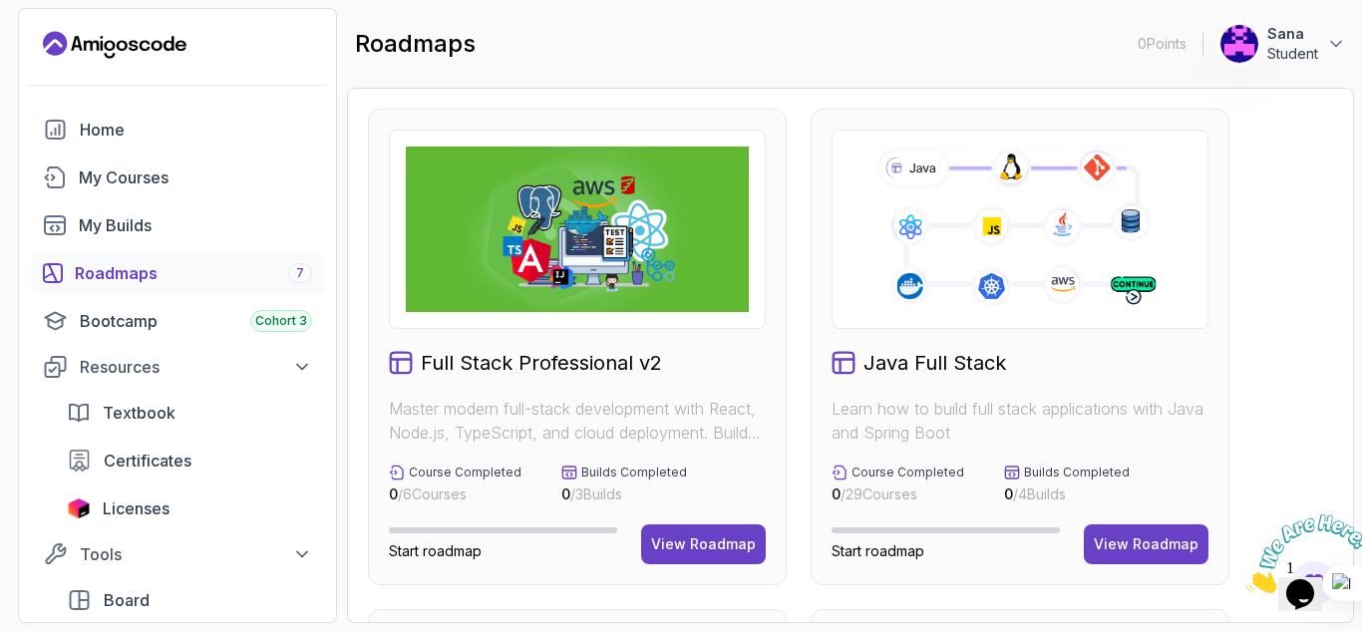
click at [1338, 151] on div "Full Stack Professional v2 Master modern full-stack development with React, Nod…" at bounding box center [850, 356] width 1007 height 536
click at [1361, 131] on div at bounding box center [1361, 315] width 1 height 631
click at [776, 369] on div "Full Stack Professional v2 Master modern full-stack development with React, Nod…" at bounding box center [577, 347] width 419 height 477
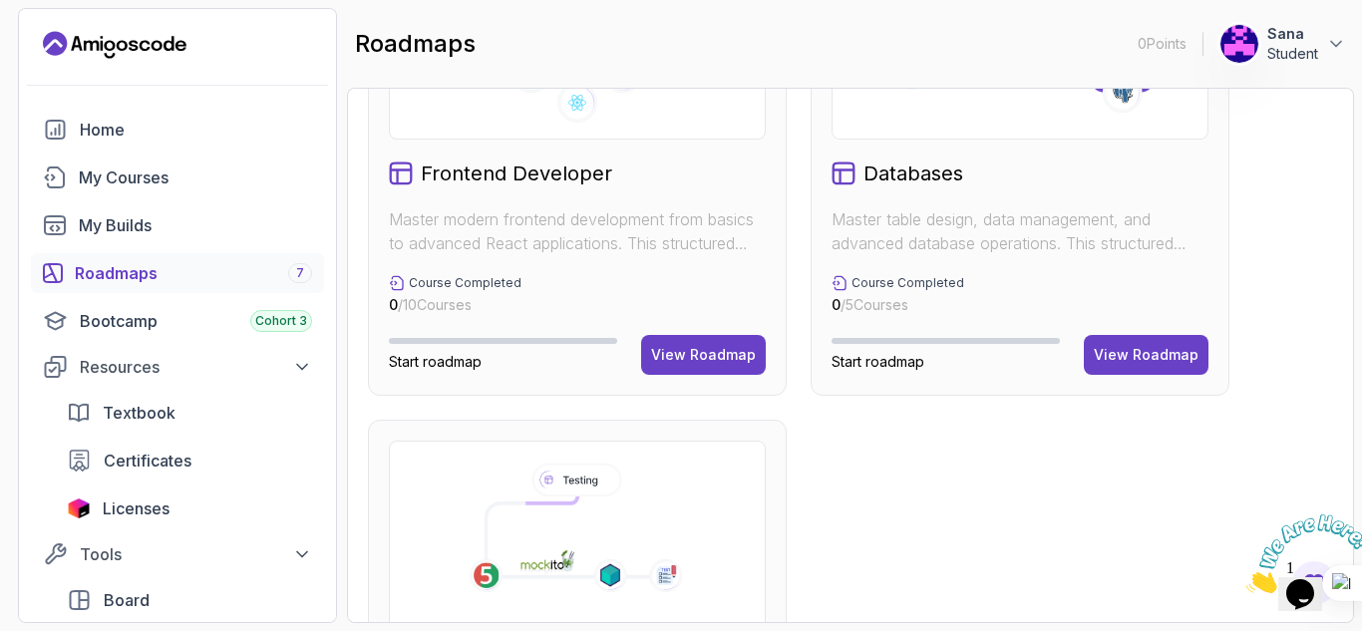
scroll to position [1485, 0]
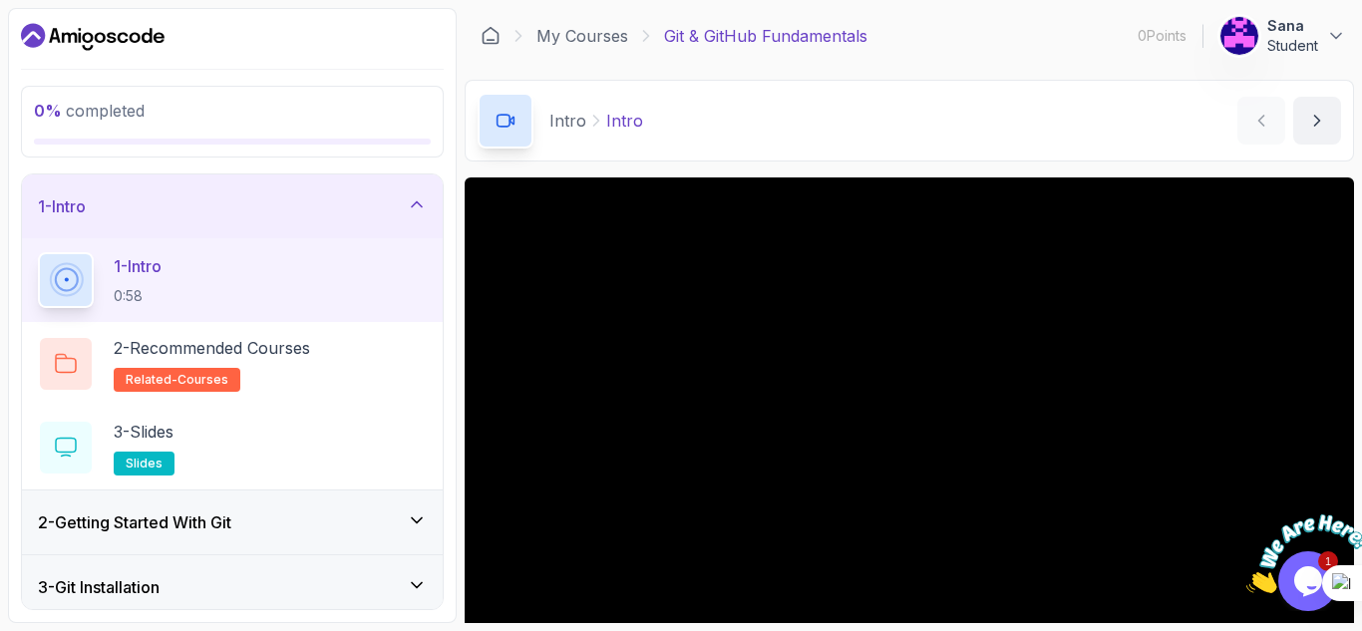
click at [1314, 559] on img at bounding box center [1309, 554] width 124 height 79
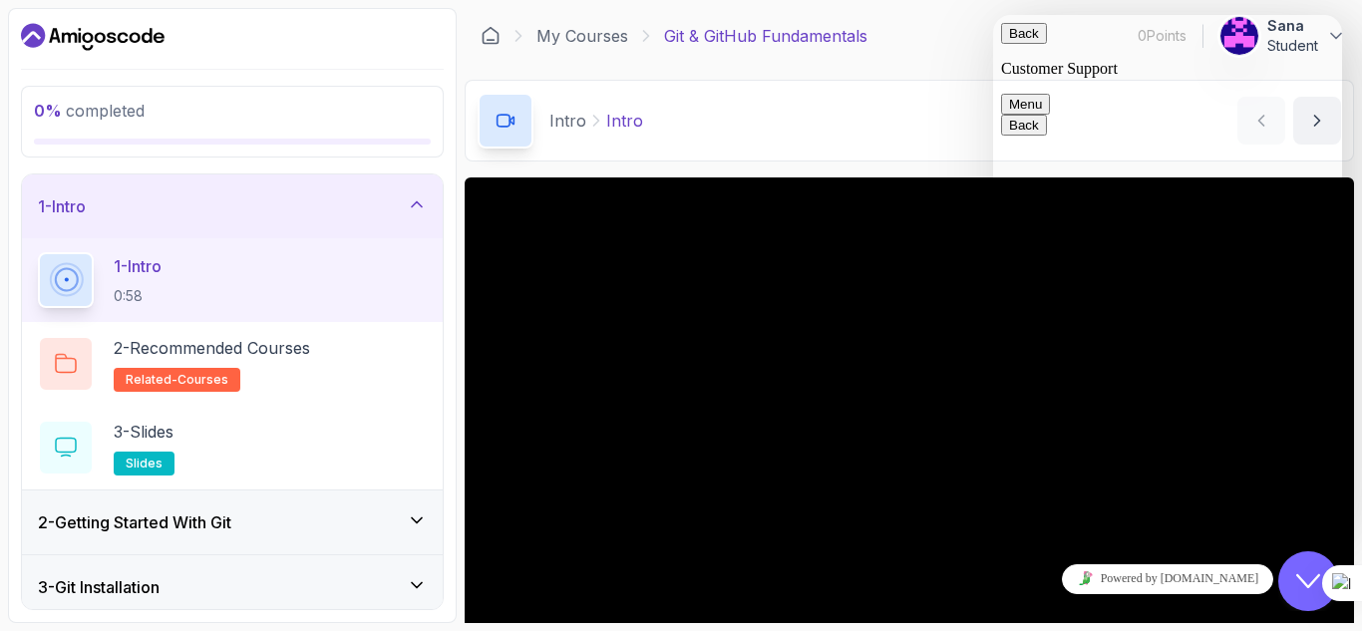
scroll to position [372, 0]
drag, startPoint x: 1336, startPoint y: 257, endPoint x: 1341, endPoint y: 198, distance: 59.1
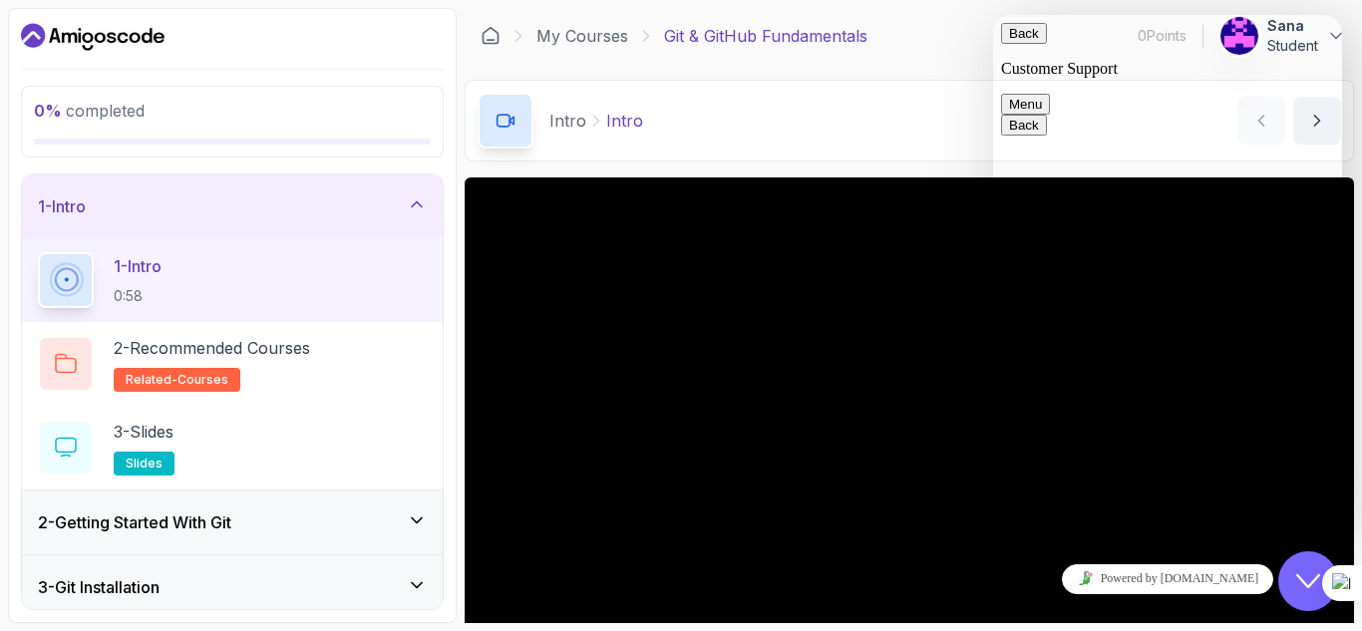
drag, startPoint x: 1338, startPoint y: 234, endPoint x: 1336, endPoint y: 261, distance: 27.1
click at [1300, 583] on icon "Close Chat This icon closes the chat window." at bounding box center [1309, 582] width 24 height 24
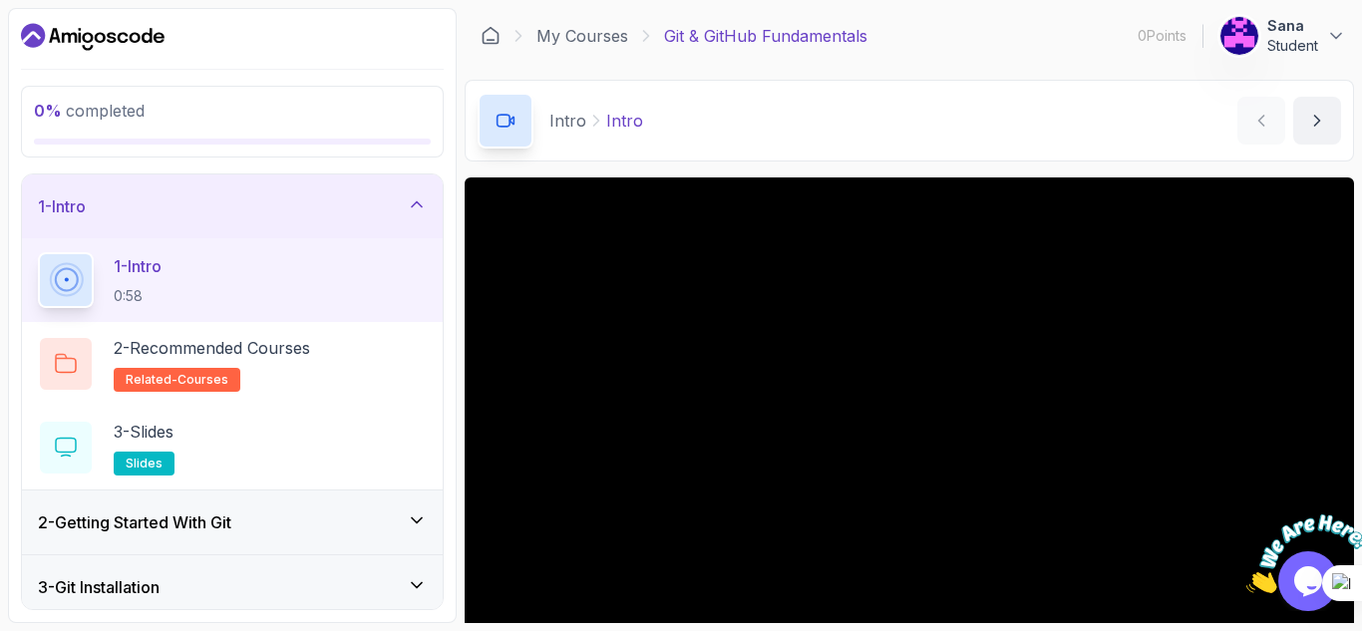
click at [1113, 144] on div "Intro Intro Intro by nelson" at bounding box center [910, 121] width 890 height 82
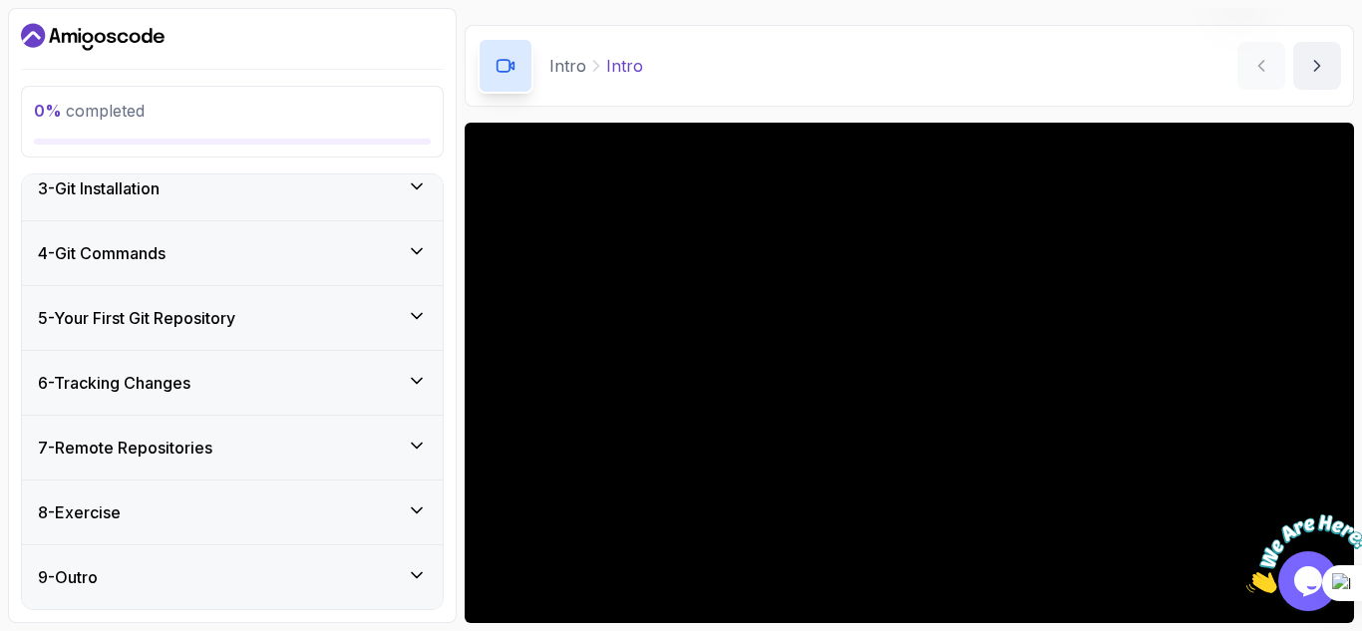
scroll to position [193, 0]
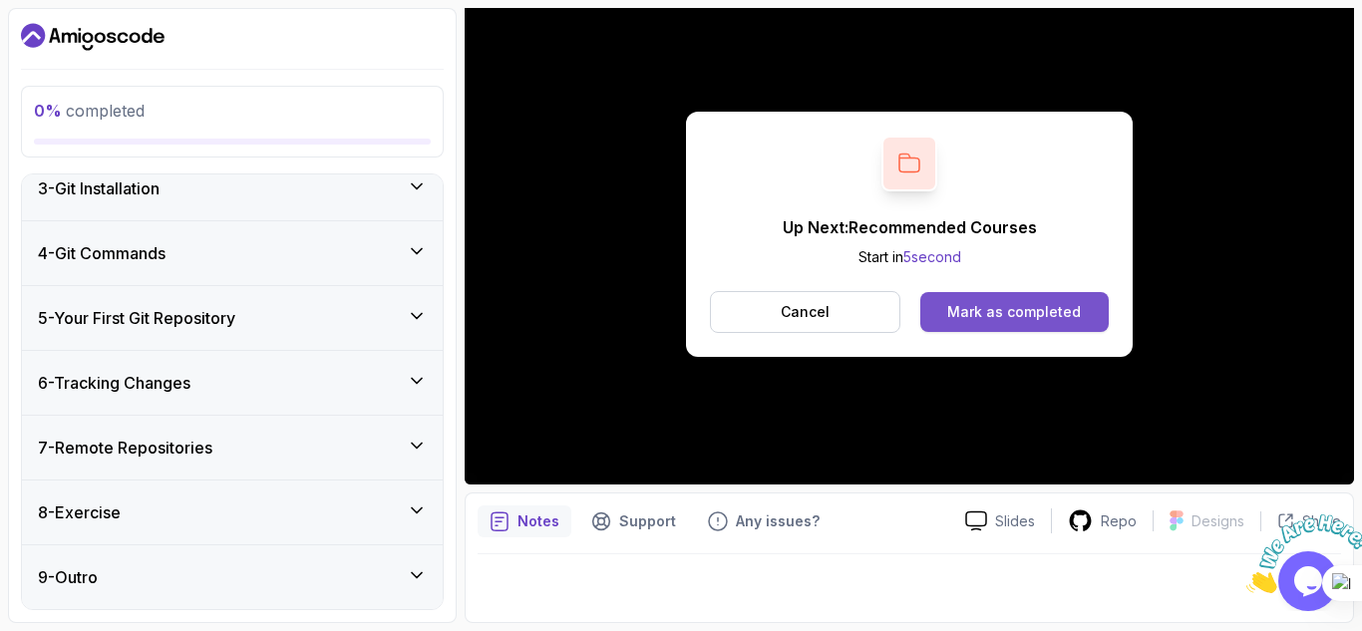
click at [1003, 304] on div "Mark as completed" at bounding box center [1015, 312] width 134 height 20
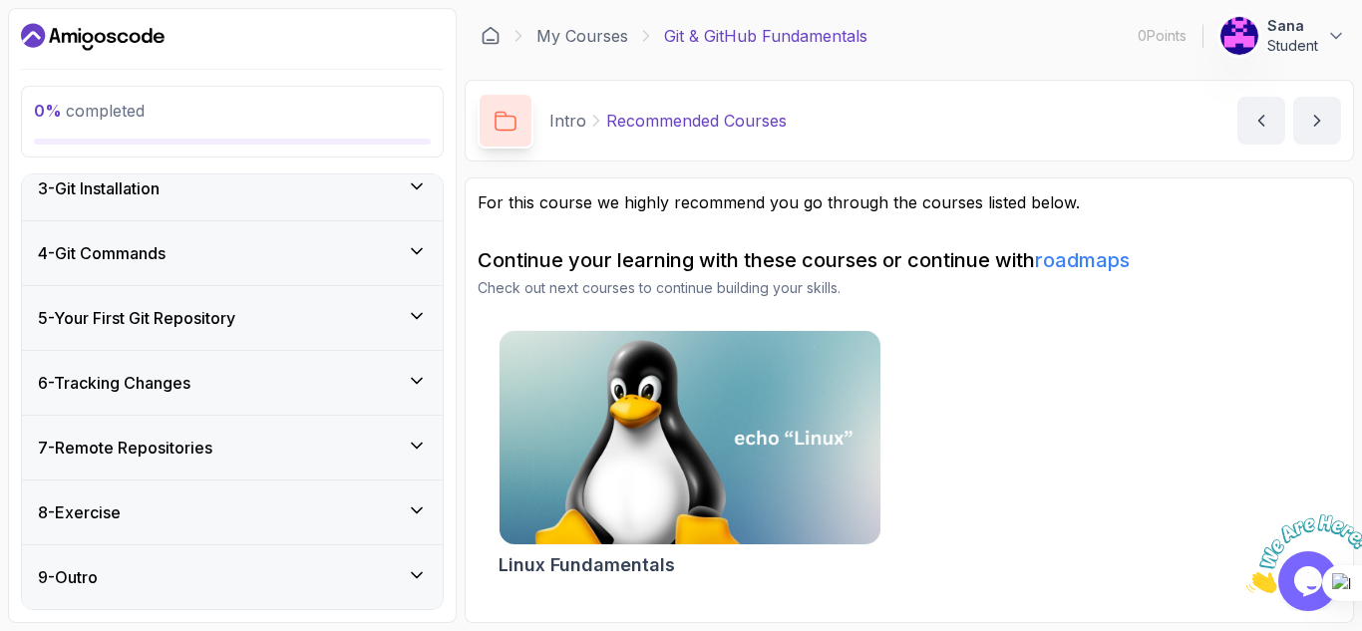
click at [1012, 405] on div "Linux Fundamentals" at bounding box center [910, 457] width 864 height 255
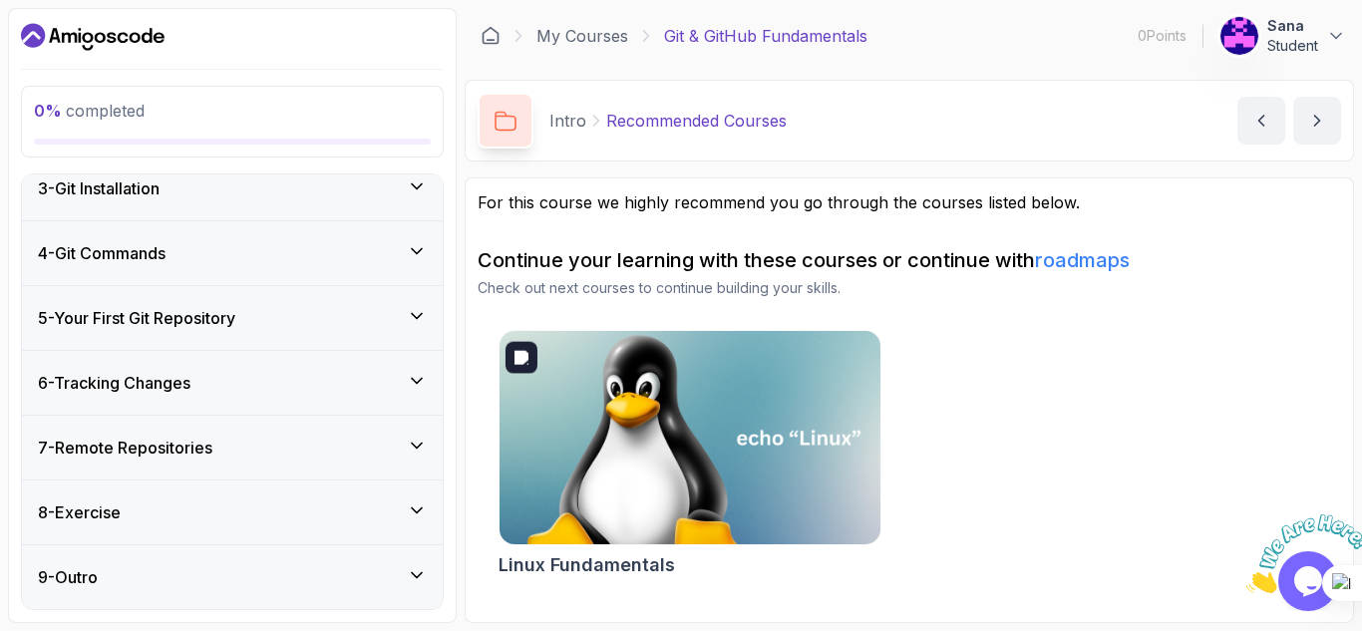
click at [746, 445] on img at bounding box center [690, 438] width 400 height 224
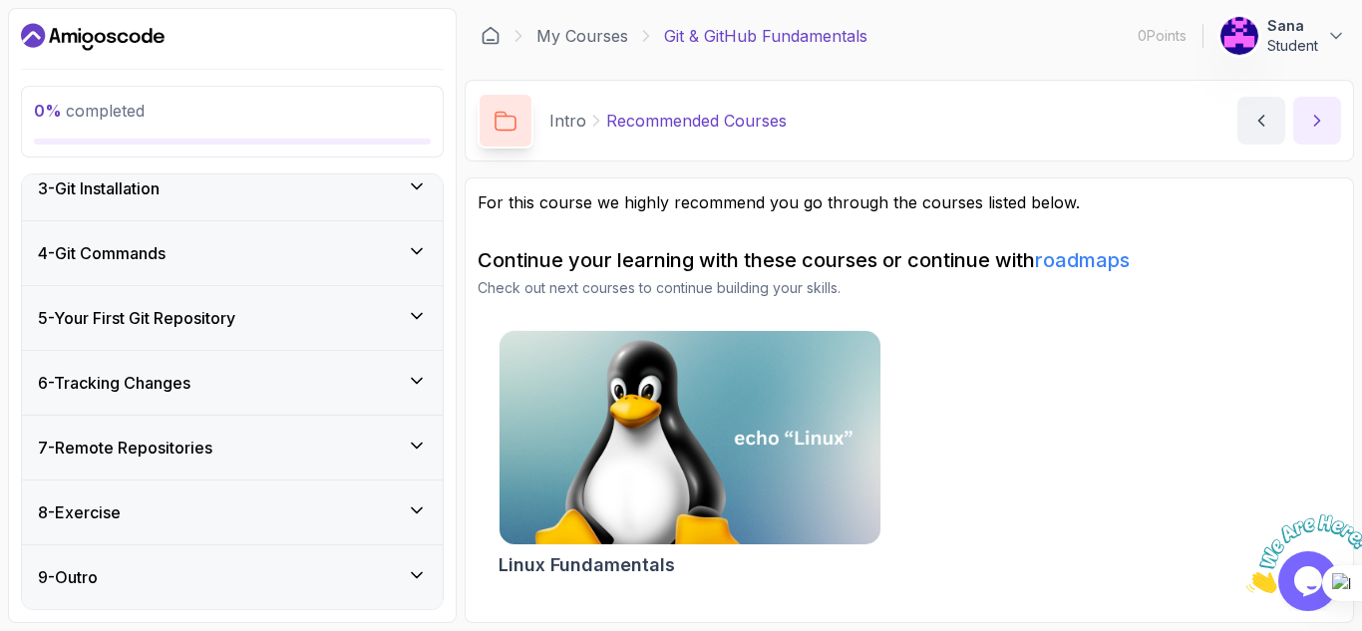
click at [1317, 129] on icon "next content" at bounding box center [1318, 121] width 20 height 20
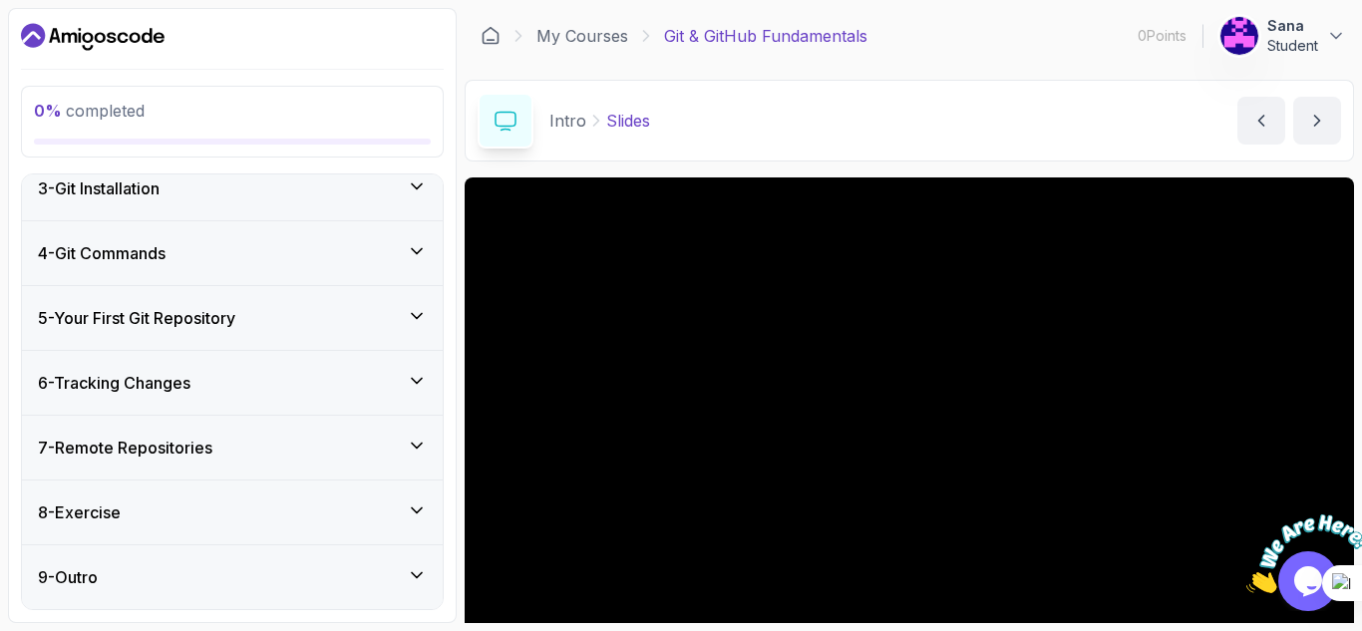
scroll to position [193, 0]
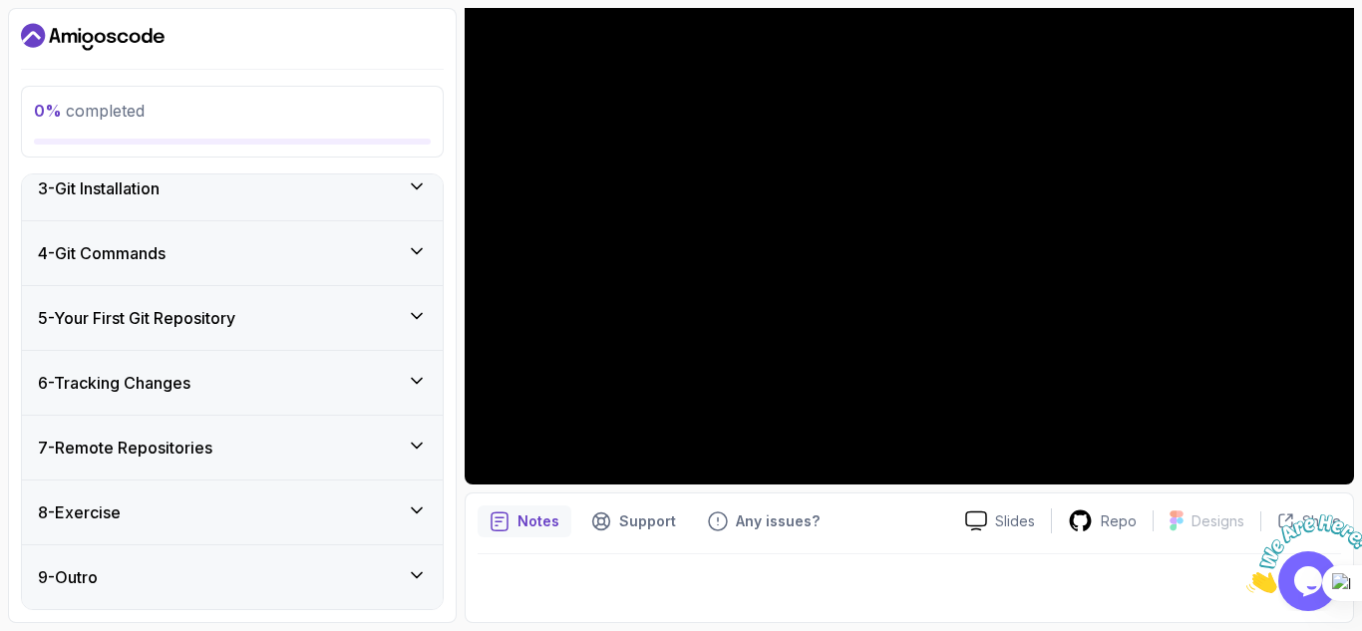
click at [421, 234] on div "4 - Git Commands" at bounding box center [232, 253] width 421 height 64
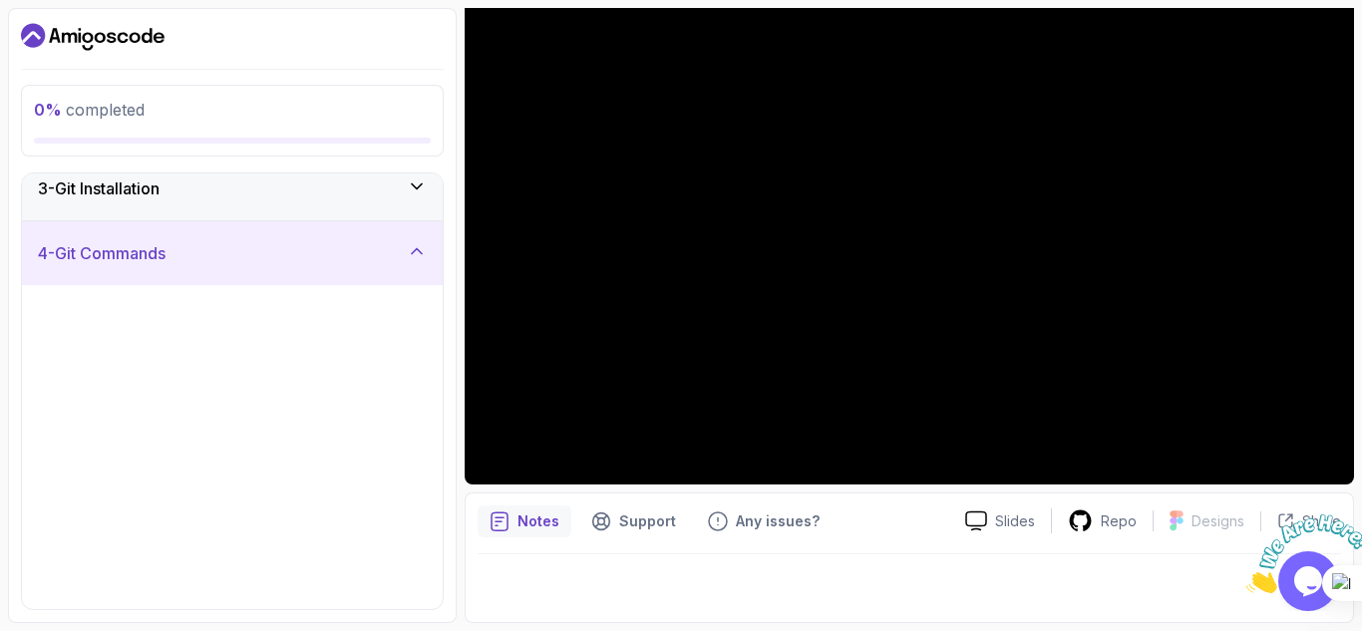
scroll to position [148, 0]
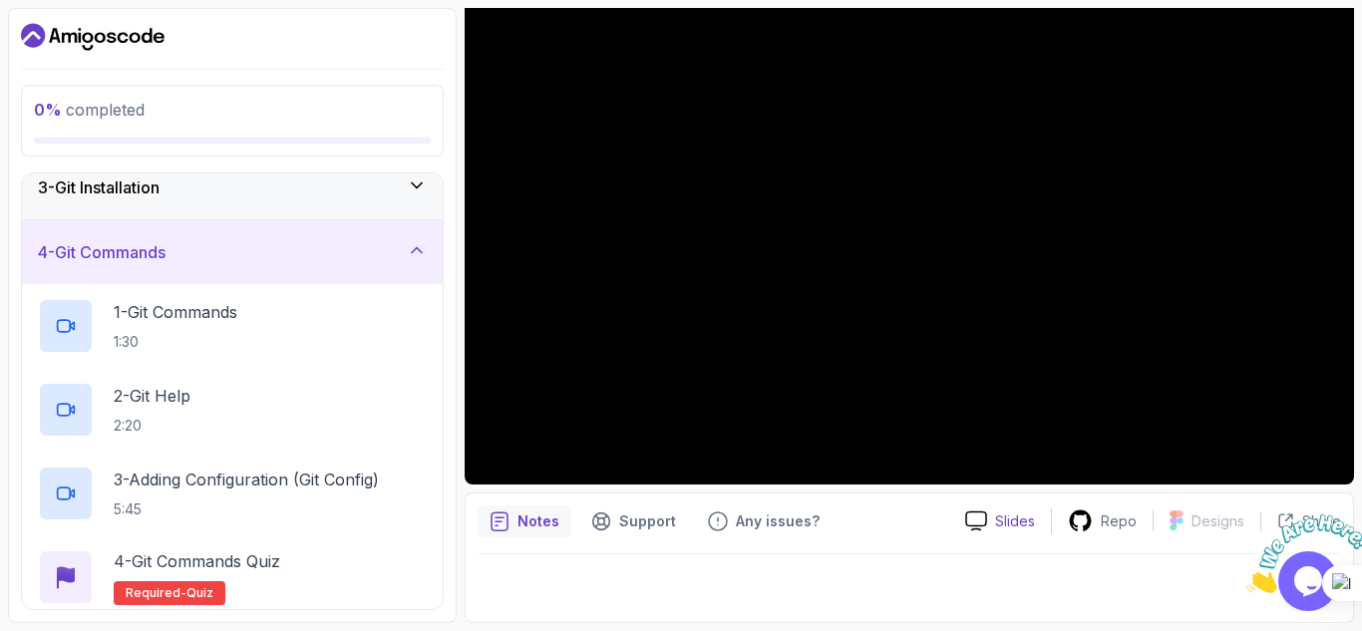
click at [995, 513] on div "Slides" at bounding box center [1001, 521] width 102 height 21
click at [444, 157] on div "0 % completed 1 - Intro 2 - Getting Started With Git 3 - Git Installation 4 - G…" at bounding box center [232, 315] width 449 height 615
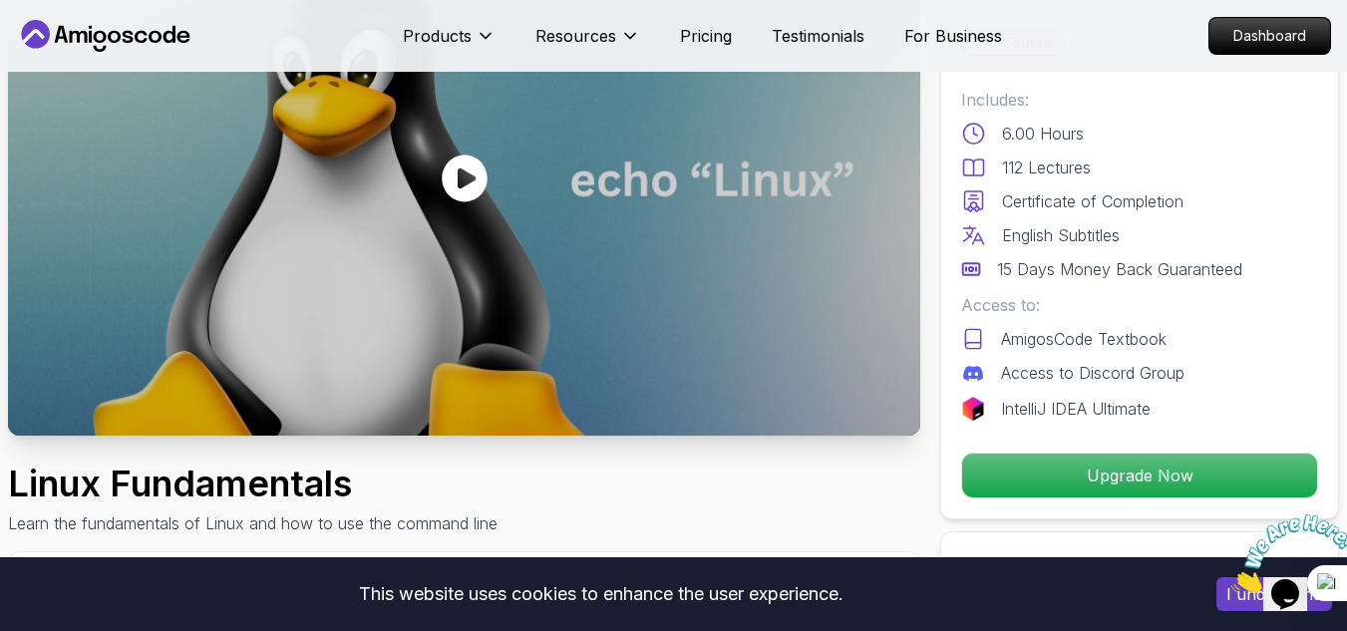
scroll to position [199, 0]
